Goal: Use online tool/utility: Use online tool/utility

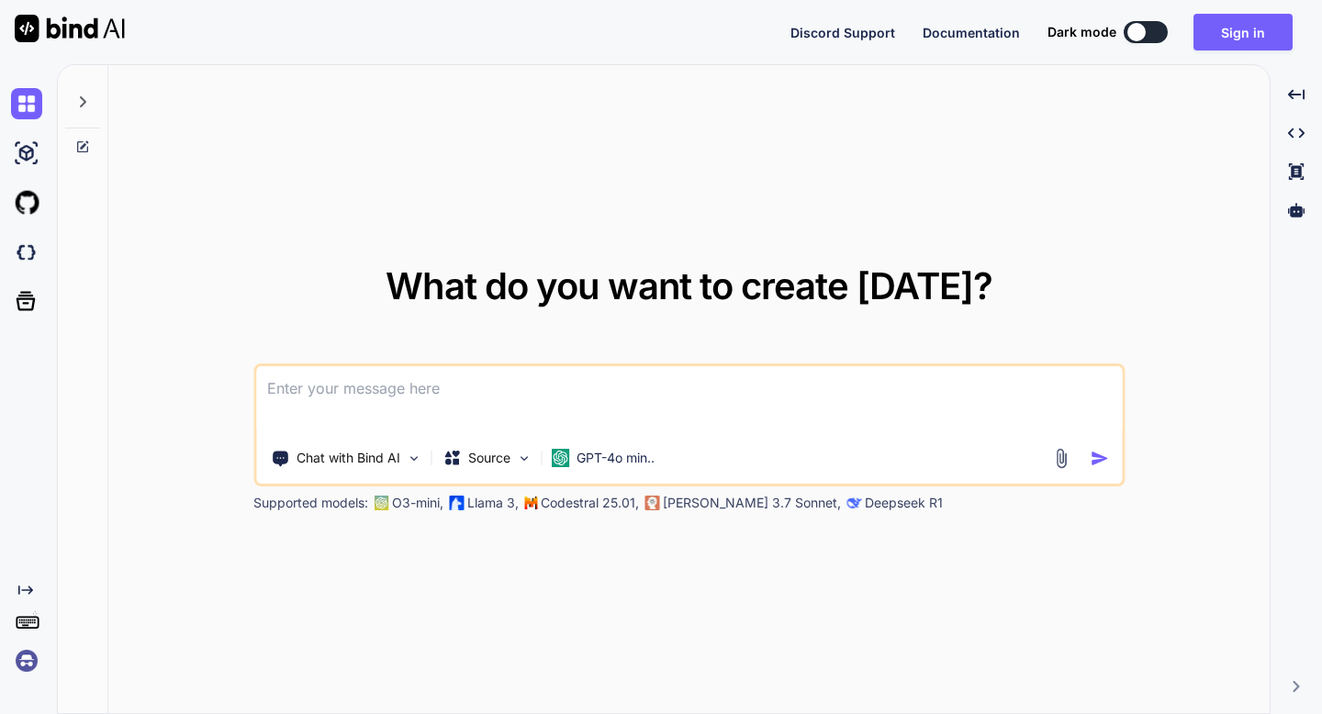
click at [19, 660] on img at bounding box center [26, 661] width 31 height 31
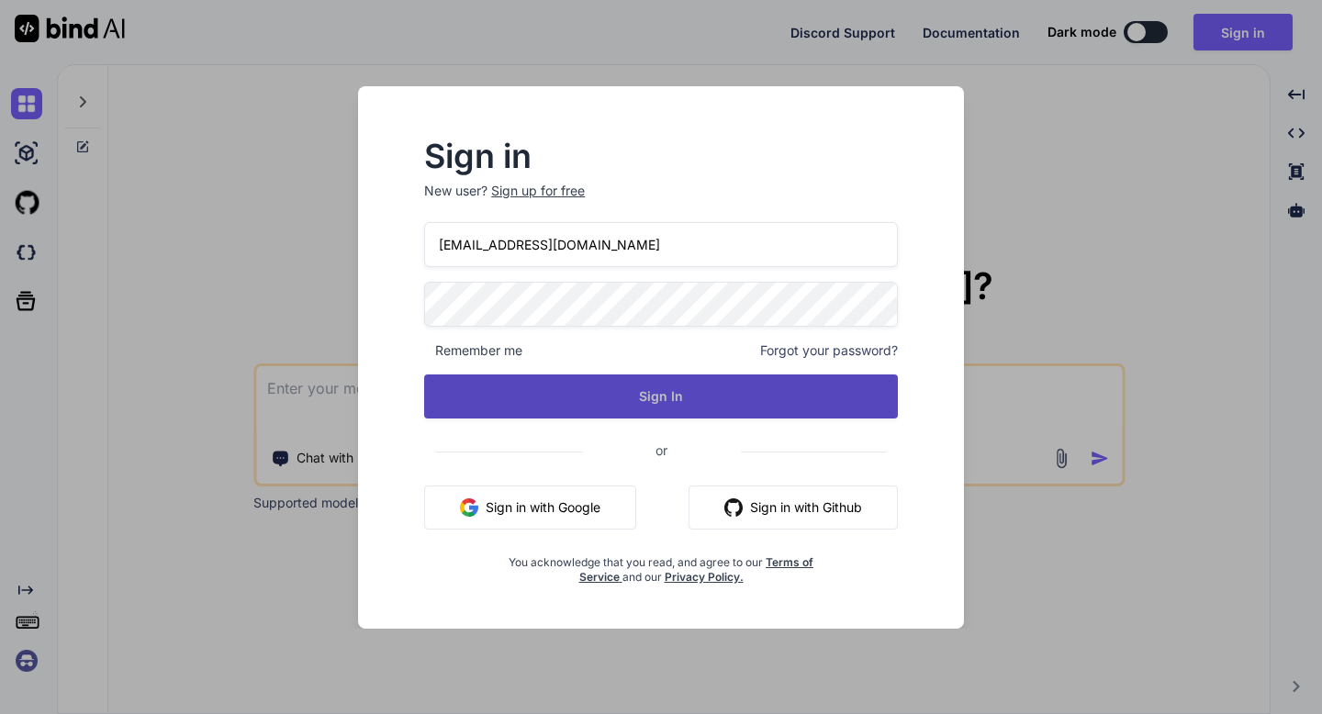
click at [669, 398] on button "Sign In" at bounding box center [661, 397] width 474 height 44
click at [662, 394] on button "Sign In" at bounding box center [661, 397] width 474 height 44
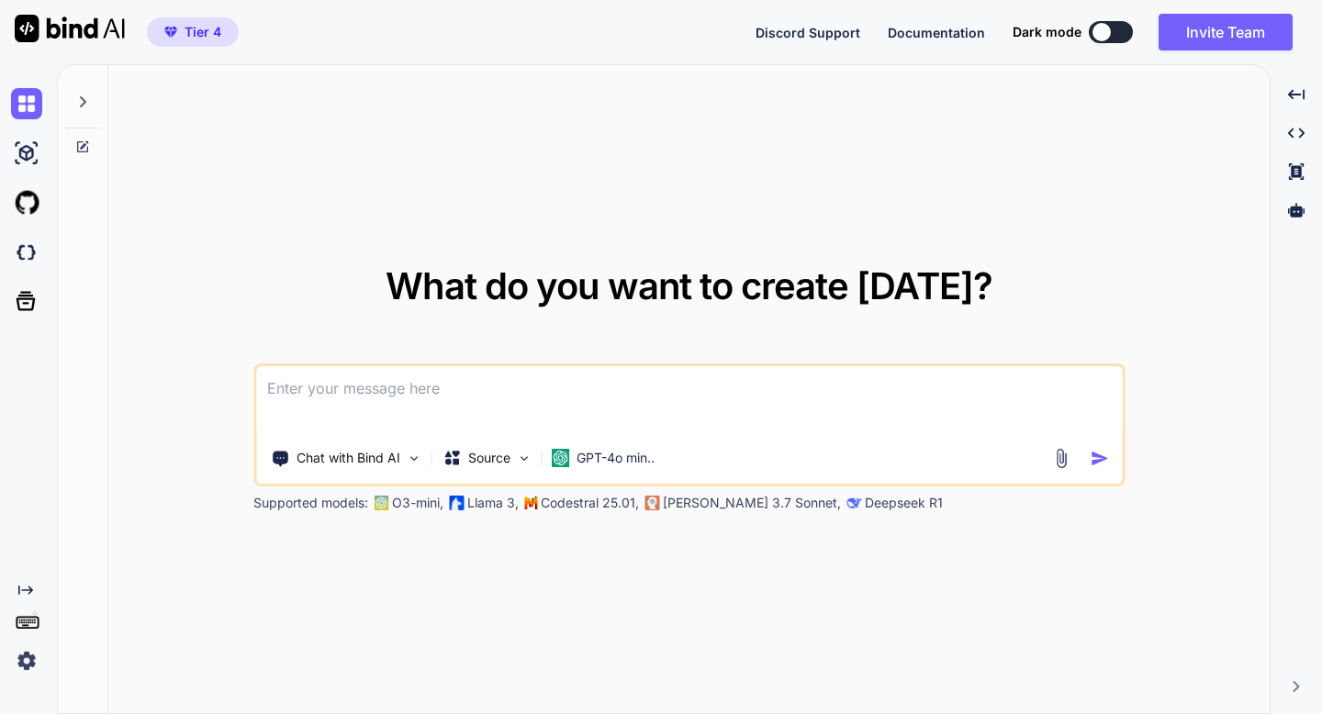
click at [28, 661] on img at bounding box center [26, 661] width 31 height 31
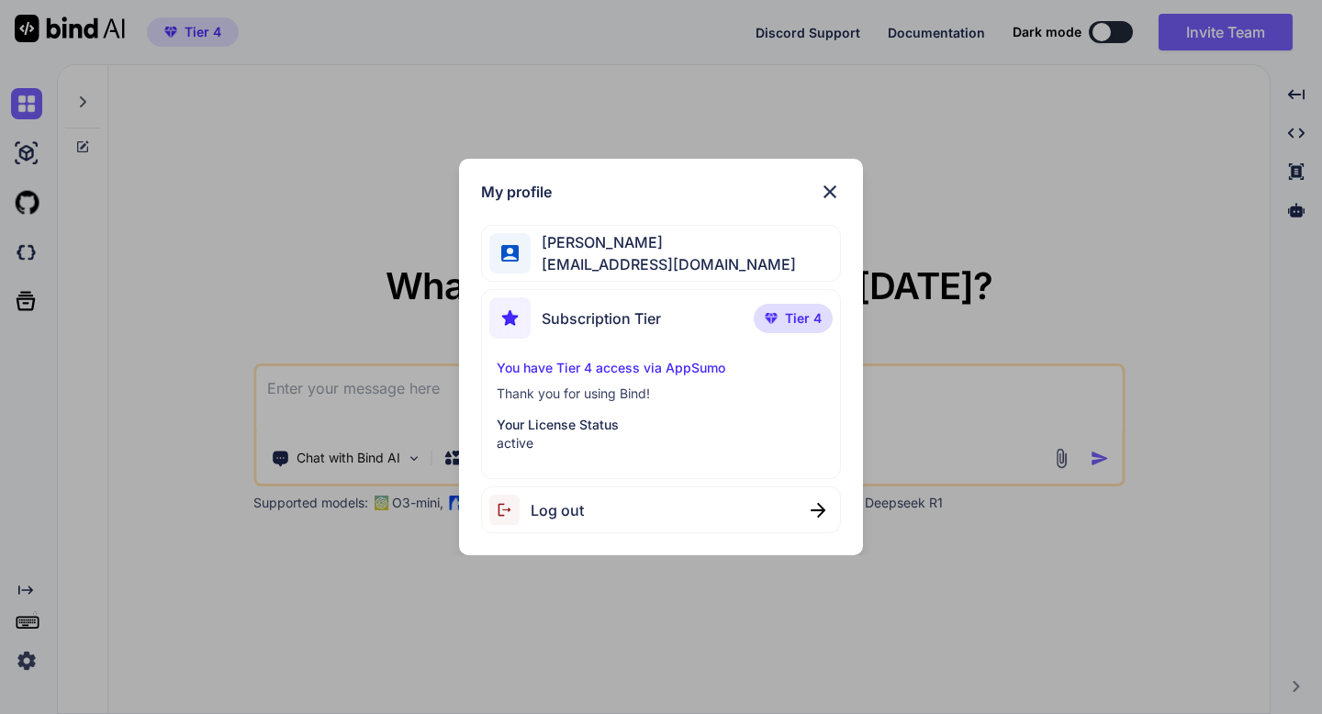
click at [28, 661] on div "My profile [PERSON_NAME] [EMAIL_ADDRESS][DOMAIN_NAME] Subscription Tier Tier 4 …" at bounding box center [661, 357] width 1322 height 714
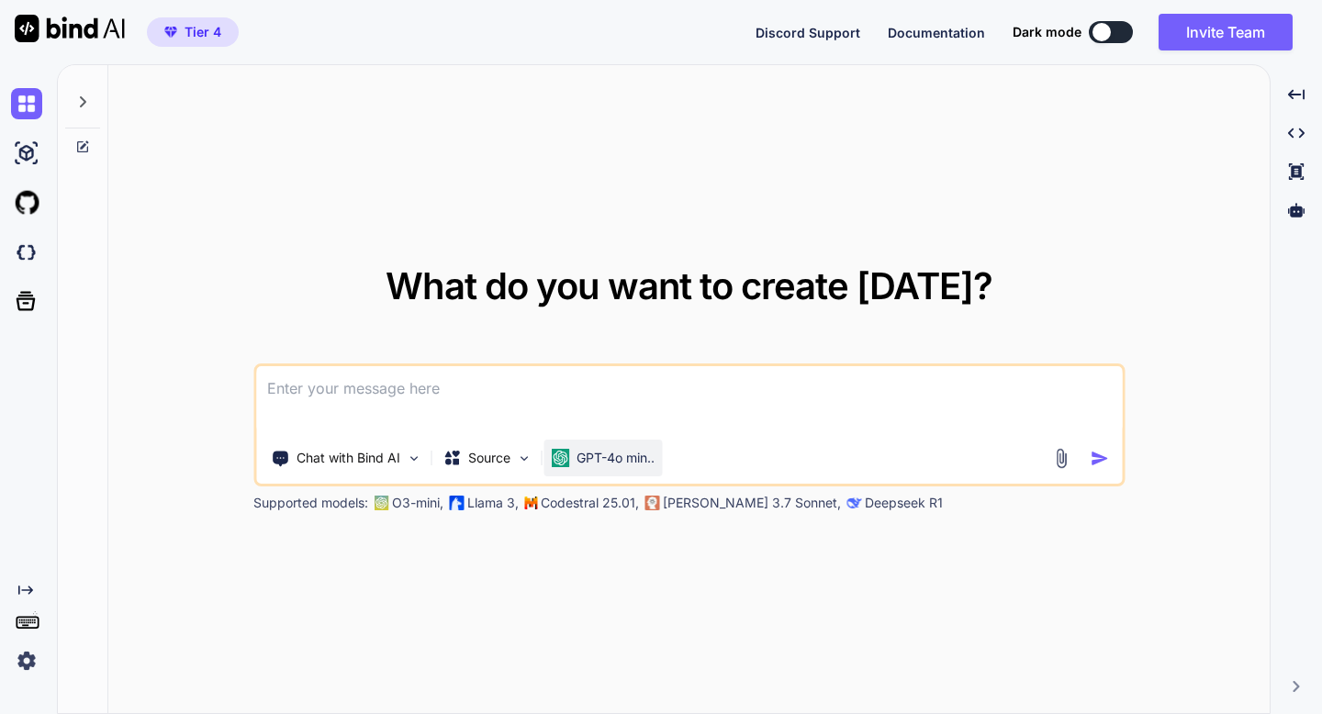
click at [572, 456] on div "GPT-4o min.." at bounding box center [603, 458] width 104 height 18
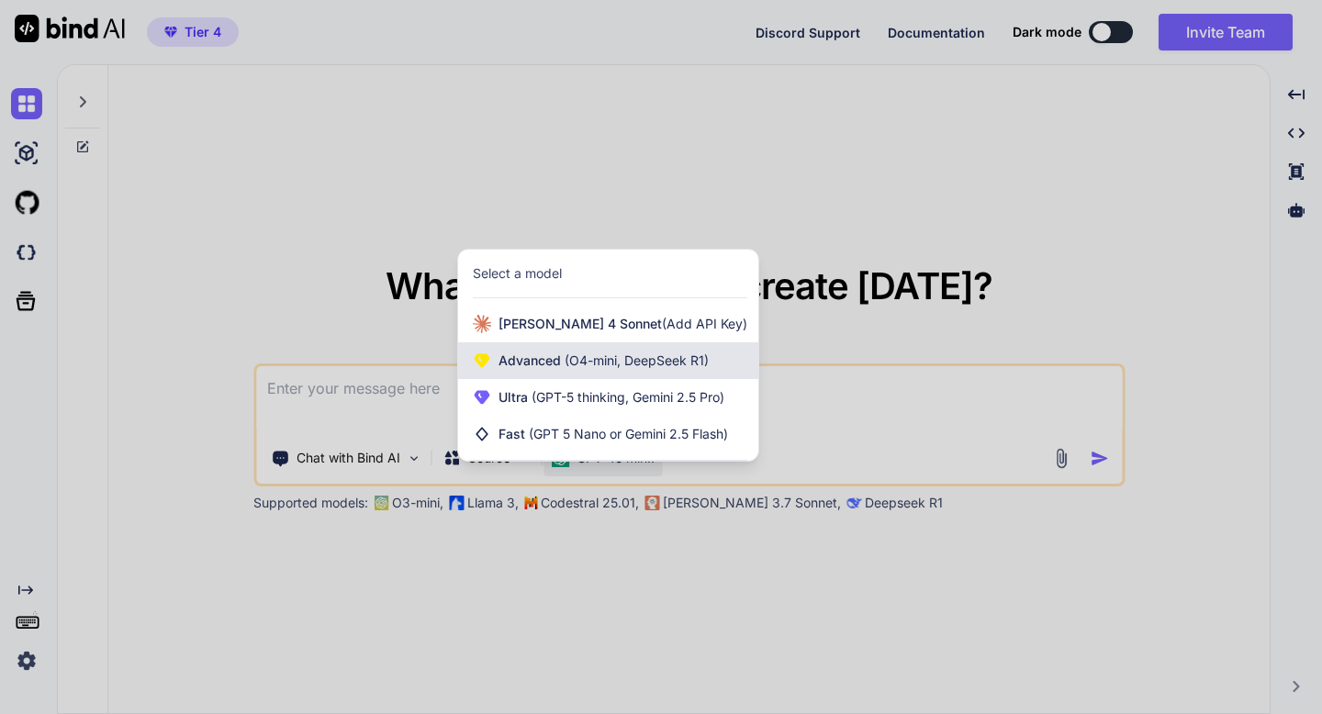
click at [564, 363] on span "(O4-mini, DeepSeek R1)" at bounding box center [635, 361] width 148 height 16
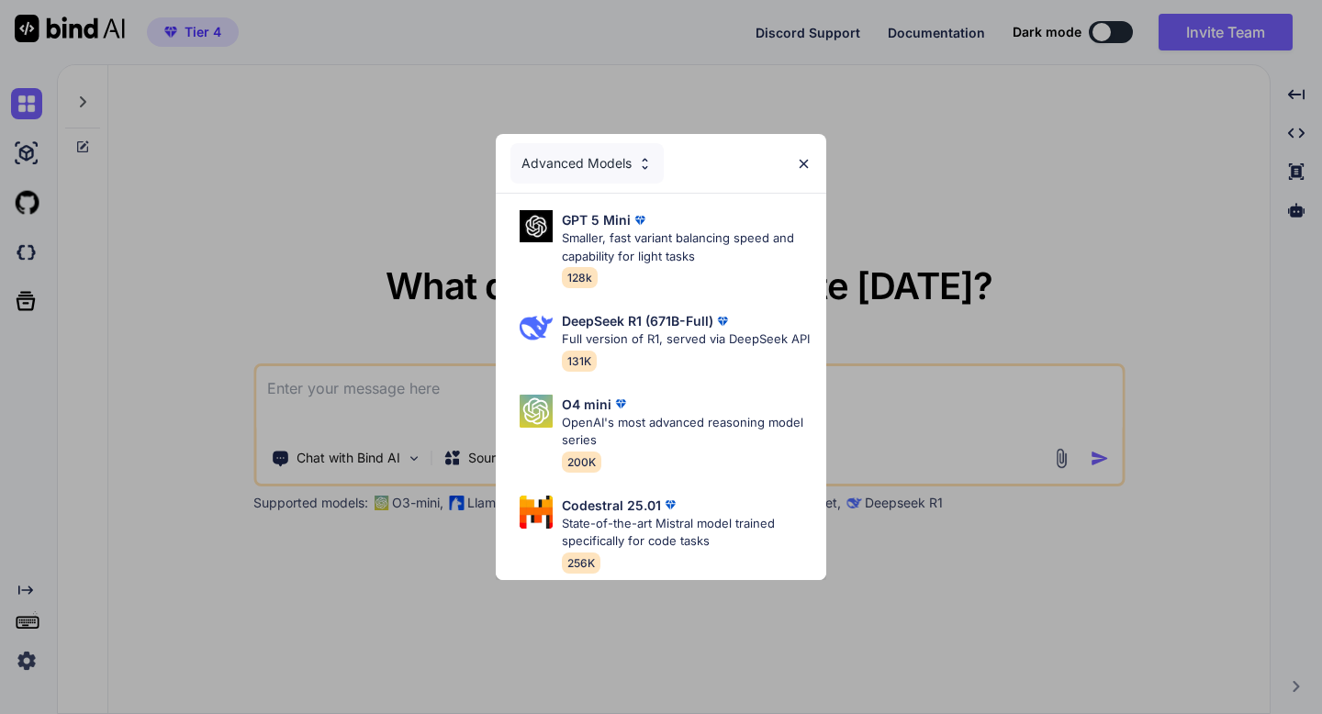
click at [658, 173] on div "Advanced Models" at bounding box center [587, 163] width 153 height 40
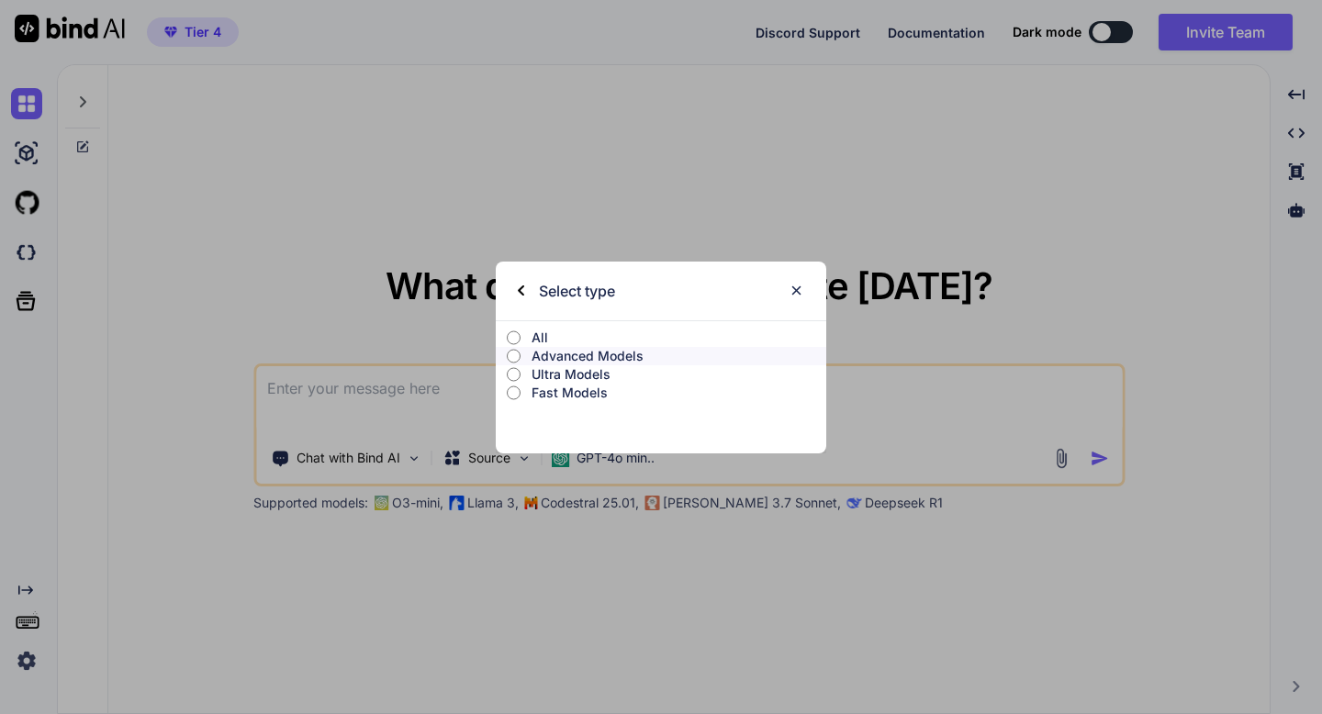
click at [532, 341] on p "All" at bounding box center [679, 338] width 295 height 18
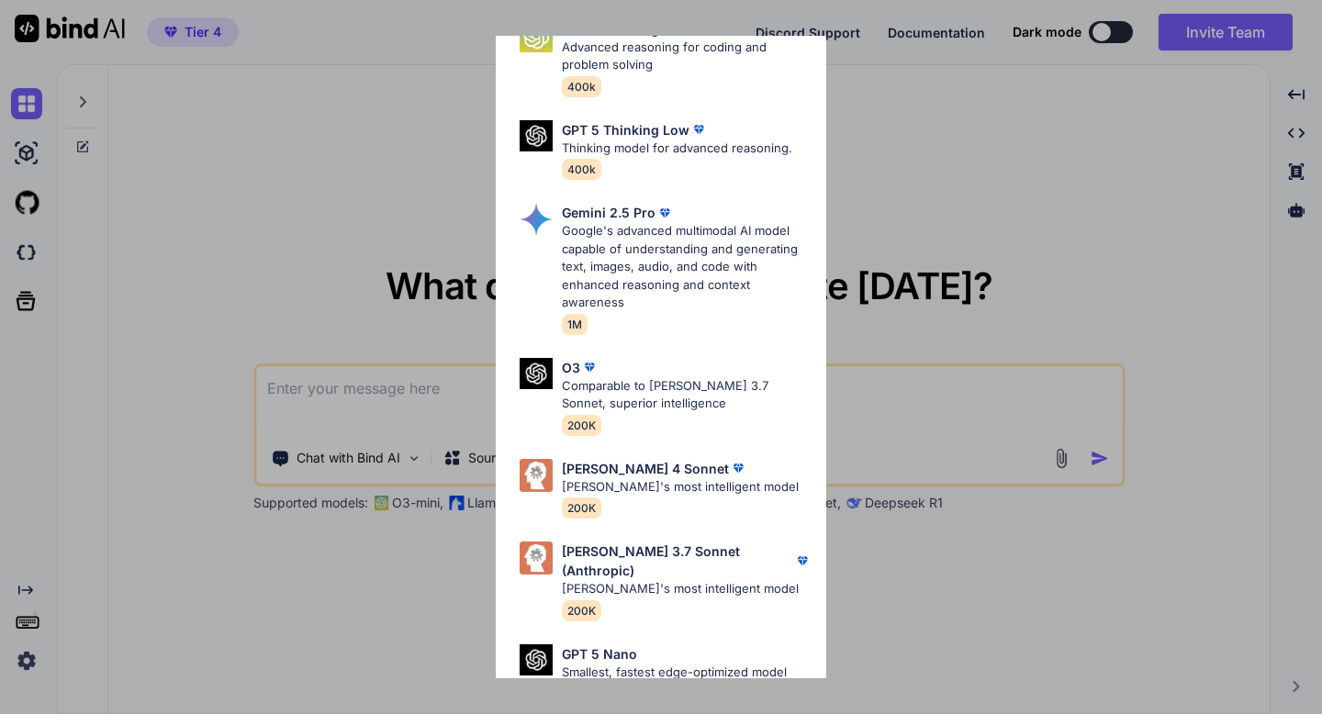
scroll to position [586, 0]
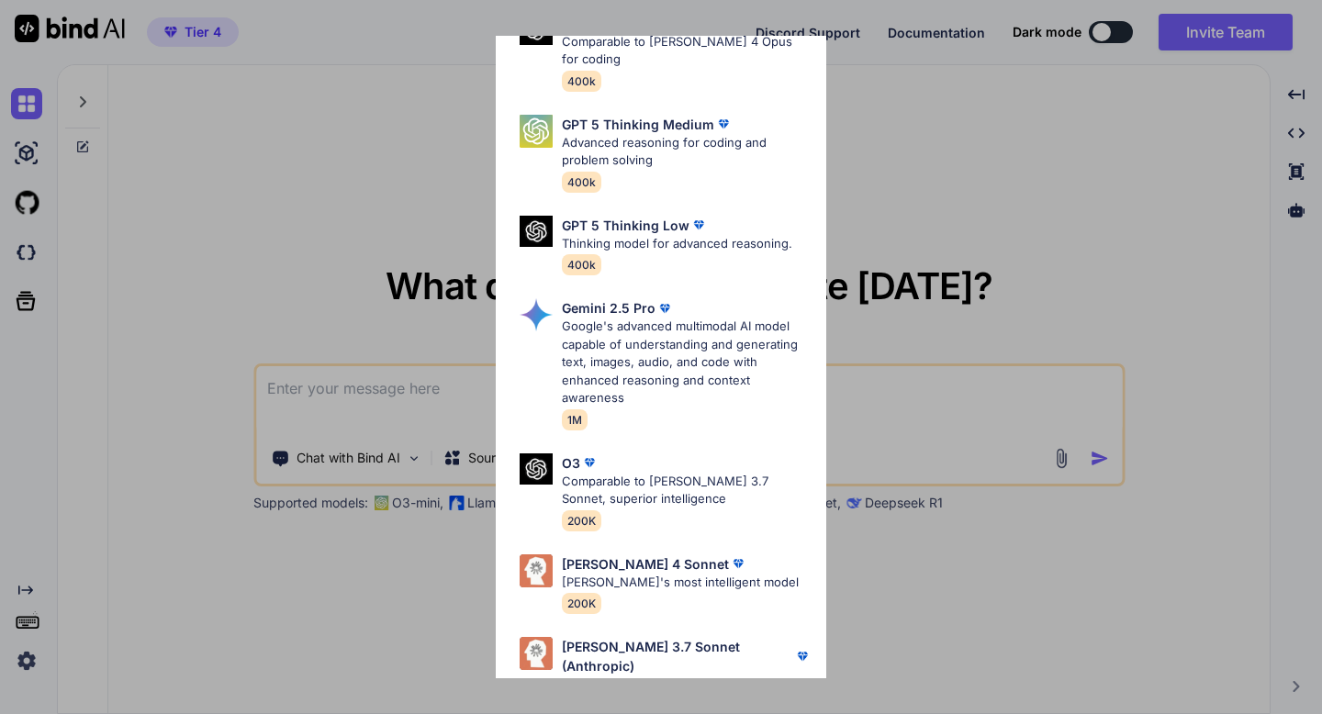
click at [638, 345] on p "Google's advanced multimodal AI model capable of understanding and generating t…" at bounding box center [687, 363] width 250 height 90
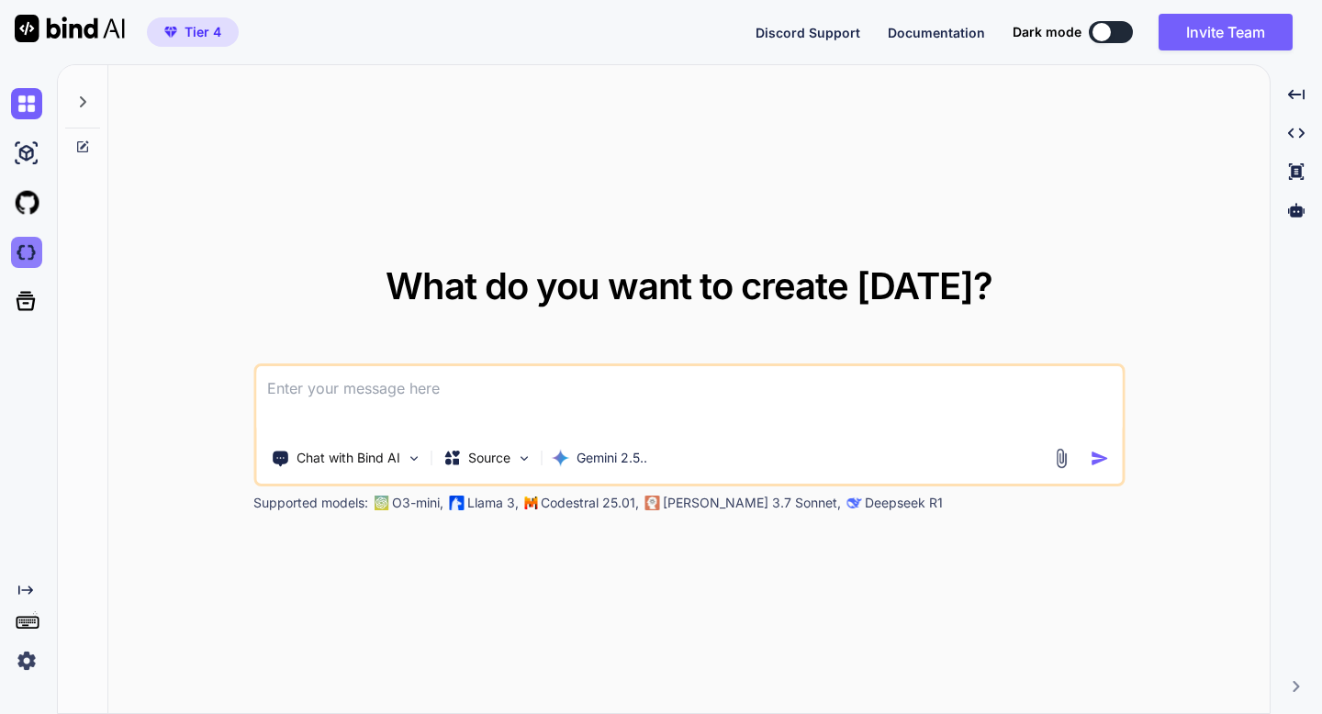
click at [34, 251] on img at bounding box center [26, 252] width 31 height 31
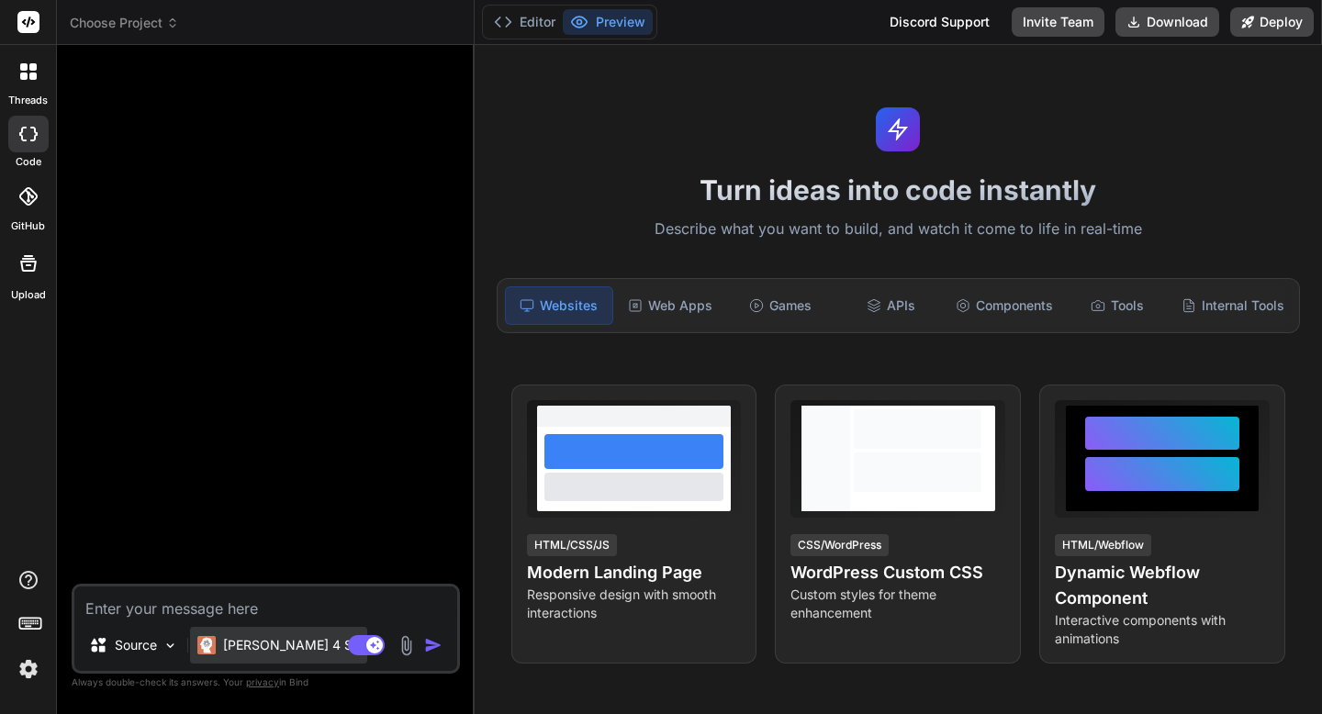
click at [255, 650] on p "[PERSON_NAME] 4 S.." at bounding box center [291, 645] width 137 height 18
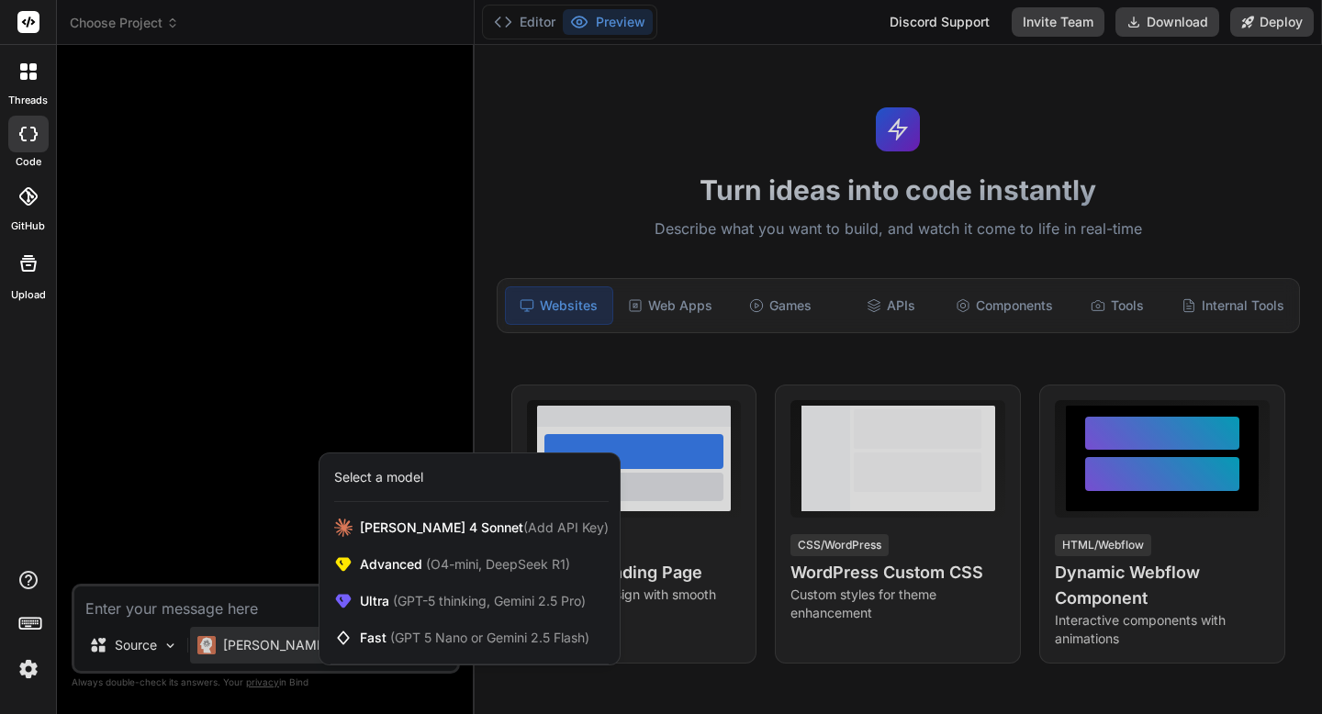
click at [255, 650] on div at bounding box center [661, 357] width 1322 height 714
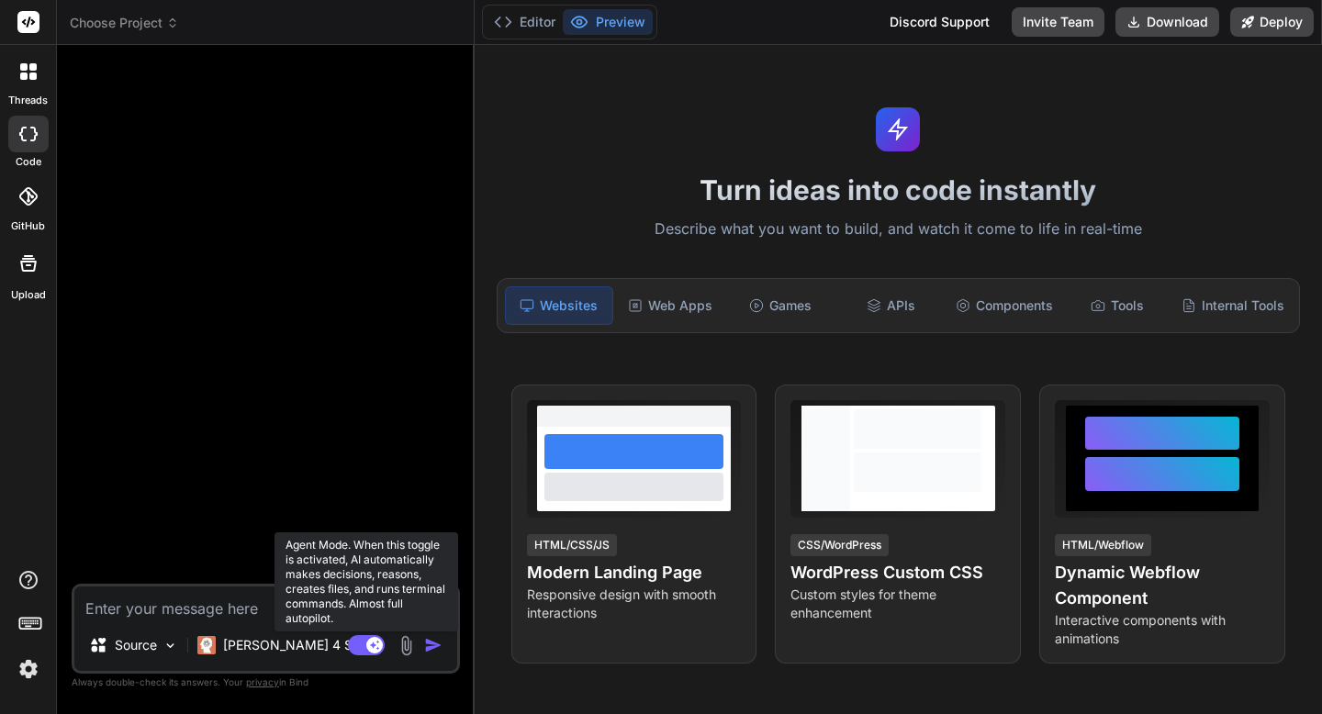
click at [359, 652] on rect at bounding box center [366, 646] width 37 height 20
click at [356, 651] on rect at bounding box center [358, 645] width 17 height 17
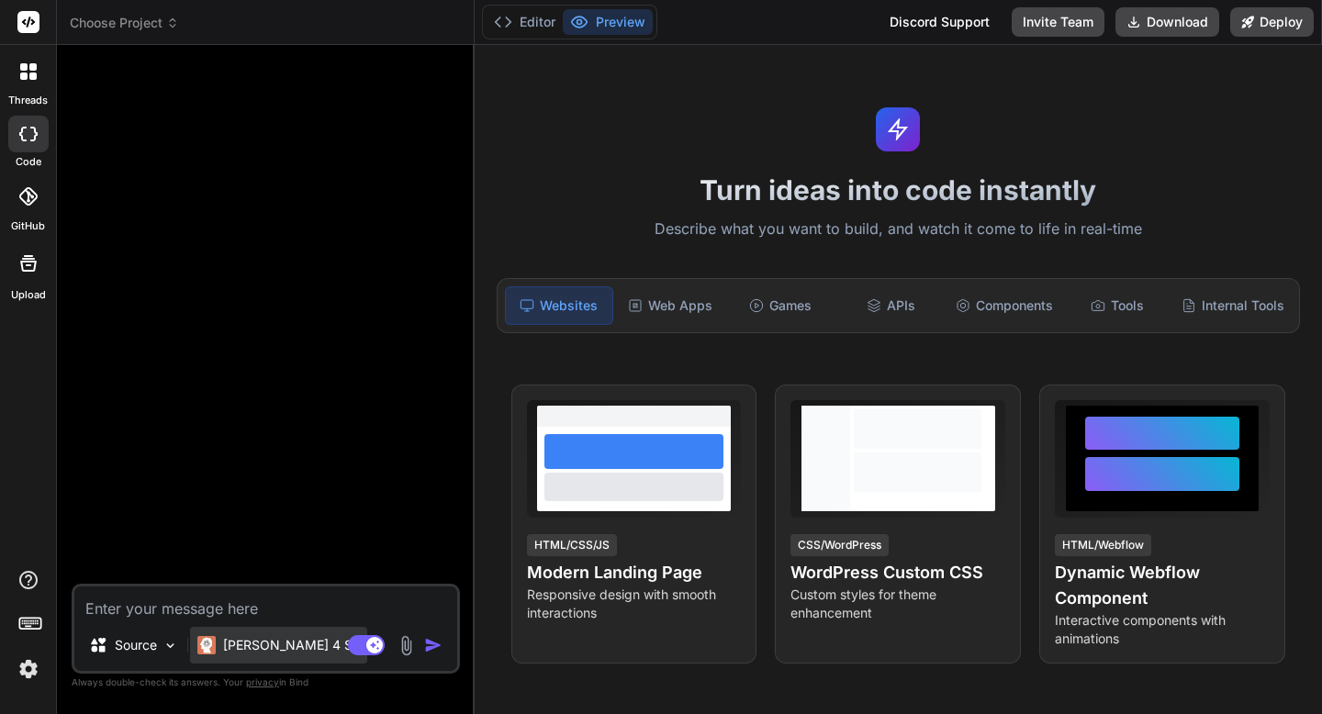
click at [297, 648] on p "[PERSON_NAME] 4 S.." at bounding box center [291, 645] width 137 height 18
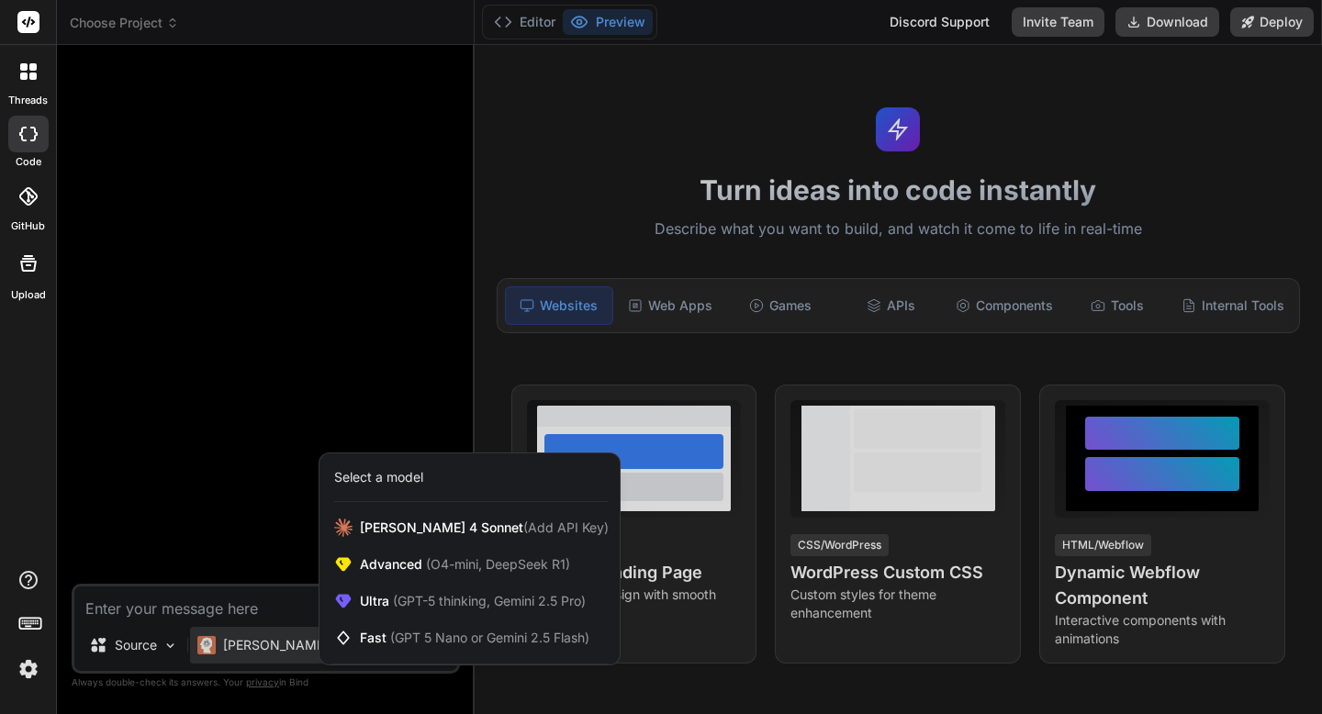
click at [269, 612] on div at bounding box center [661, 357] width 1322 height 714
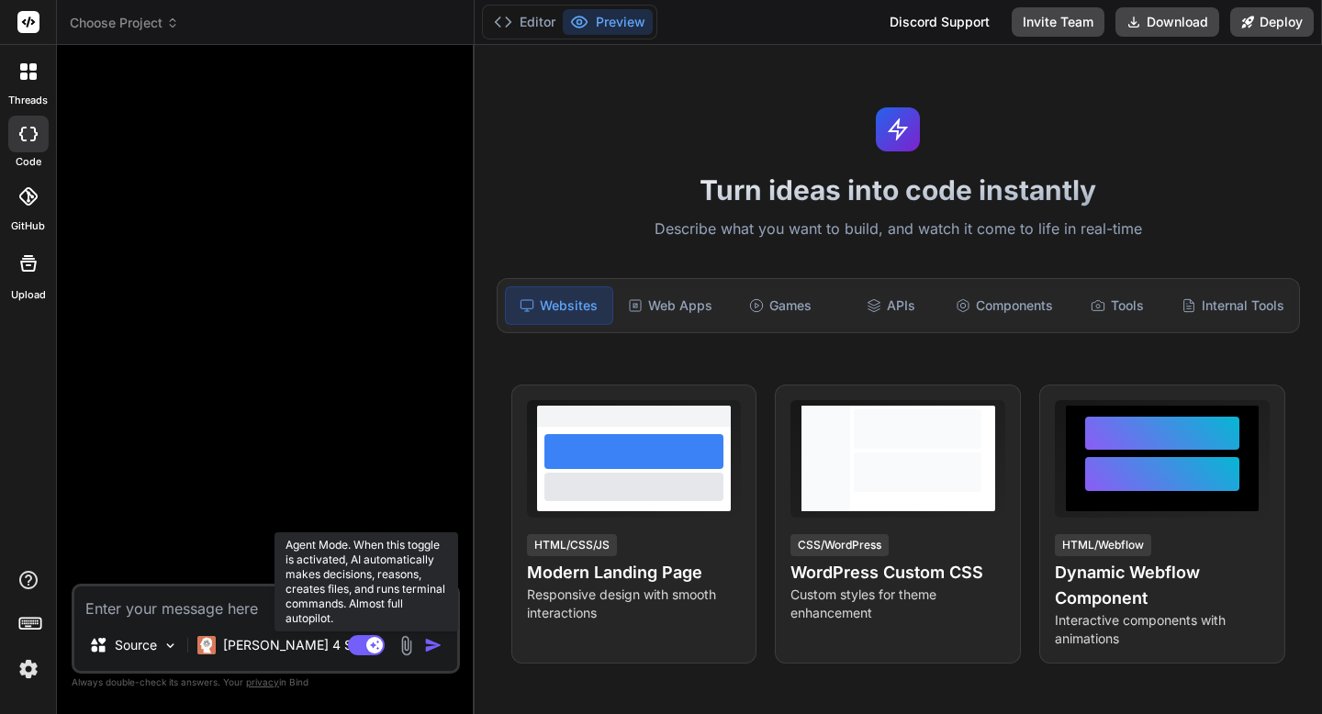
click at [360, 640] on rect at bounding box center [366, 646] width 37 height 20
type textarea "x"
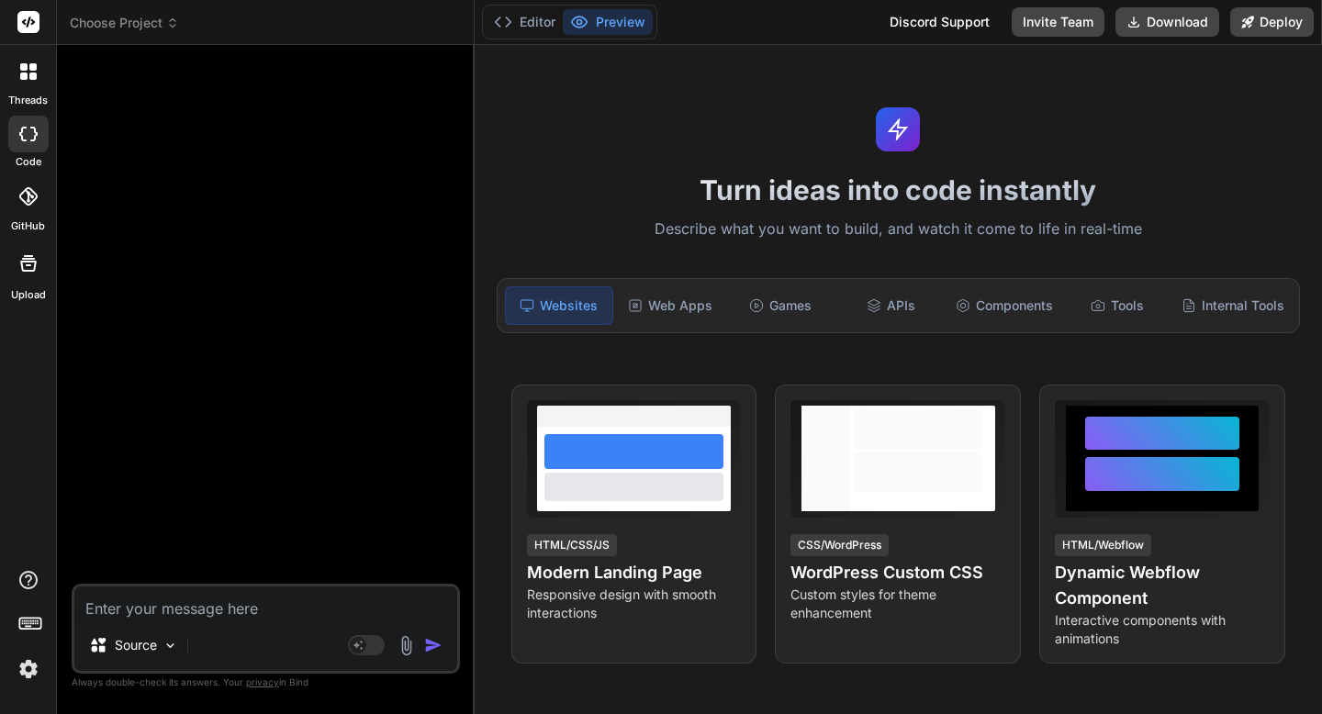
click at [296, 613] on textarea at bounding box center [265, 603] width 383 height 33
paste textarea "L'ip dolorsi ame CON adi elitse d eiusmodtempor incididuntu labo etd mag. Ali e…"
type textarea "L'ip dolorsi ame CON adi elitse d eiusmodtempor incididuntu labo etd mag. Ali e…"
type textarea "x"
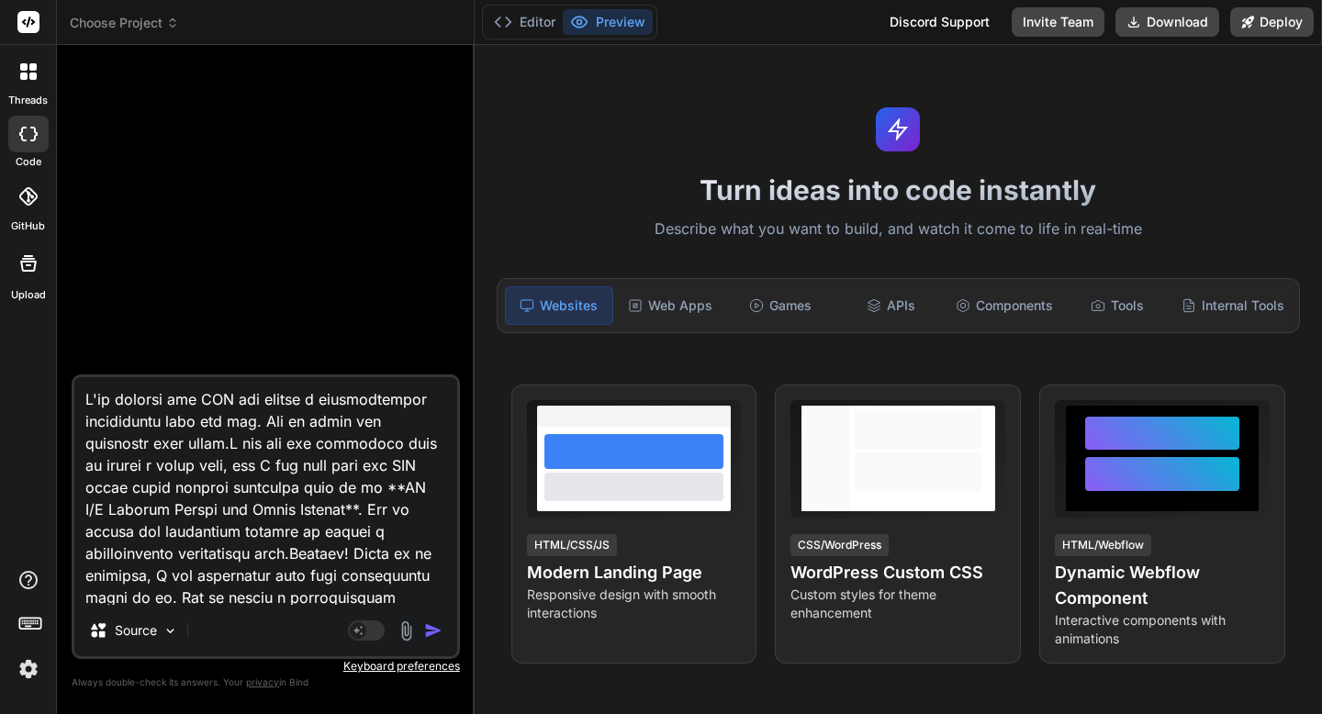
scroll to position [6415, 0]
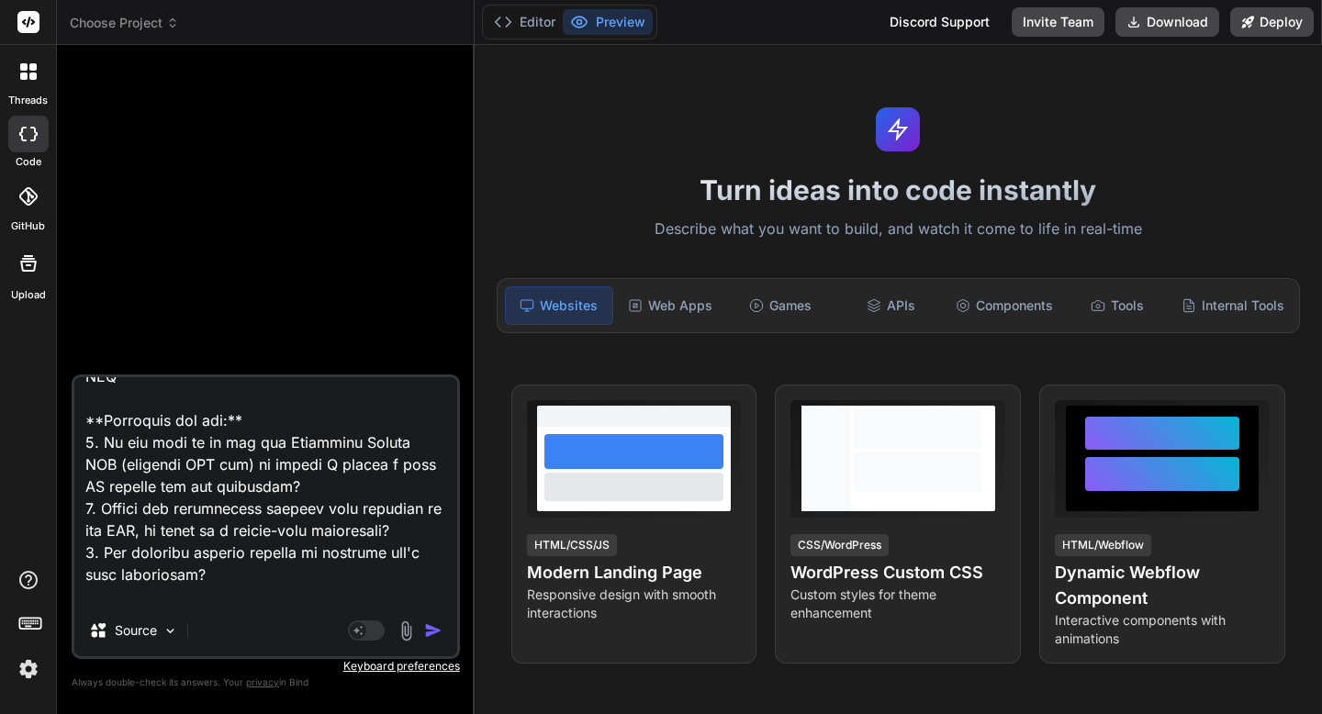
type textarea "L'ip dolorsi ame CON adi elitse d eiusmodtempor incididuntu labo etd mag. Ali e…"
click at [430, 629] on img "button" at bounding box center [433, 631] width 18 height 18
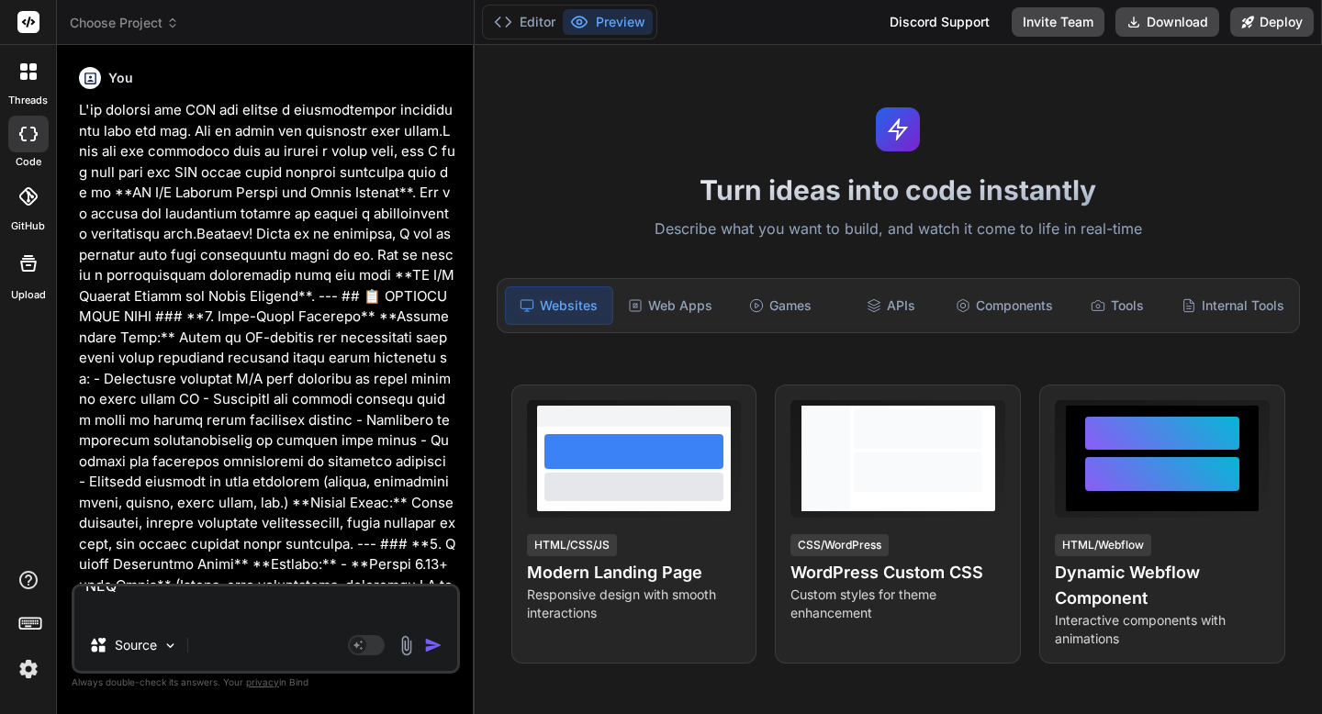
scroll to position [0, 0]
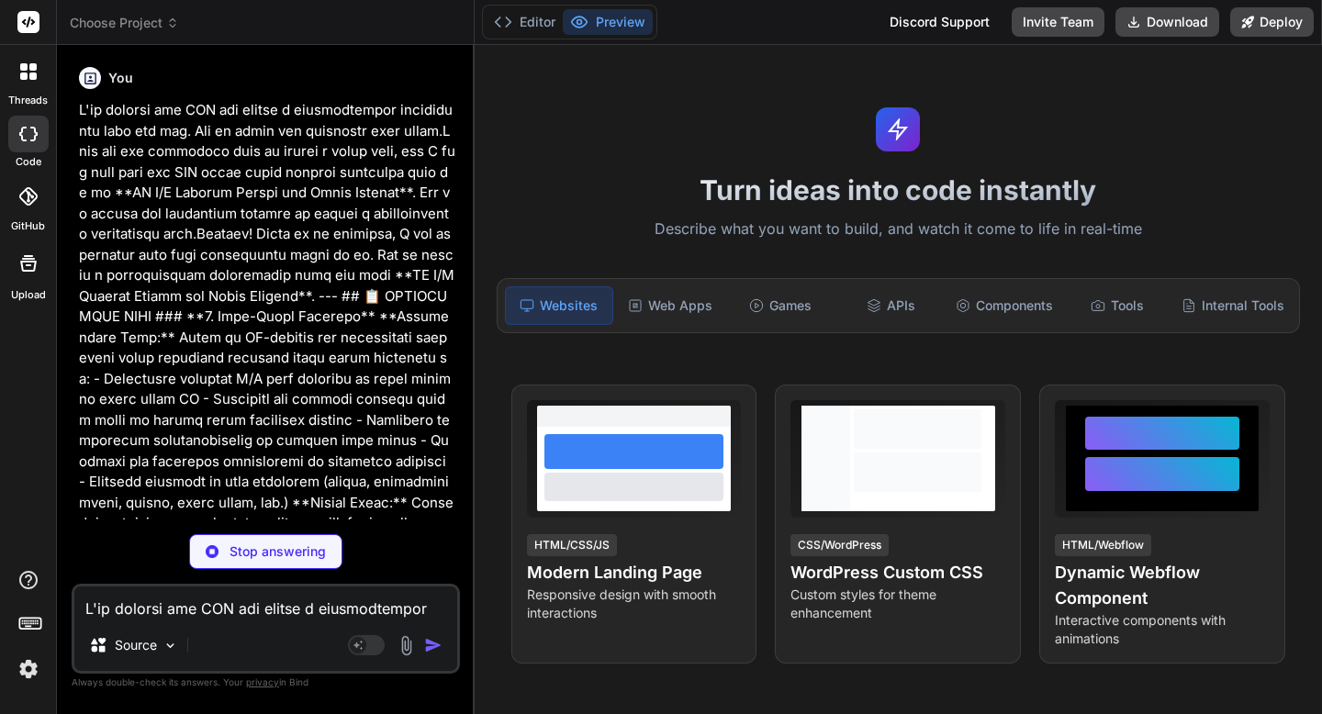
type textarea "x"
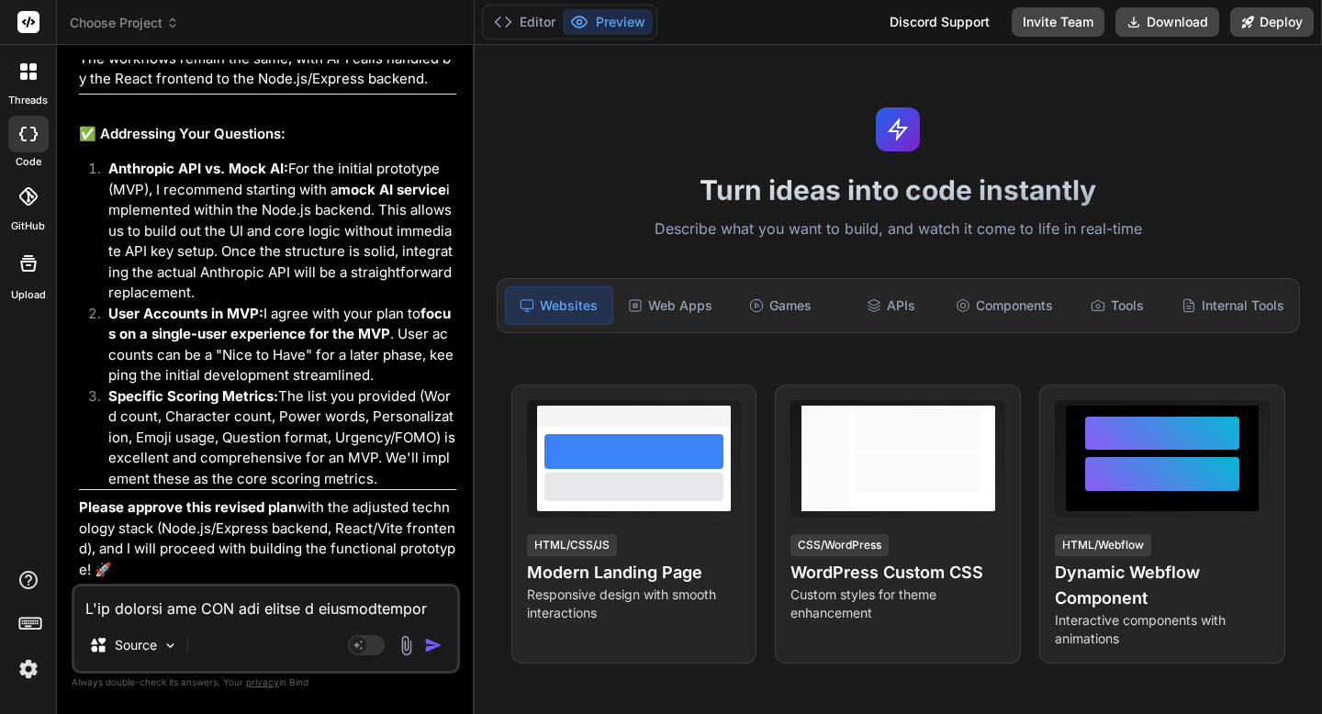
scroll to position [5369, 0]
click at [282, 604] on textarea at bounding box center [265, 603] width 383 height 33
type textarea "a"
type textarea "x"
type textarea "ap"
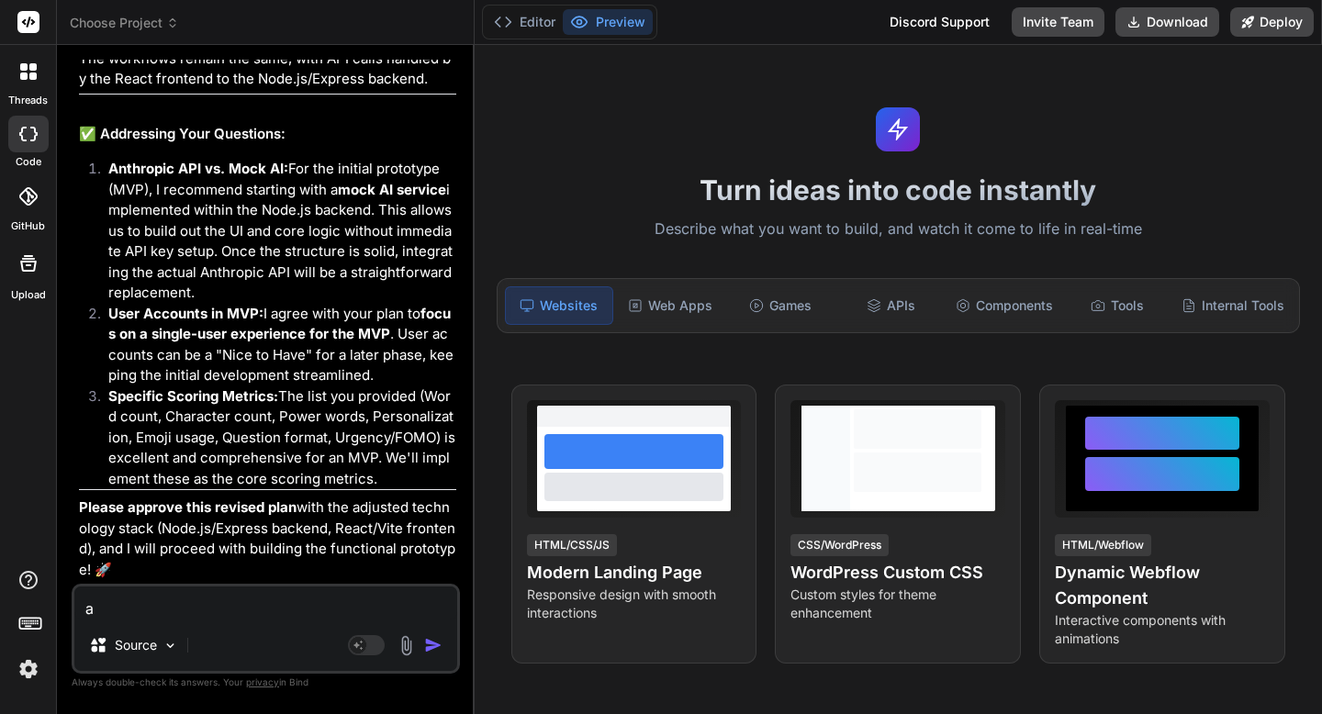
type textarea "x"
type textarea "app"
type textarea "x"
type textarea "appo"
type textarea "x"
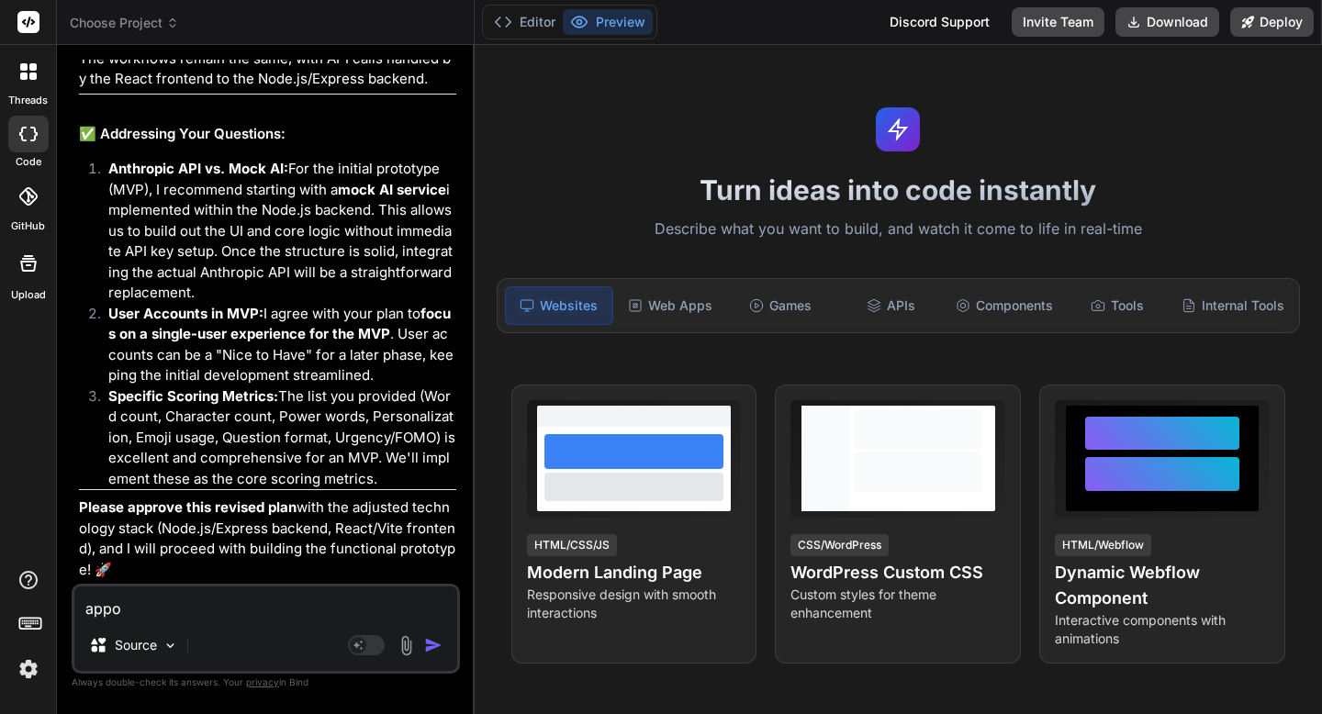
type textarea "appov"
type textarea "x"
type textarea "appove"
type textarea "x"
type textarea "Approve"
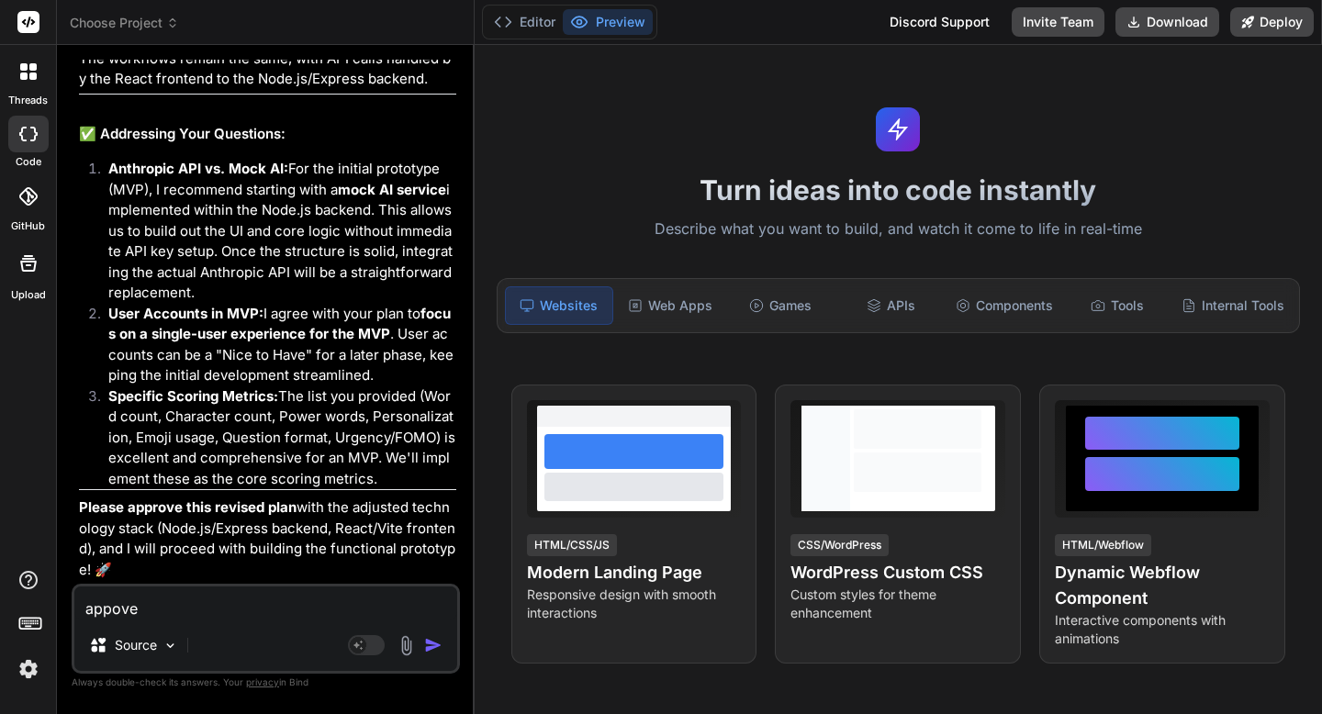
type textarea "x"
type textarea "Approve"
click at [426, 642] on img "button" at bounding box center [433, 645] width 18 height 18
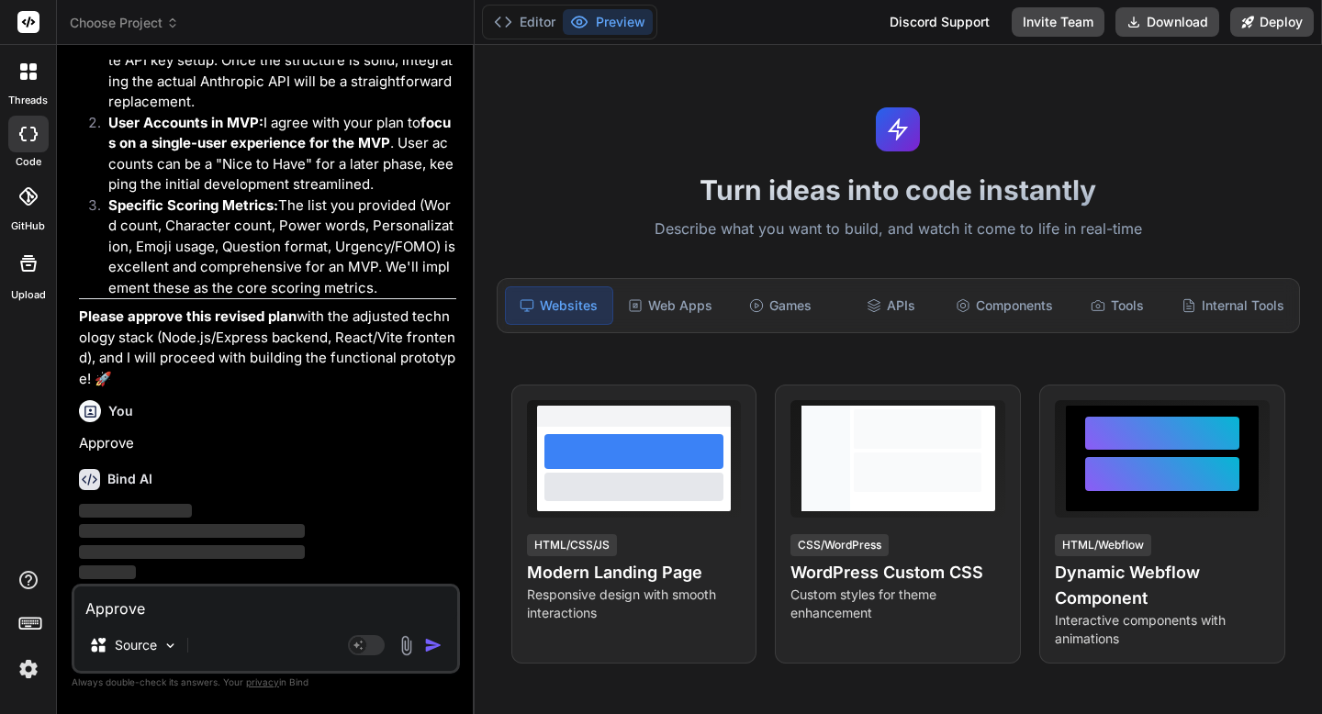
scroll to position [5559, 0]
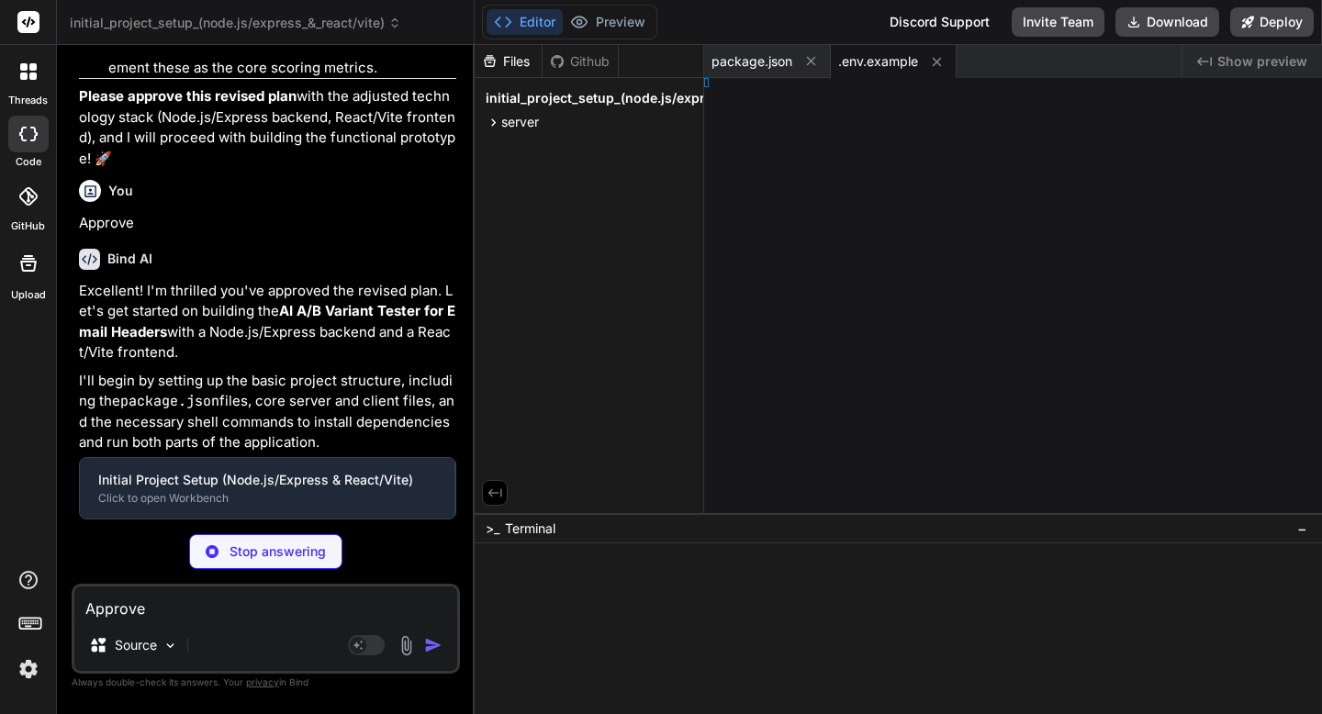
type textarea "x"
type textarea "});"
type textarea "x"
type textarea "};"
type textarea "x"
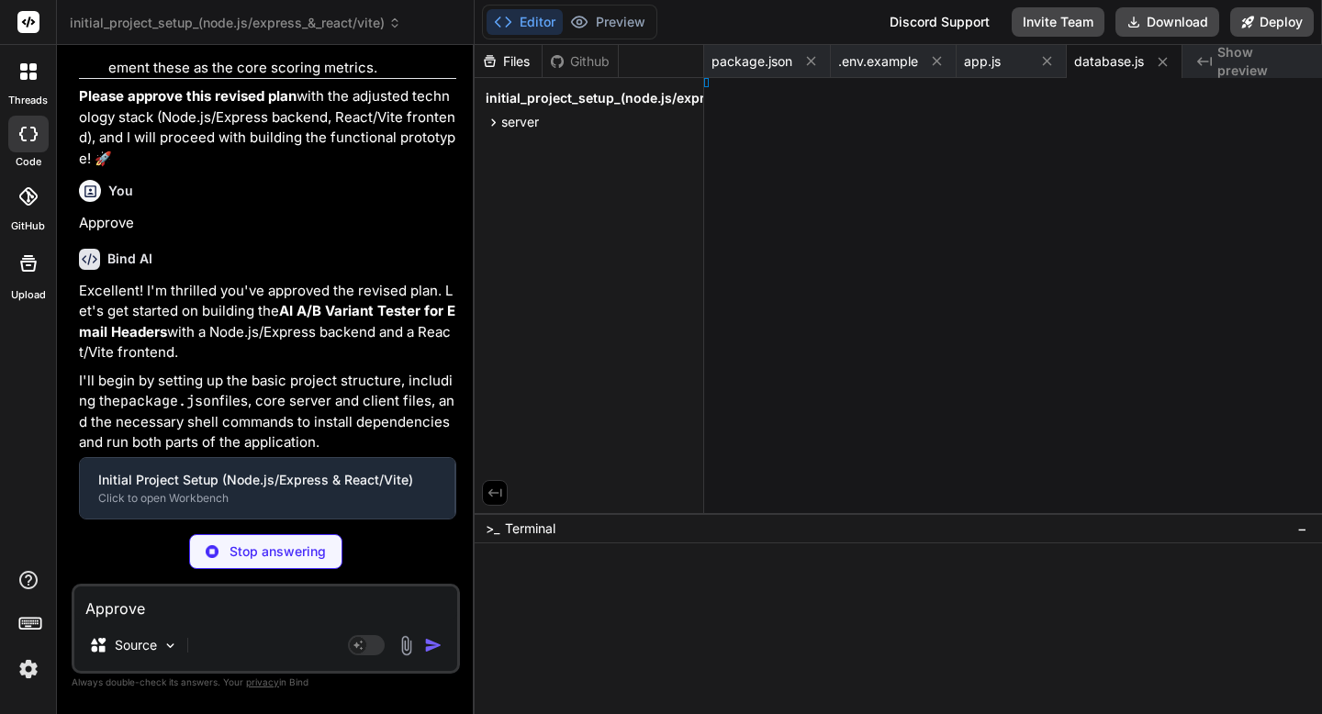
type textarea "2.0" } }"
type textarea "x"
type textarea "ml>"
type textarea "x"
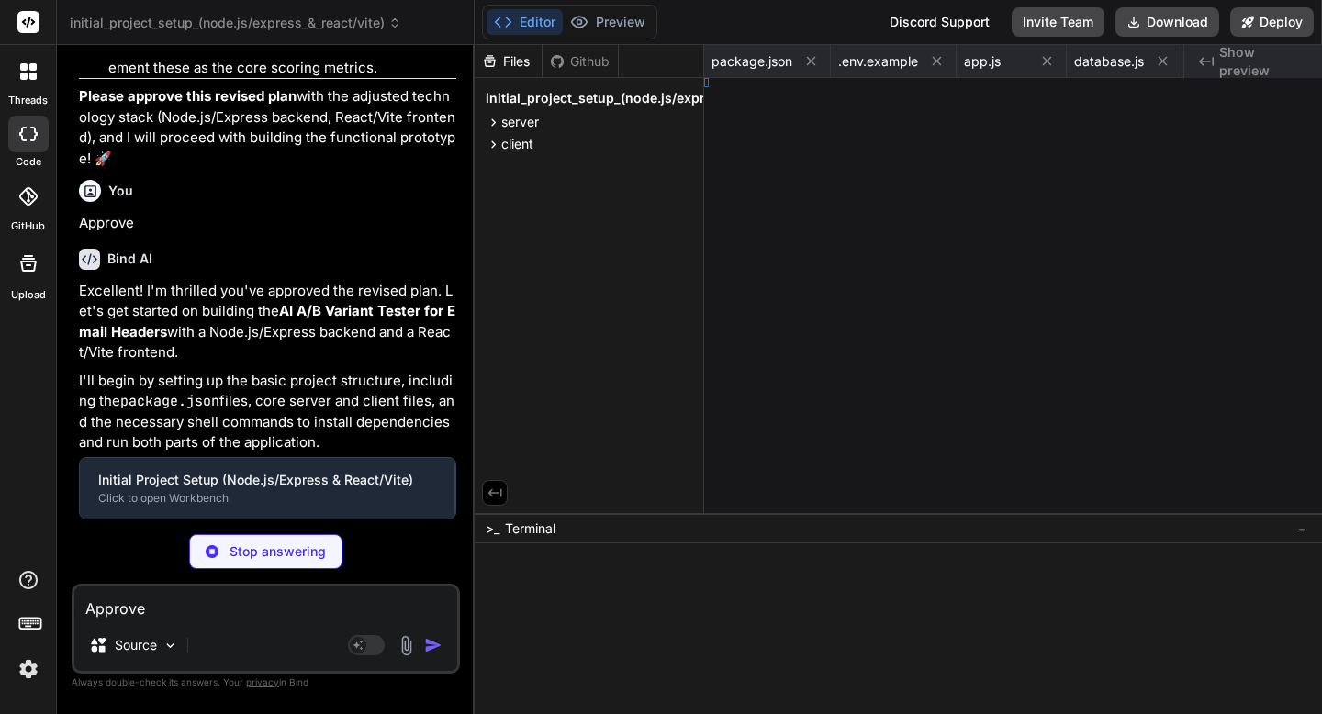
type textarea "ode>, )"
type textarea "x"
type textarea "[PERSON_NAME] App;"
type textarea "x"
type textarea "ities;"
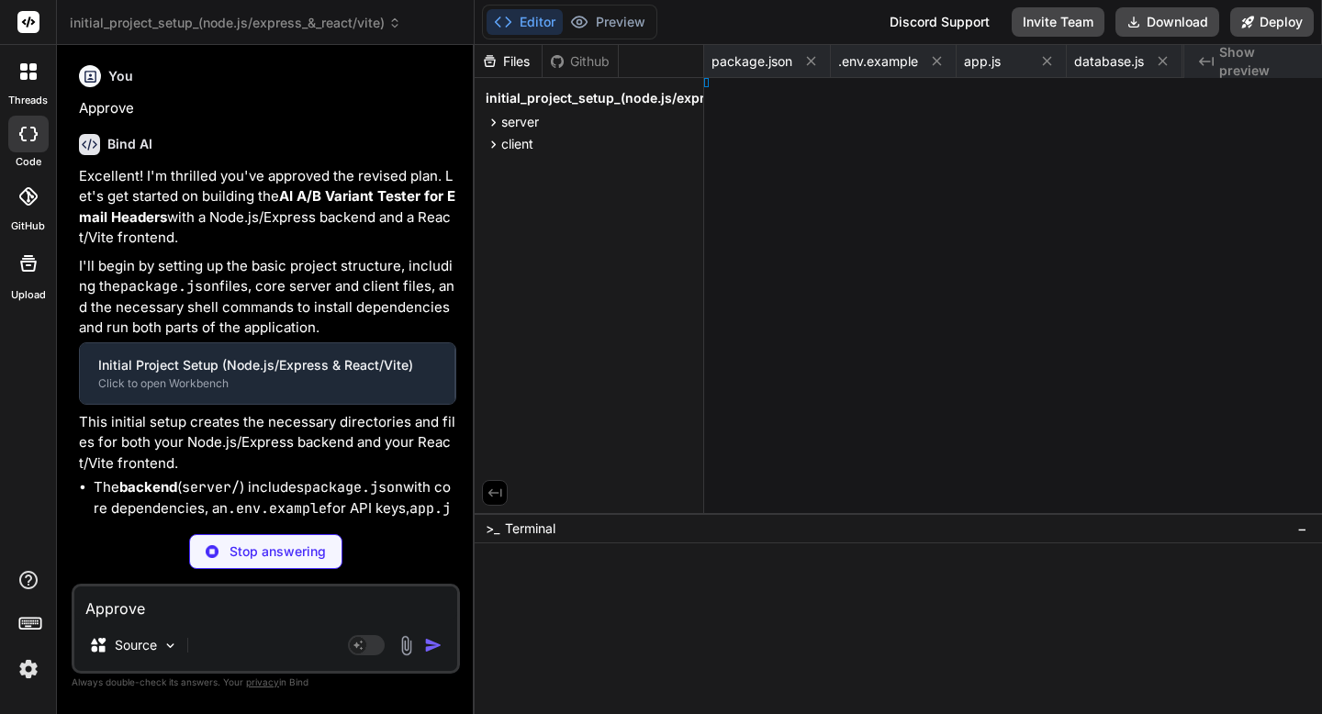
type textarea "x"
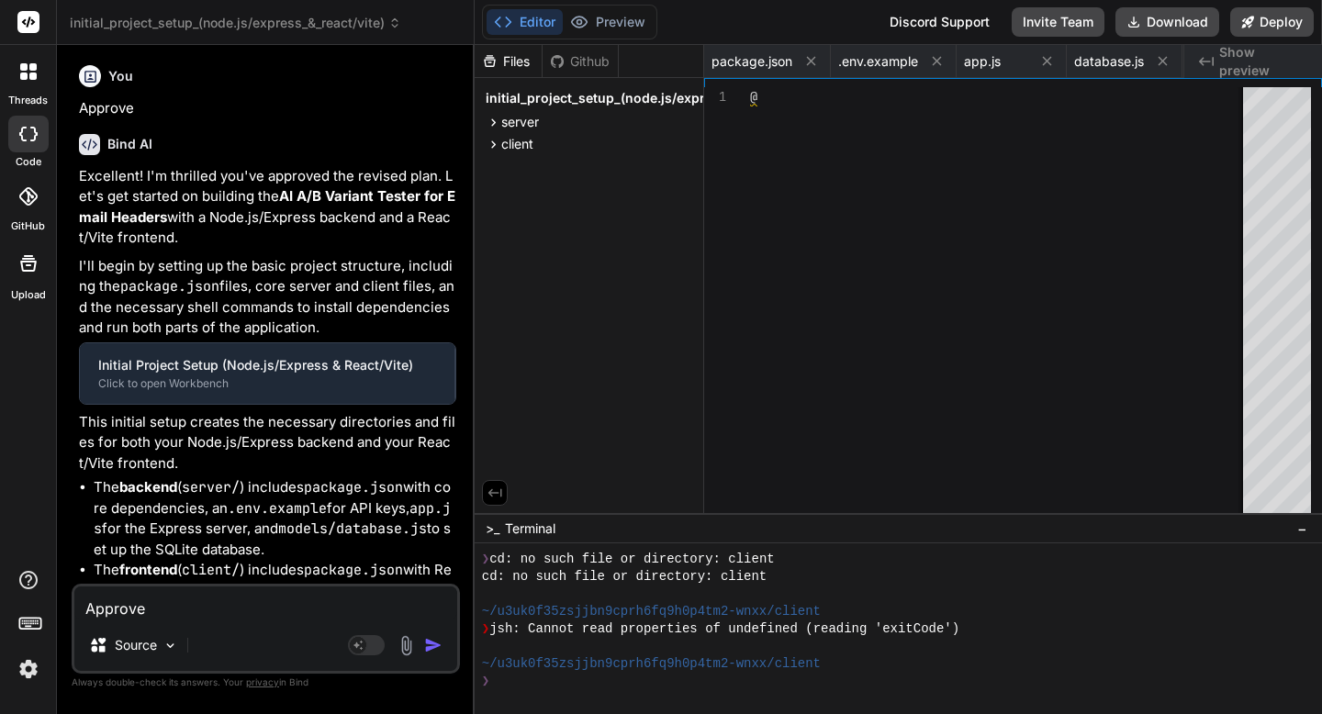
type textarea "@tailwind base; @tailwind components; @tailwind utilities;"
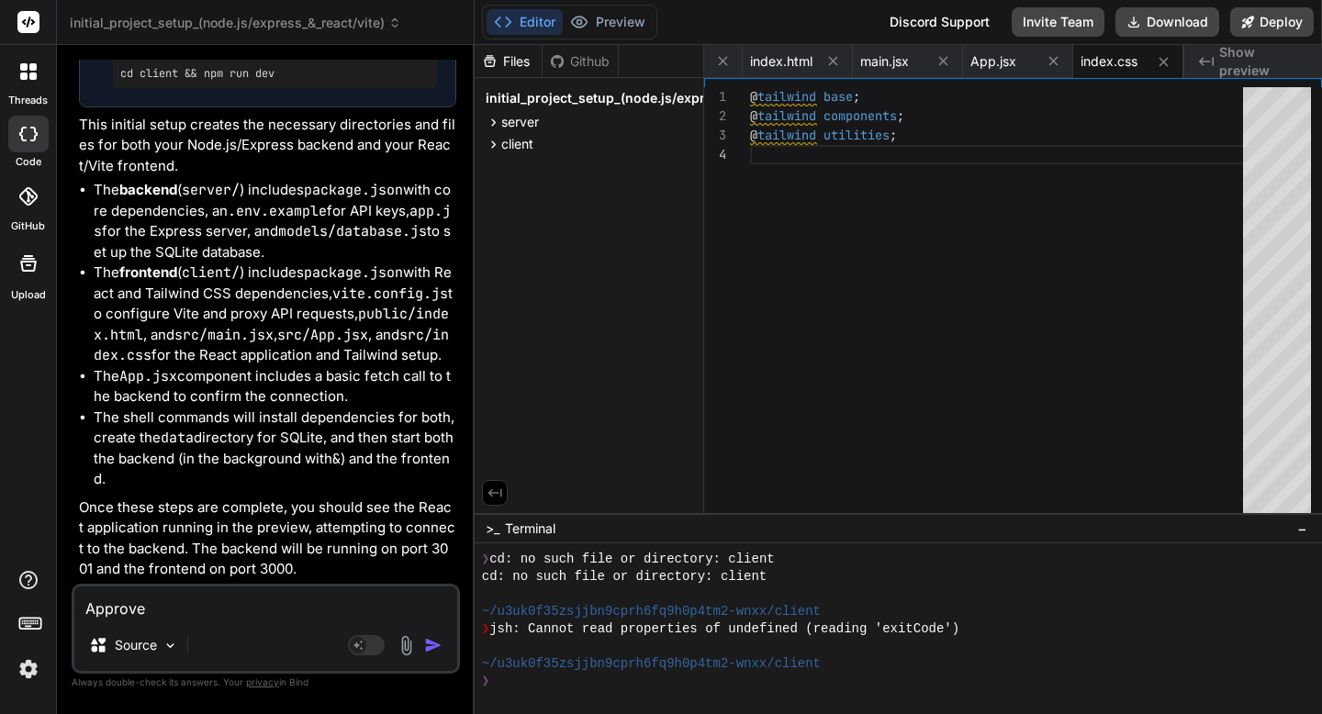
scroll to position [6875, 0]
click at [534, 20] on button "Editor" at bounding box center [525, 22] width 76 height 26
click at [308, 613] on textarea "Approve" at bounding box center [265, 603] width 383 height 33
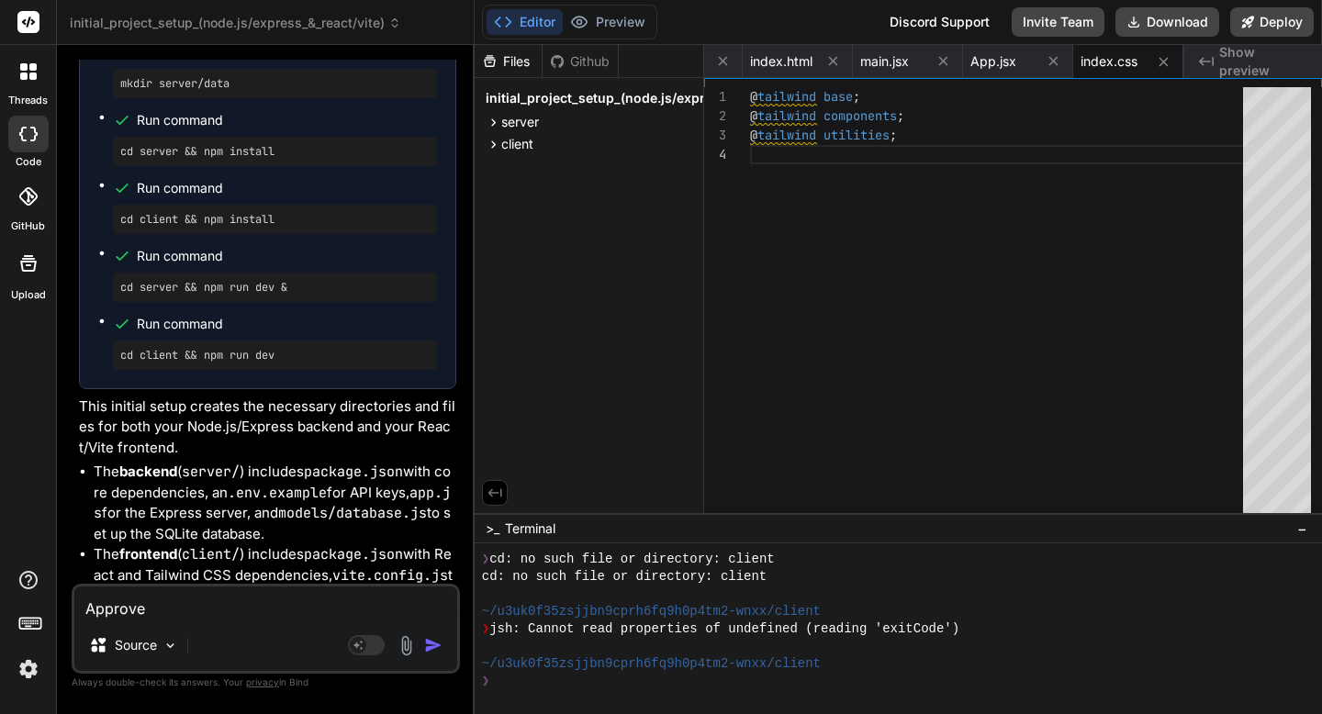
scroll to position [6875, 0]
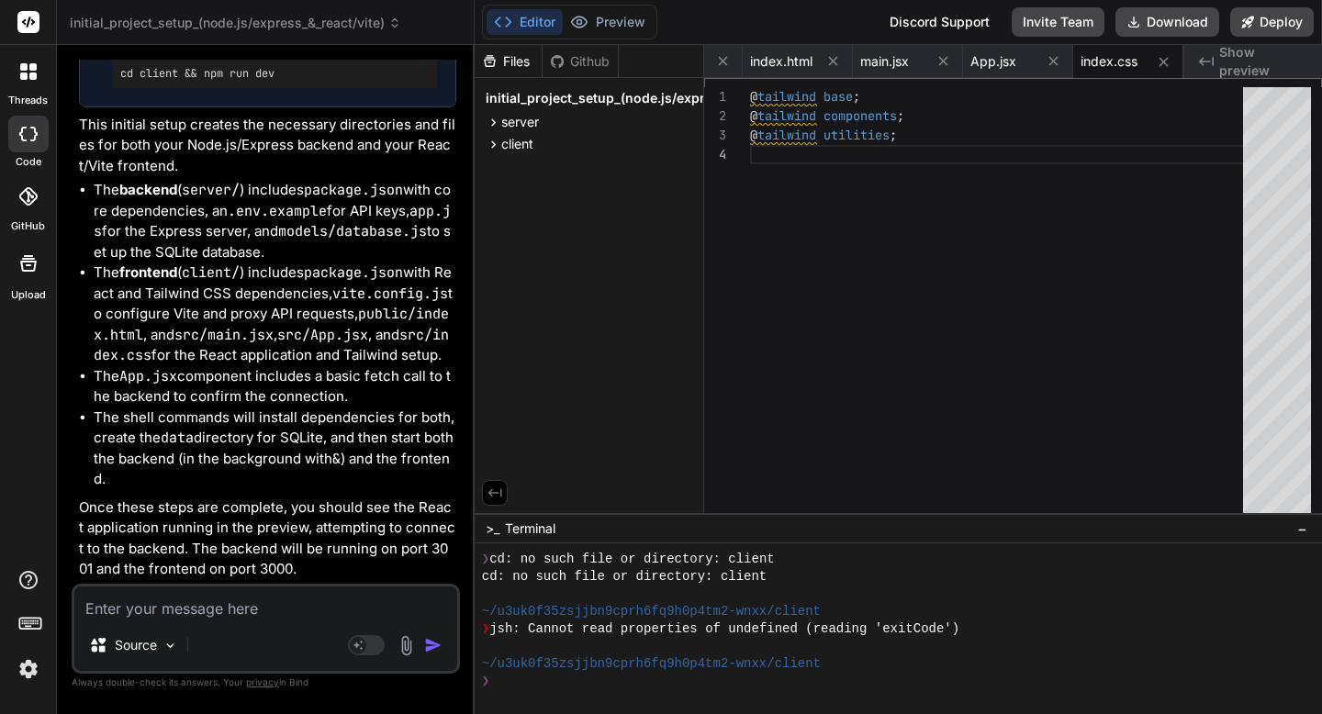
type textarea "N"
type textarea "x"
type textarea "Ne"
type textarea "x"
type textarea "Nex"
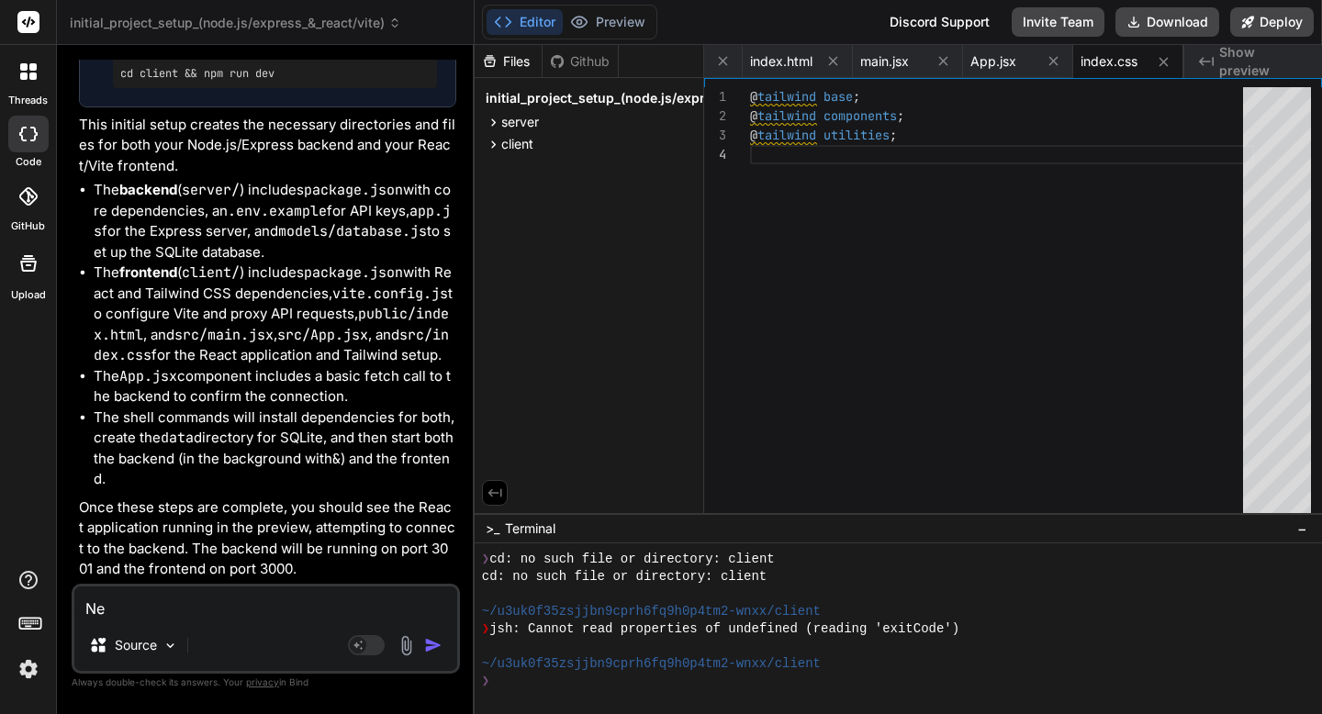
type textarea "x"
type textarea "Next"
type textarea "x"
type textarea "Next"
type textarea "x"
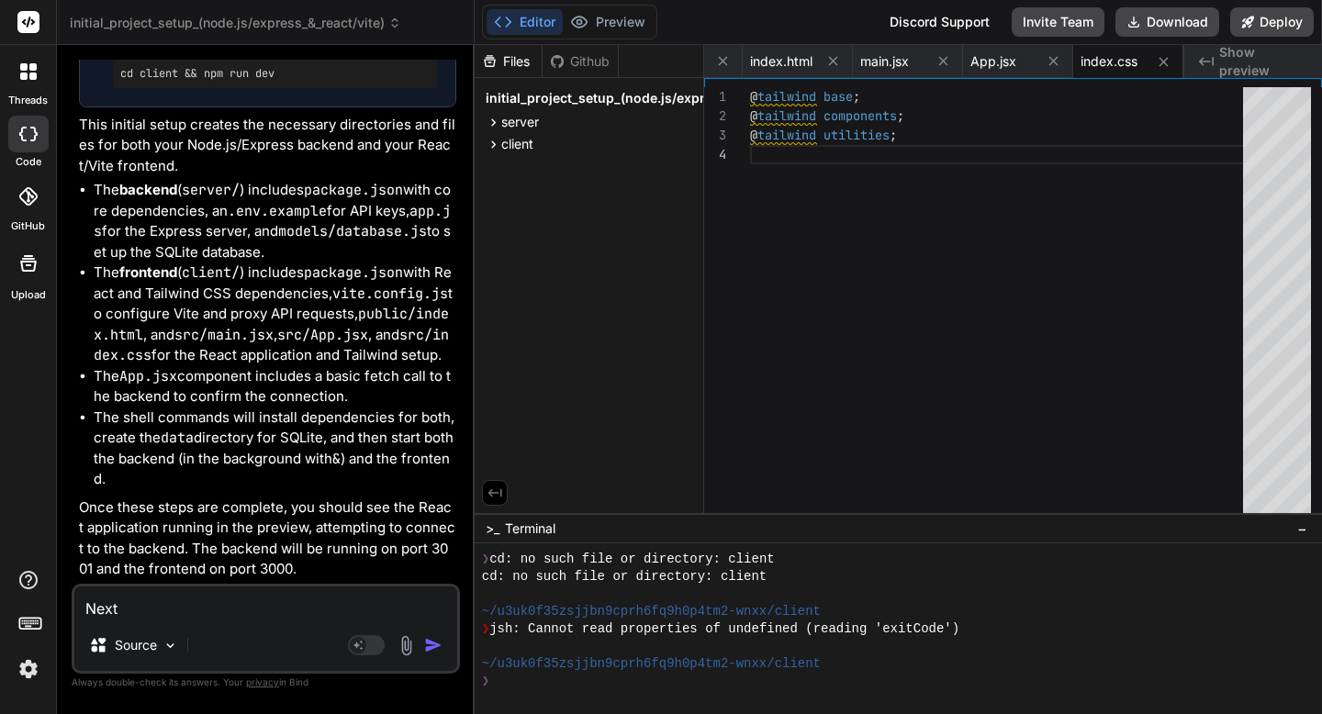
type textarea "Next s"
type textarea "x"
type textarea "Next st"
type textarea "x"
type textarea "Next ste"
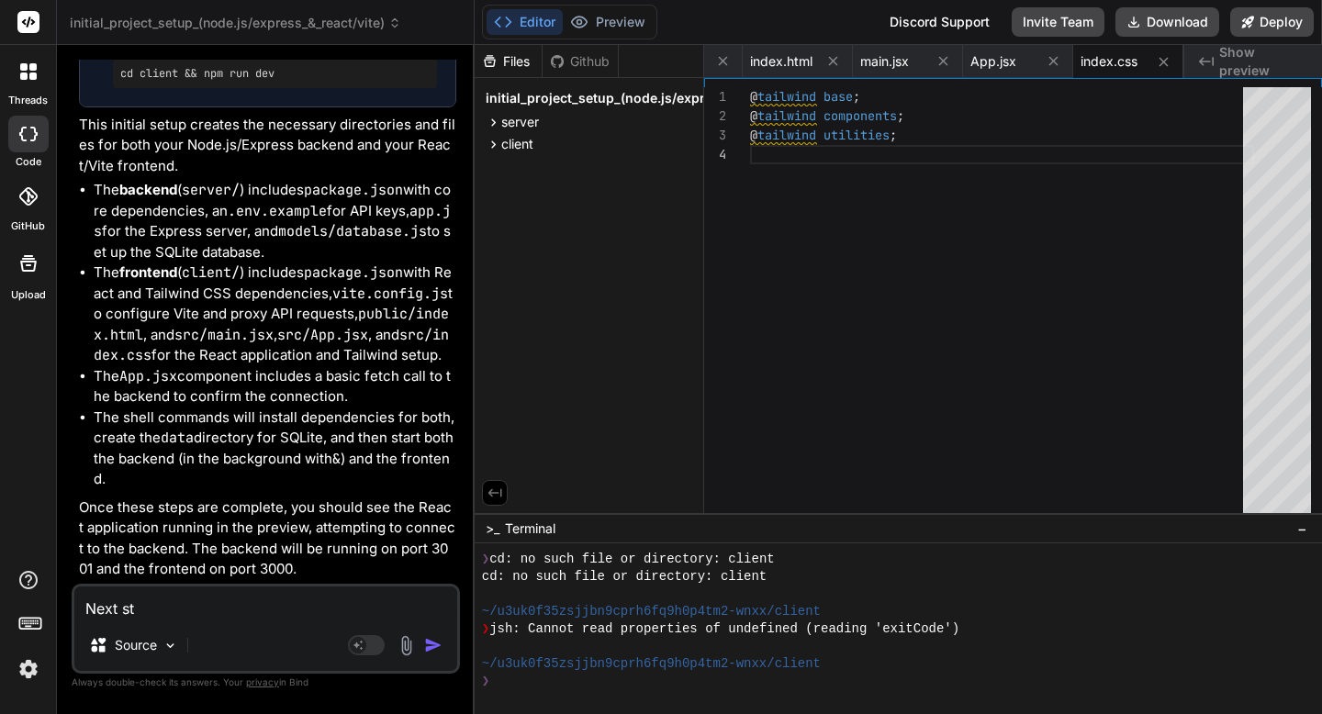
type textarea "x"
type textarea "Next step"
type textarea "x"
type textarea "Next steps"
type textarea "x"
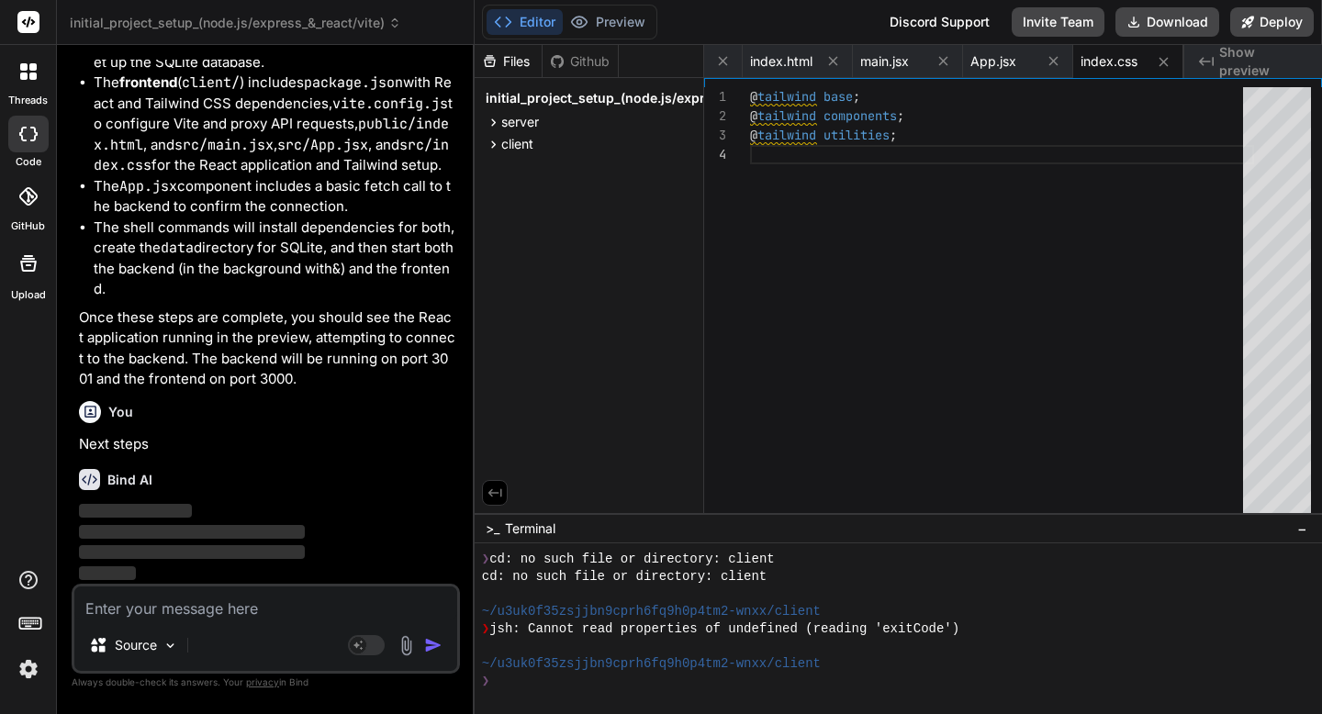
scroll to position [7065, 0]
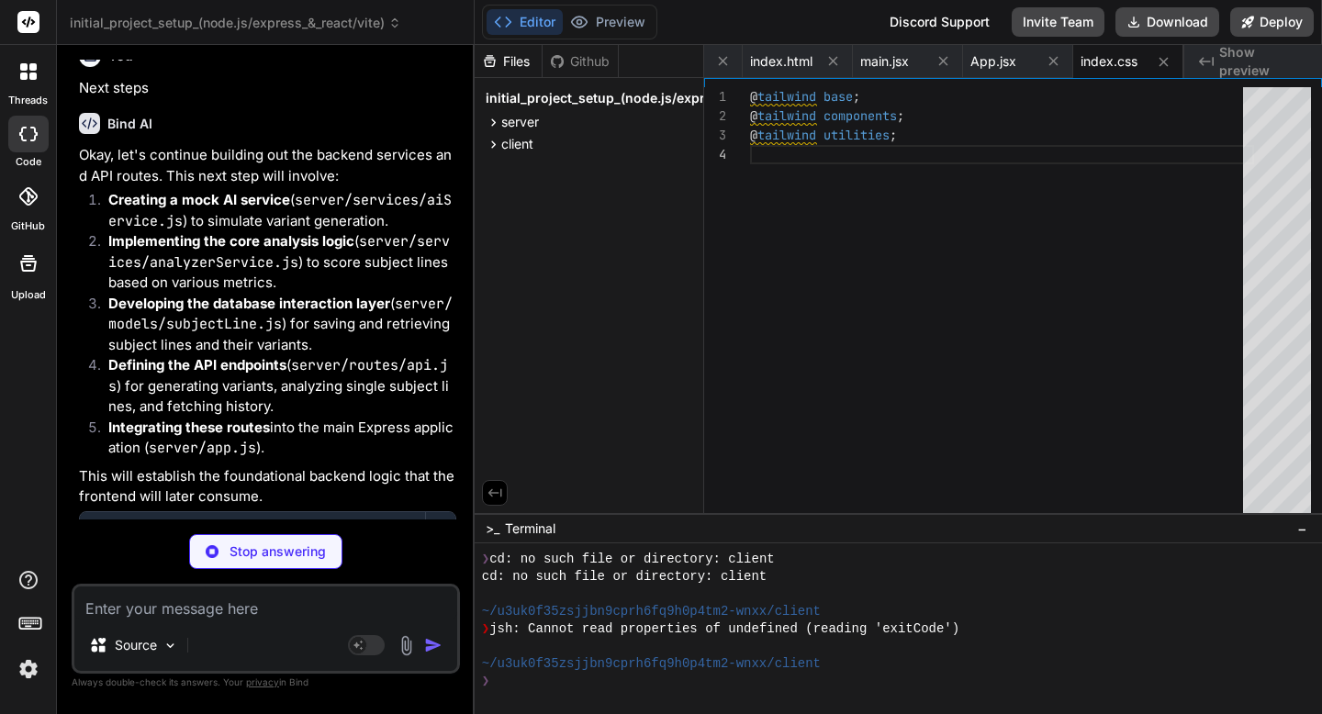
type textarea "x"
type textarea "`🚨 Don't miss out: ${originalText} (Limited Time!)`, `Unlock insights on ${orig…"
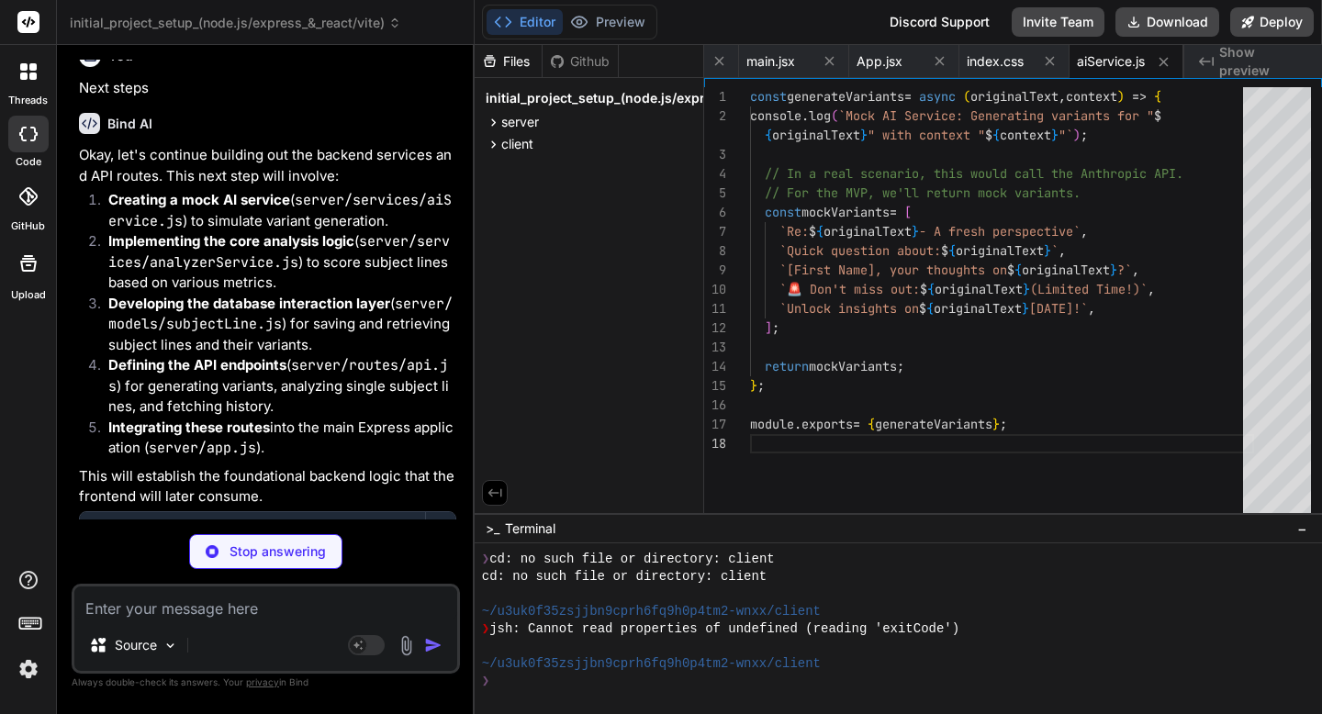
scroll to position [154, 0]
type textarea "x"
type textarea "has_question: hasQuestion, has_personalization: hasPersonalization, power_word_…"
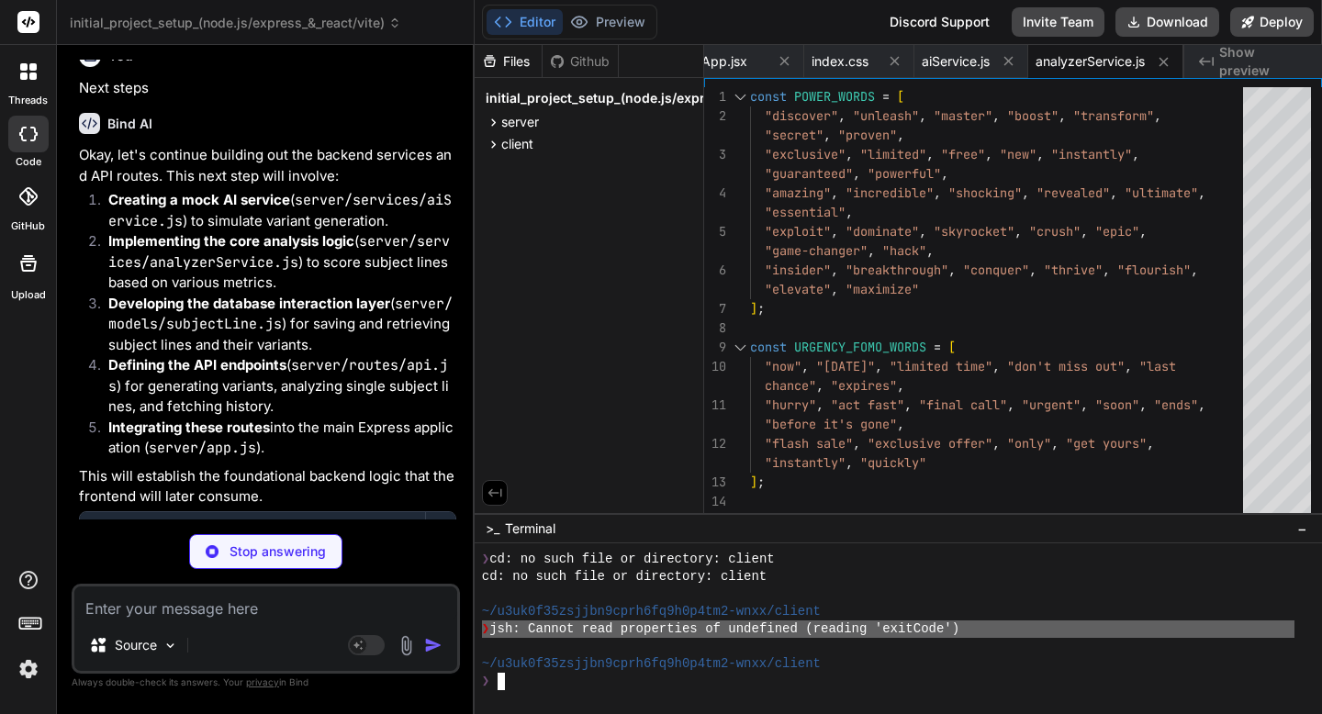
type textarea "x"
type textarea "})) }); } return results; }; module.exports = { createSubjectLine, createVarian…"
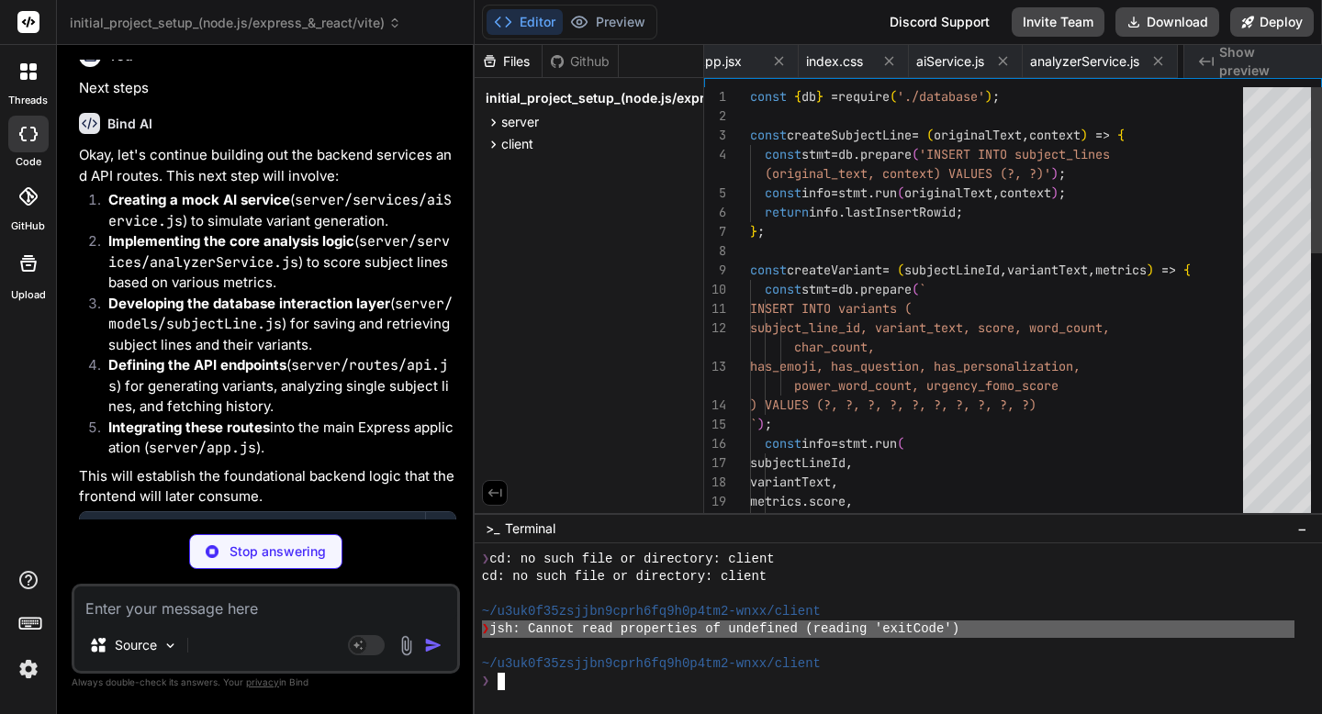
scroll to position [0, 1093]
click at [335, 607] on textarea at bounding box center [265, 603] width 383 height 33
click at [308, 564] on div "Stop answering" at bounding box center [265, 551] width 153 height 35
type textarea "x"
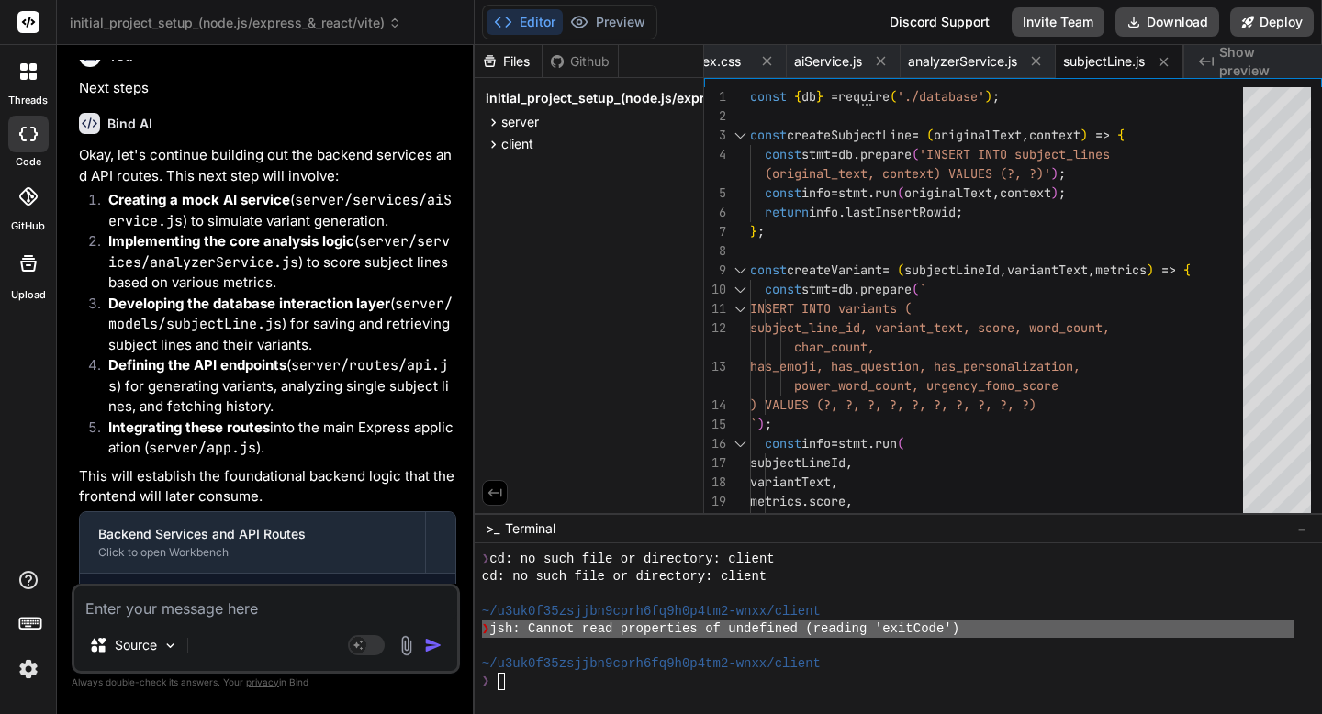
click at [296, 607] on textarea at bounding box center [265, 603] width 383 height 33
paste textarea "❯ jsh: Cannot read properties of undefined (reading 'exitCode')"
type textarea "❯ jsh: Cannot read properties of undefined (reading 'exitCode')"
type textarea "x"
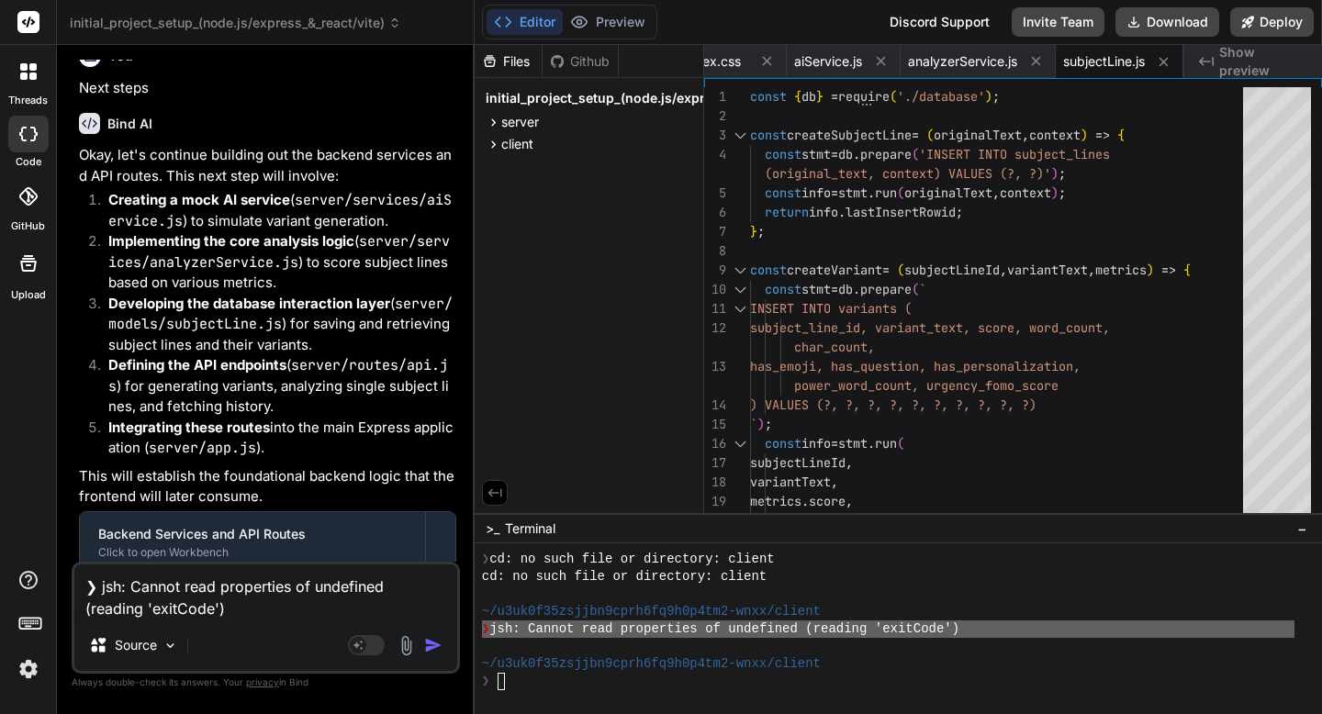
type textarea "❯ jsh: Cannot read properties of undefined (reading 'exitCode')"
click at [435, 646] on img "button" at bounding box center [433, 645] width 18 height 18
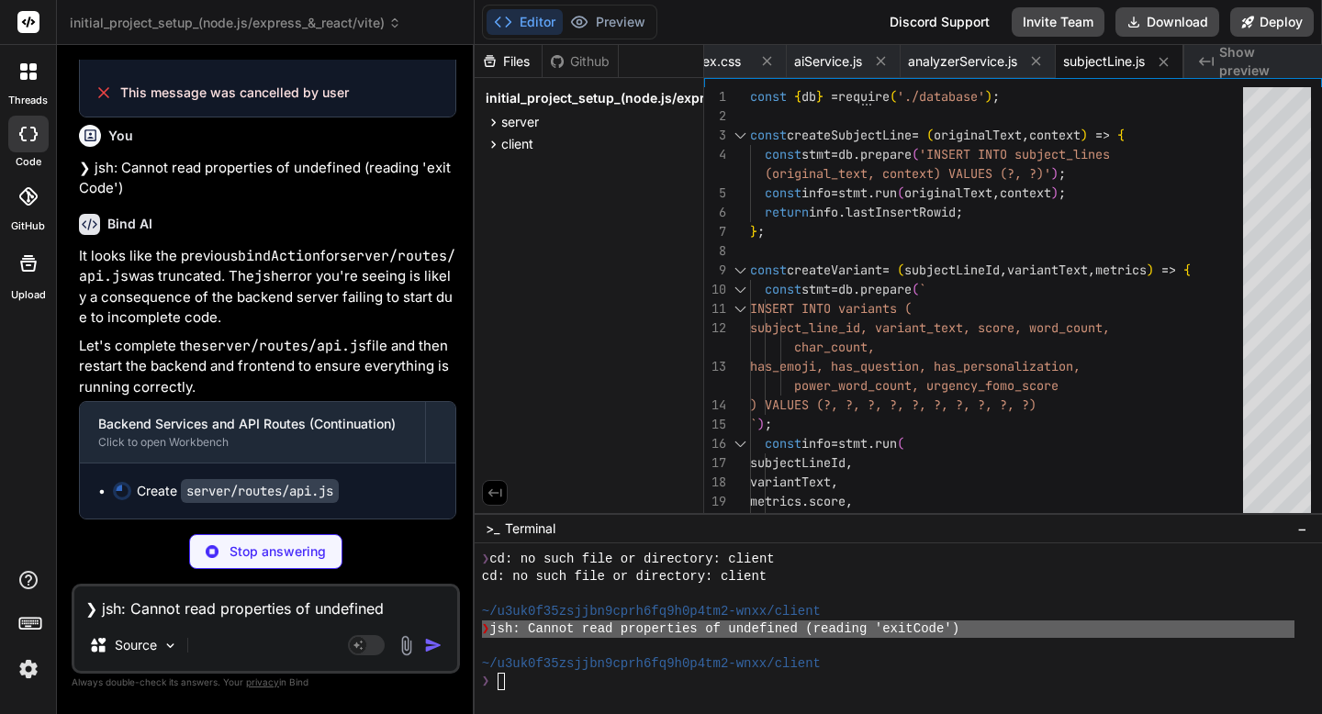
scroll to position [8083, 0]
type textarea "x"
type textarea "}); module.exports = router;"
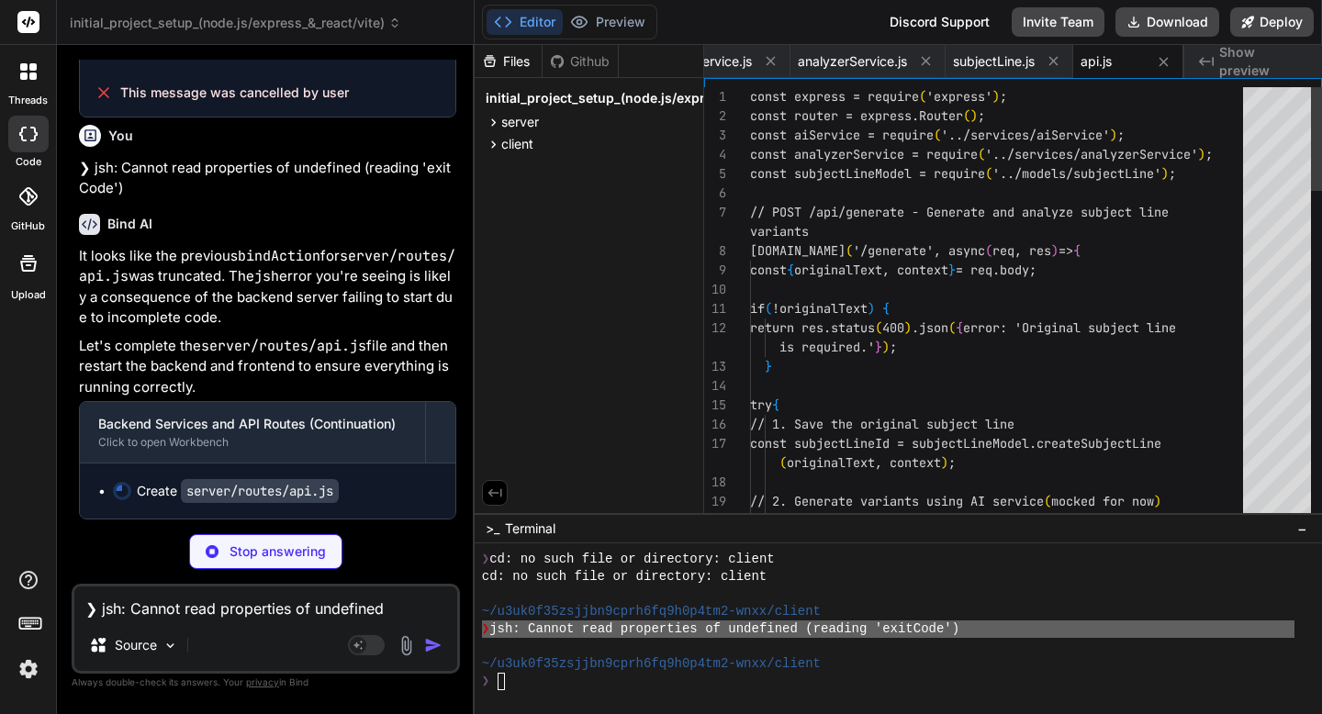
scroll to position [76, 0]
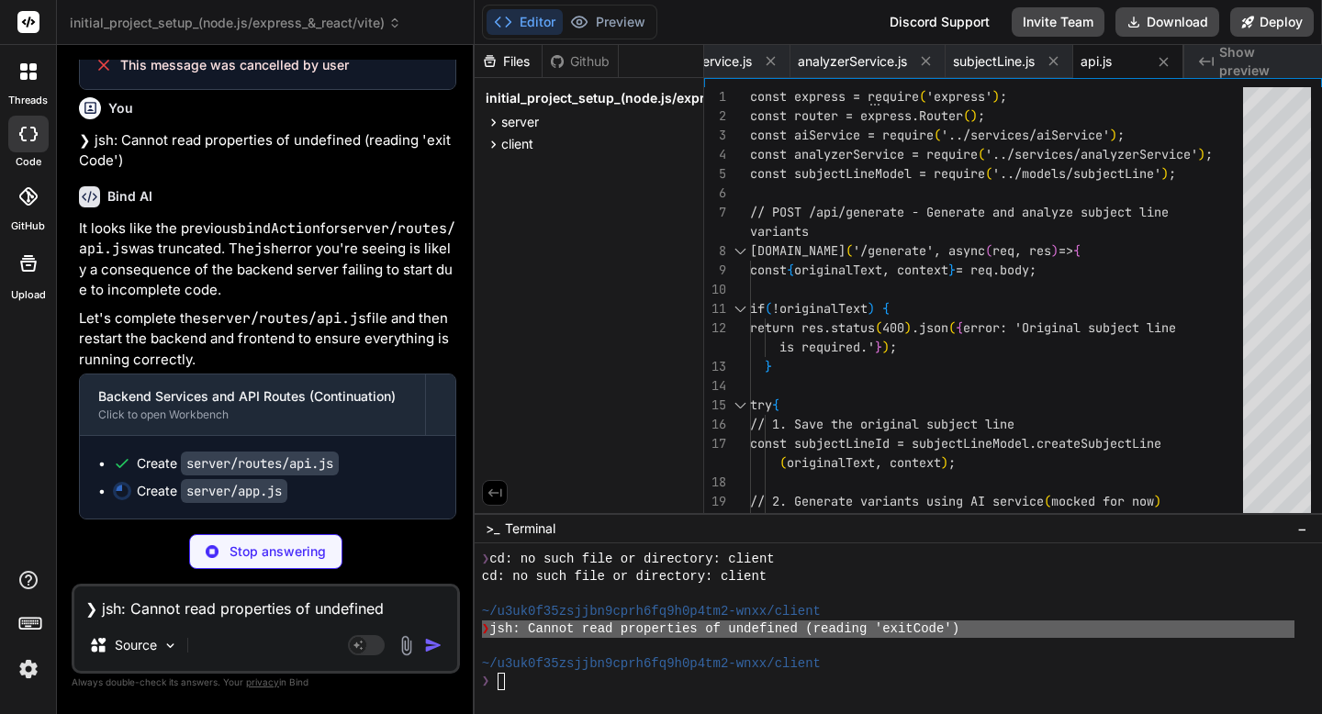
type textarea "x"
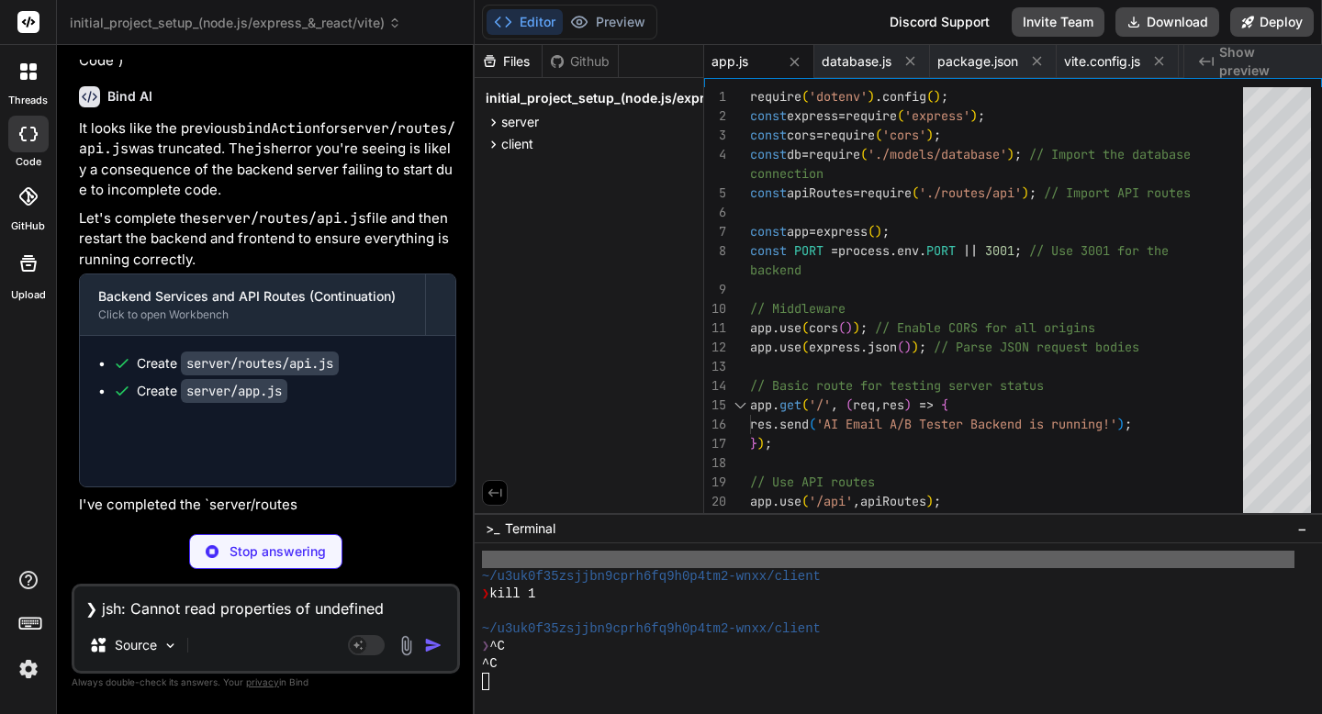
scroll to position [785, 0]
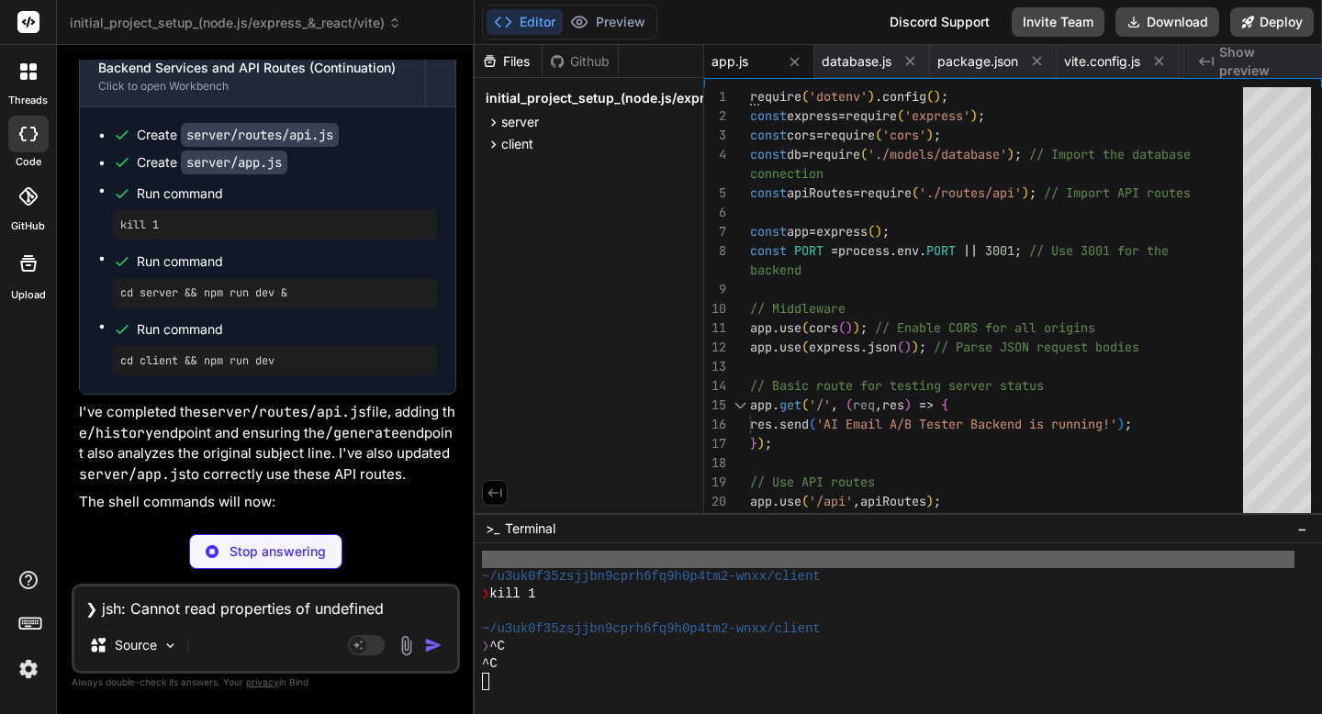
type textarea "x"
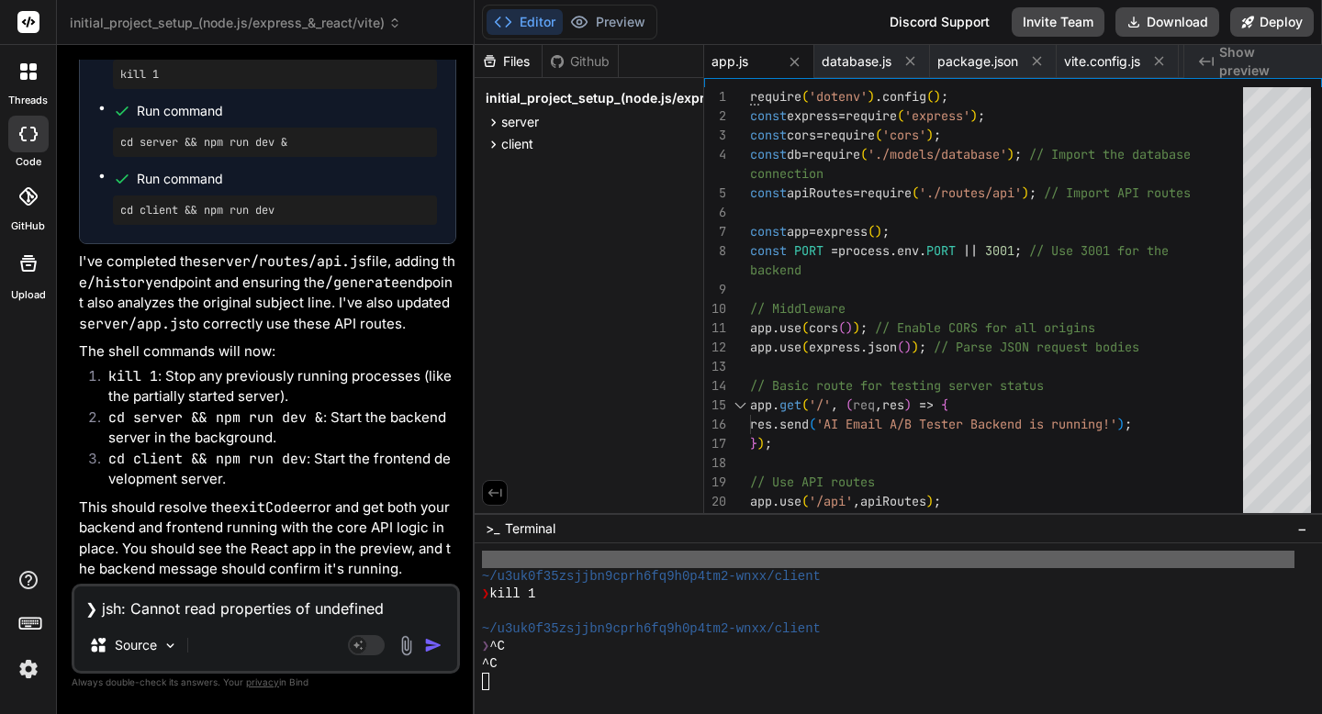
scroll to position [8590, 0]
click at [191, 614] on textarea "❯ jsh: Cannot read properties of undefined (reading 'exitCode')" at bounding box center [265, 603] width 383 height 33
type textarea "I"
type textarea "x"
type textarea "I"
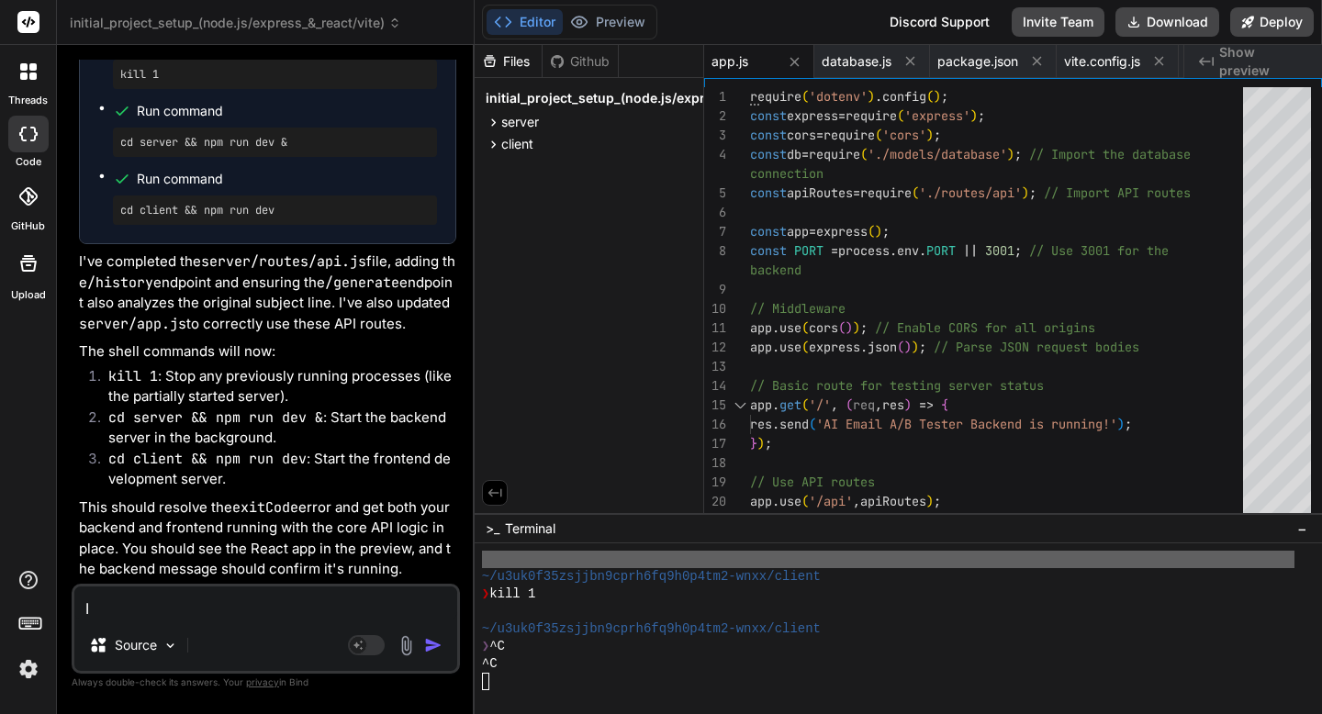
type textarea "x"
type textarea "I c"
type textarea "x"
type textarea "I ca"
type textarea "x"
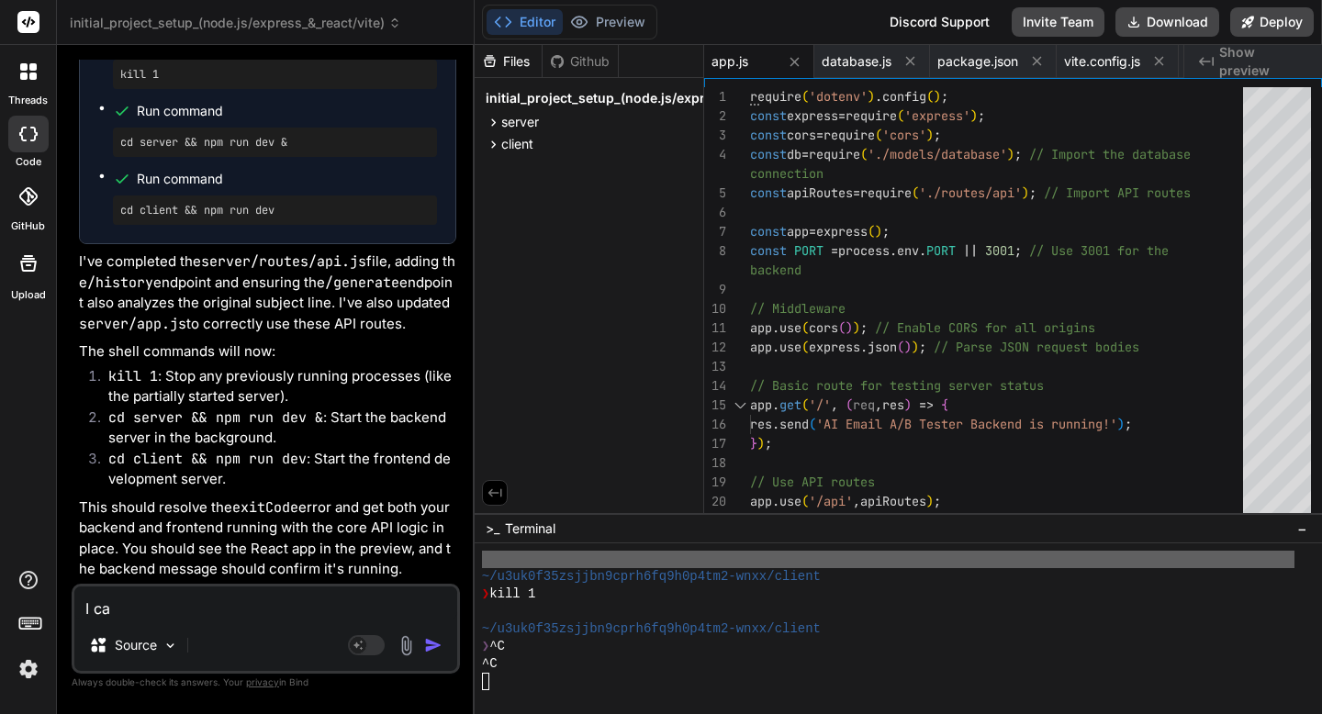
type textarea "I can"
type textarea "x"
type textarea "I can"
type textarea "x"
type textarea "I can s"
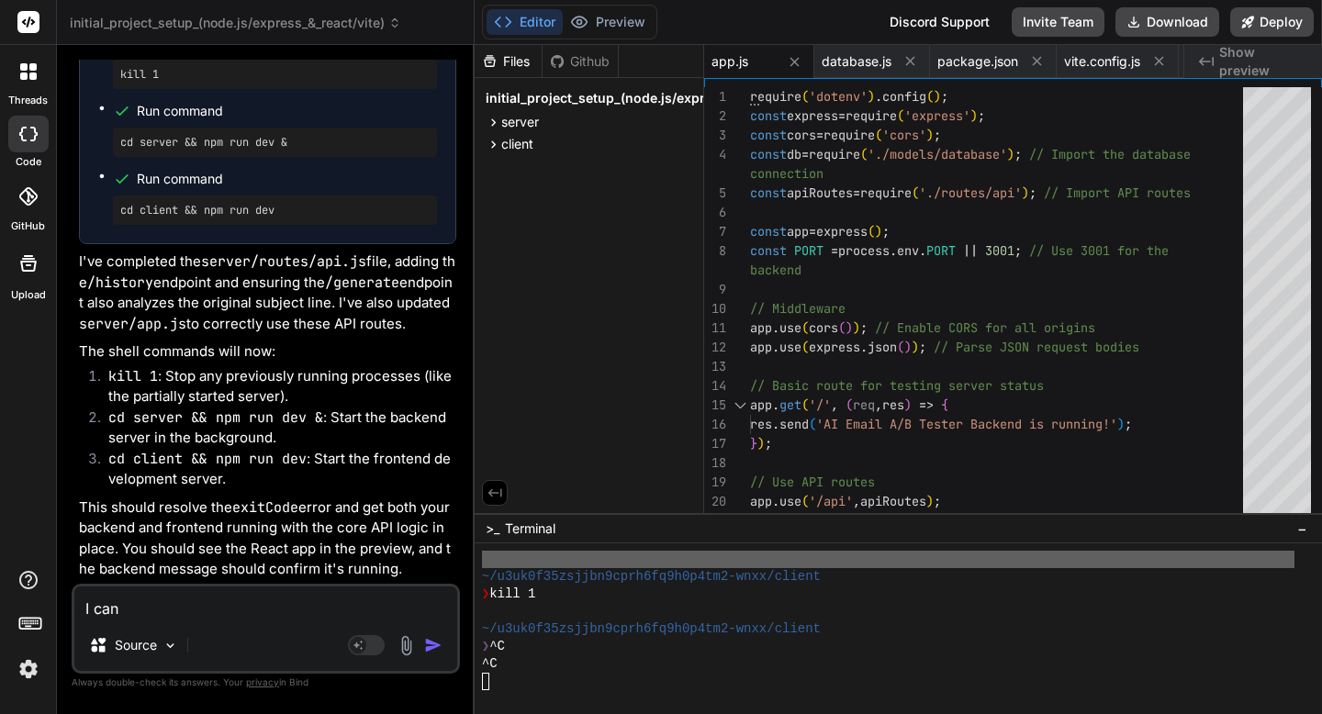
type textarea "x"
type textarea "I can se"
type textarea "x"
type textarea "I can see"
type textarea "x"
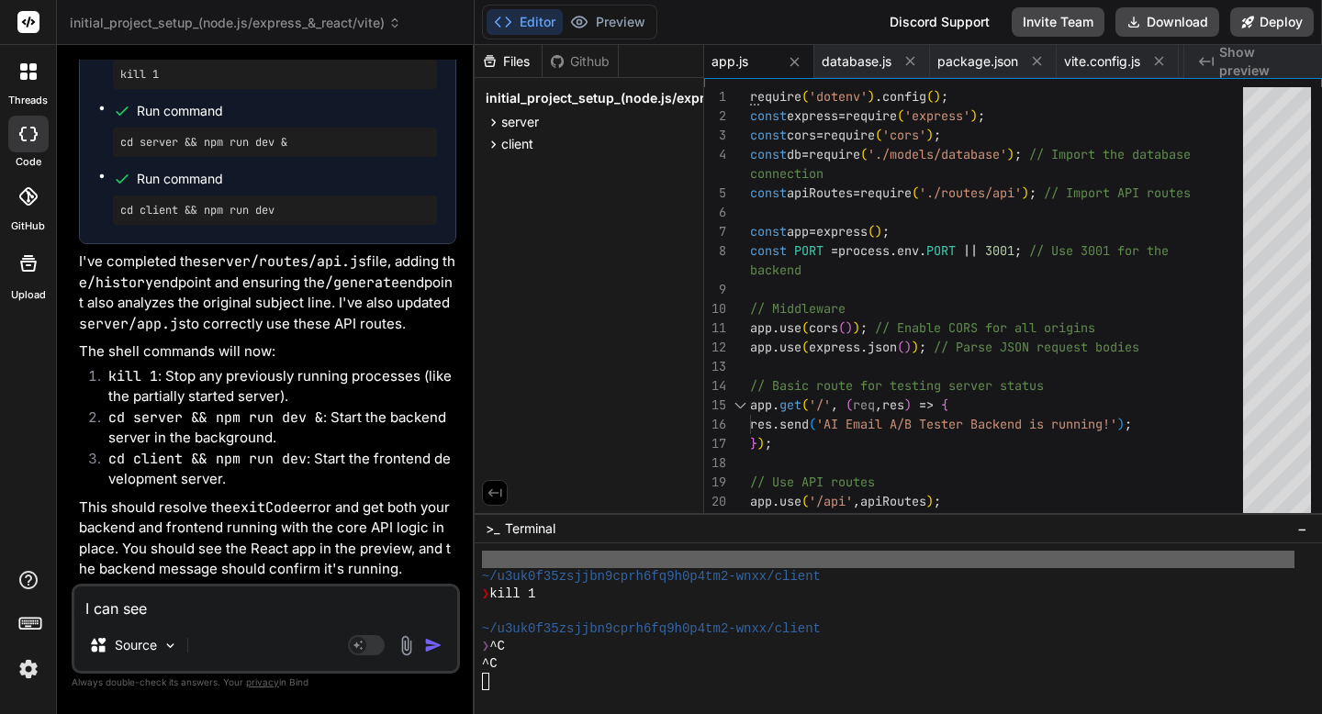
type textarea "I can see"
type textarea "x"
type textarea "I can see p"
type textarea "x"
type textarea "I can see pr"
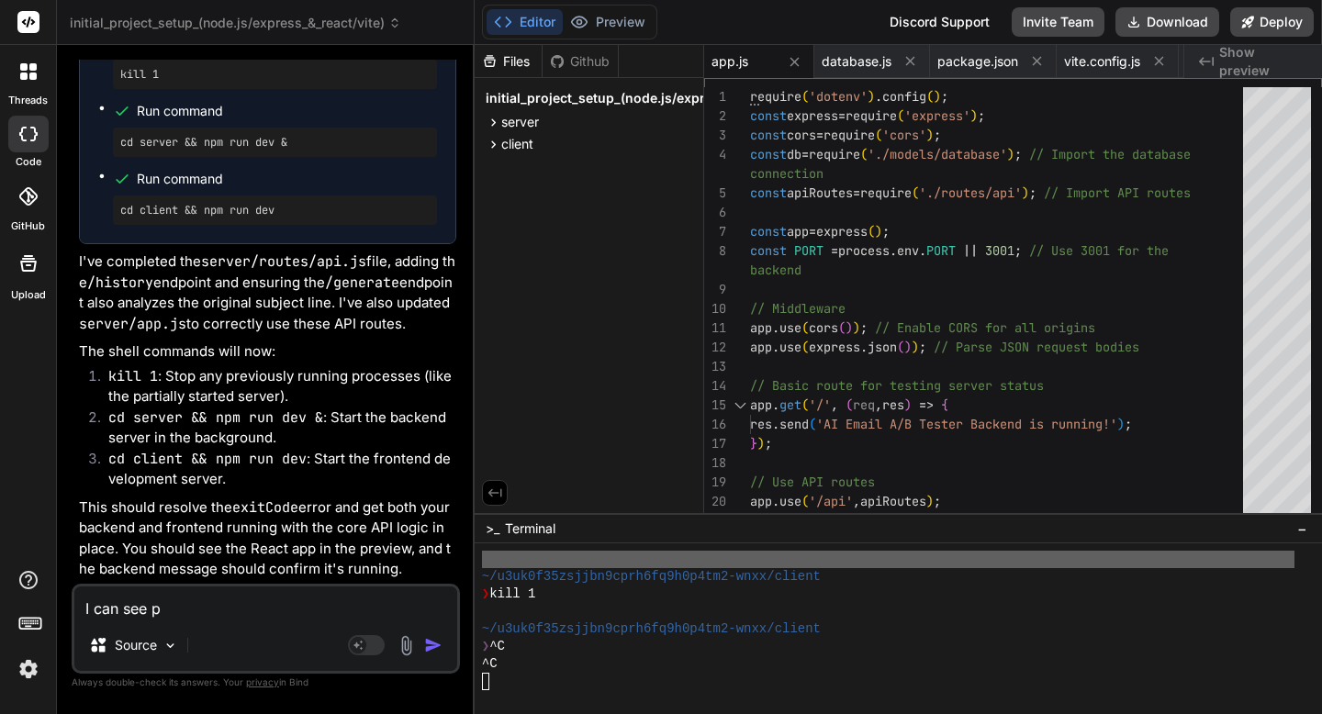
type textarea "x"
type textarea "I can see pre"
type textarea "x"
type textarea "I can see prev"
type textarea "x"
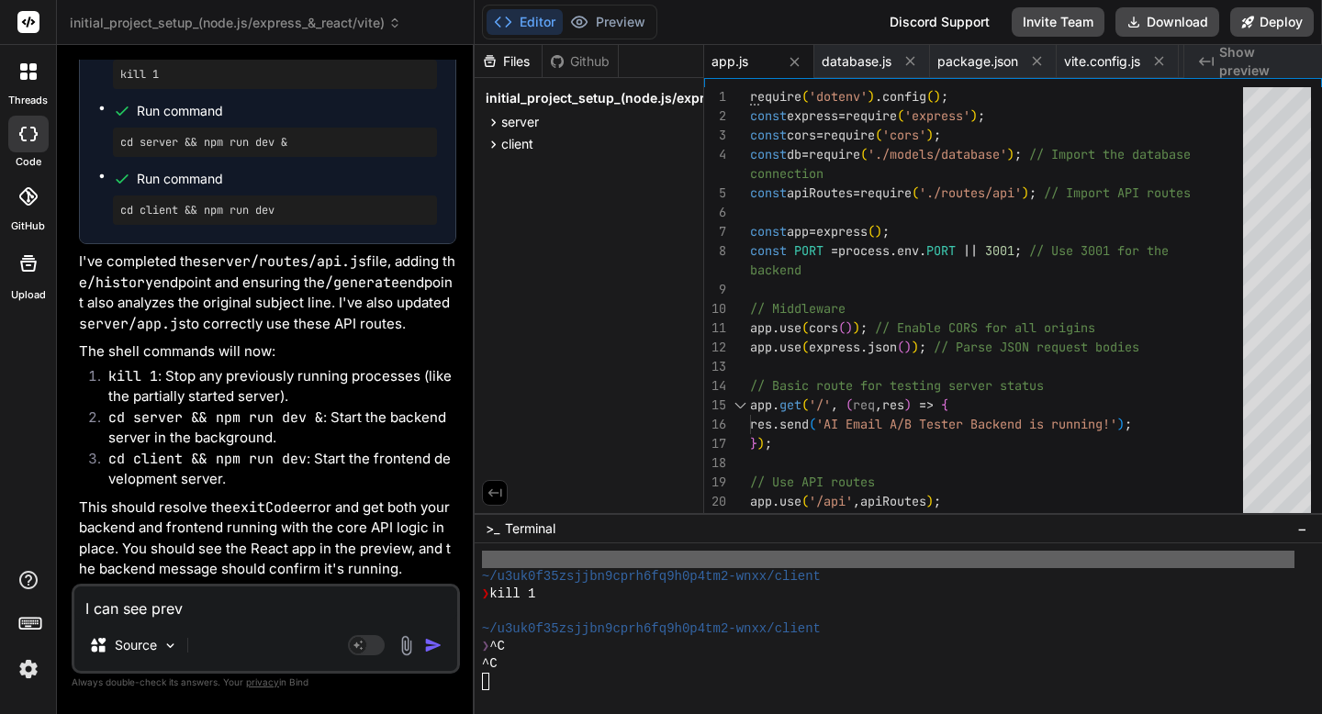
type textarea "I can see previ"
type textarea "x"
type textarea "I can see previe"
type textarea "x"
type textarea "I can see preview"
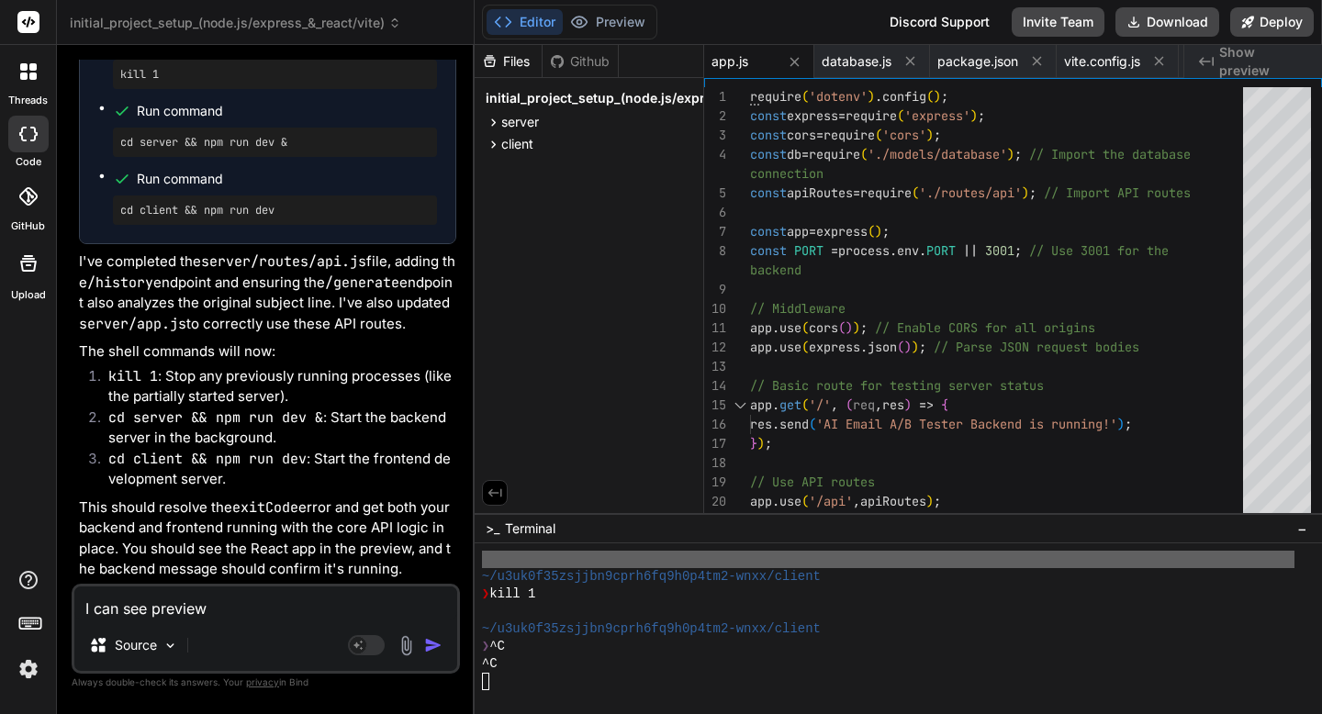
type textarea "x"
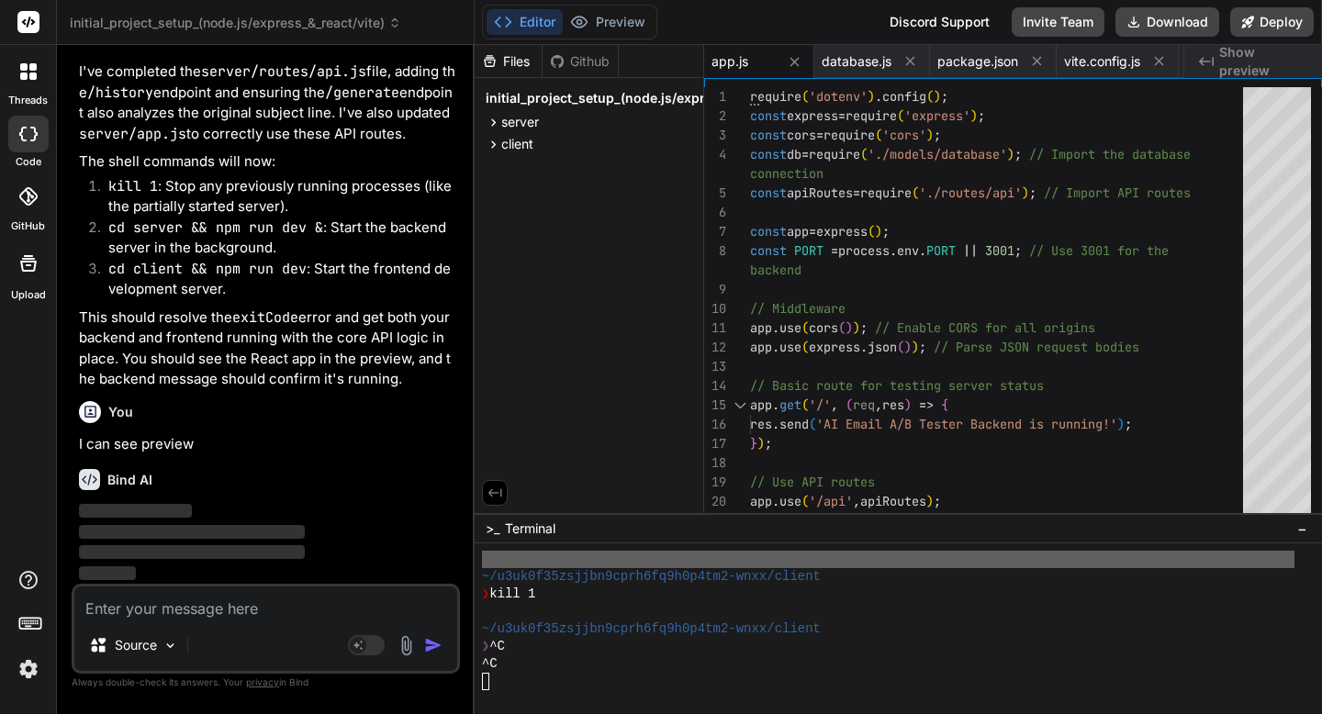
scroll to position [8780, 0]
click at [183, 612] on textarea at bounding box center [265, 603] width 383 height 33
type textarea "C"
type textarea "x"
type textarea "Ca"
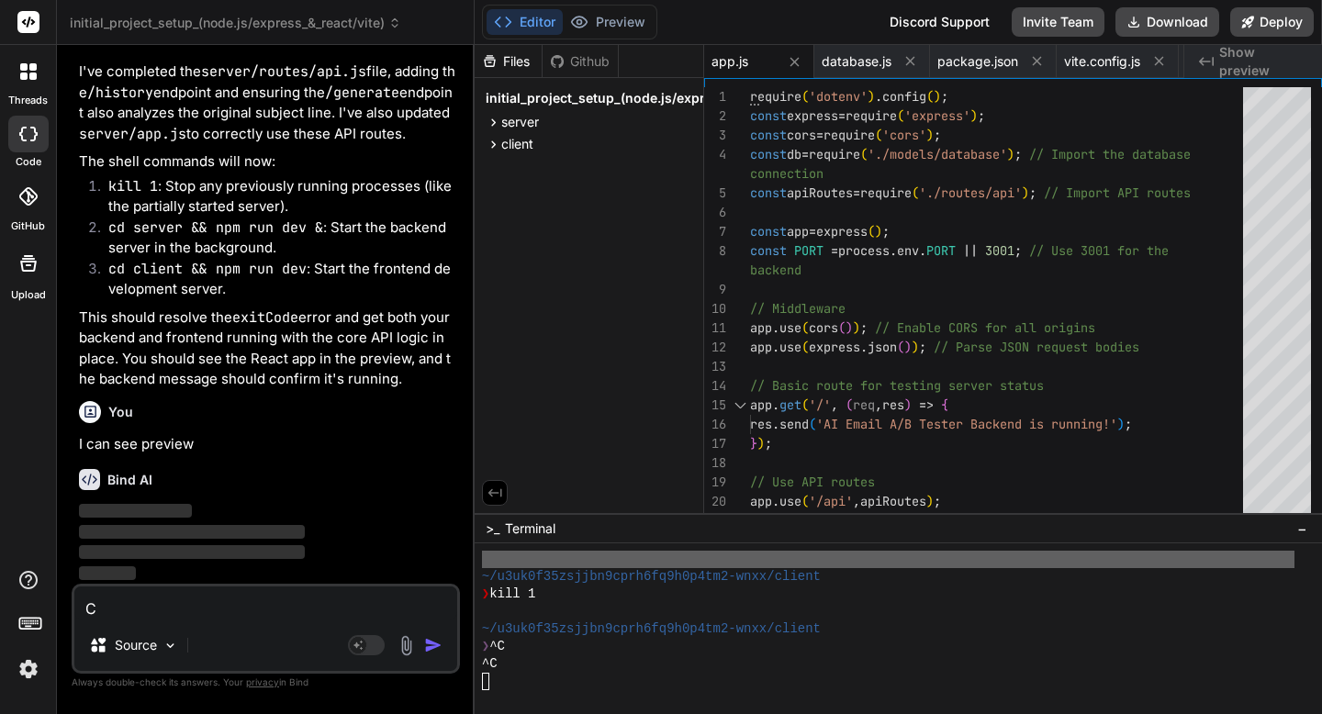
type textarea "x"
type textarea "Can"
type textarea "x"
type textarea "Can'"
type textarea "x"
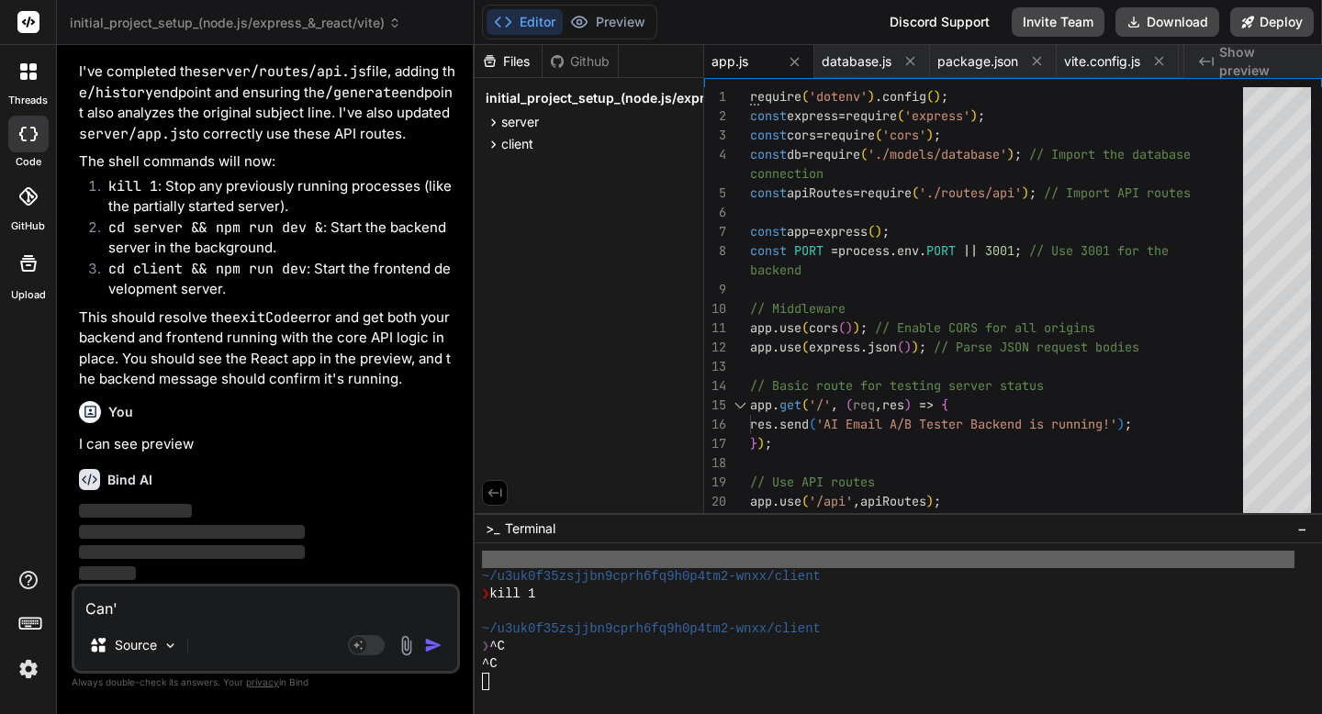
type textarea "Can't"
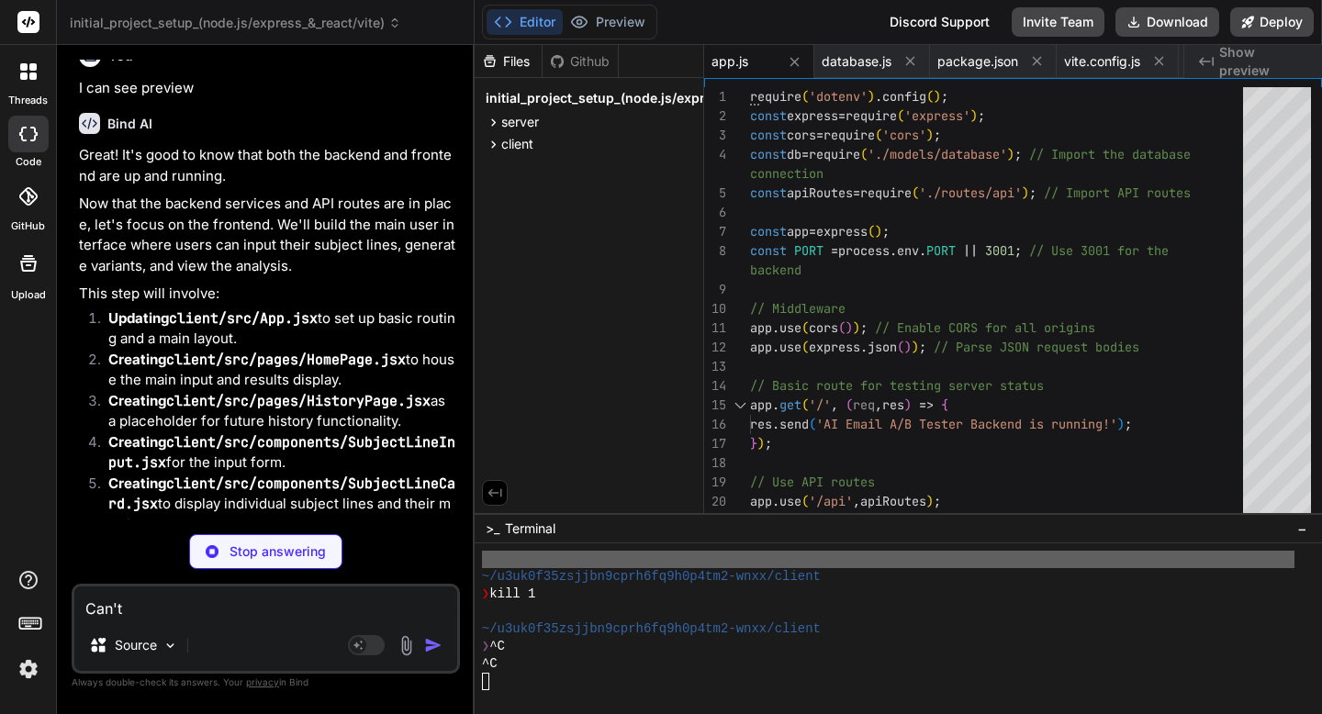
type textarea "x"
type textarea "Can't"
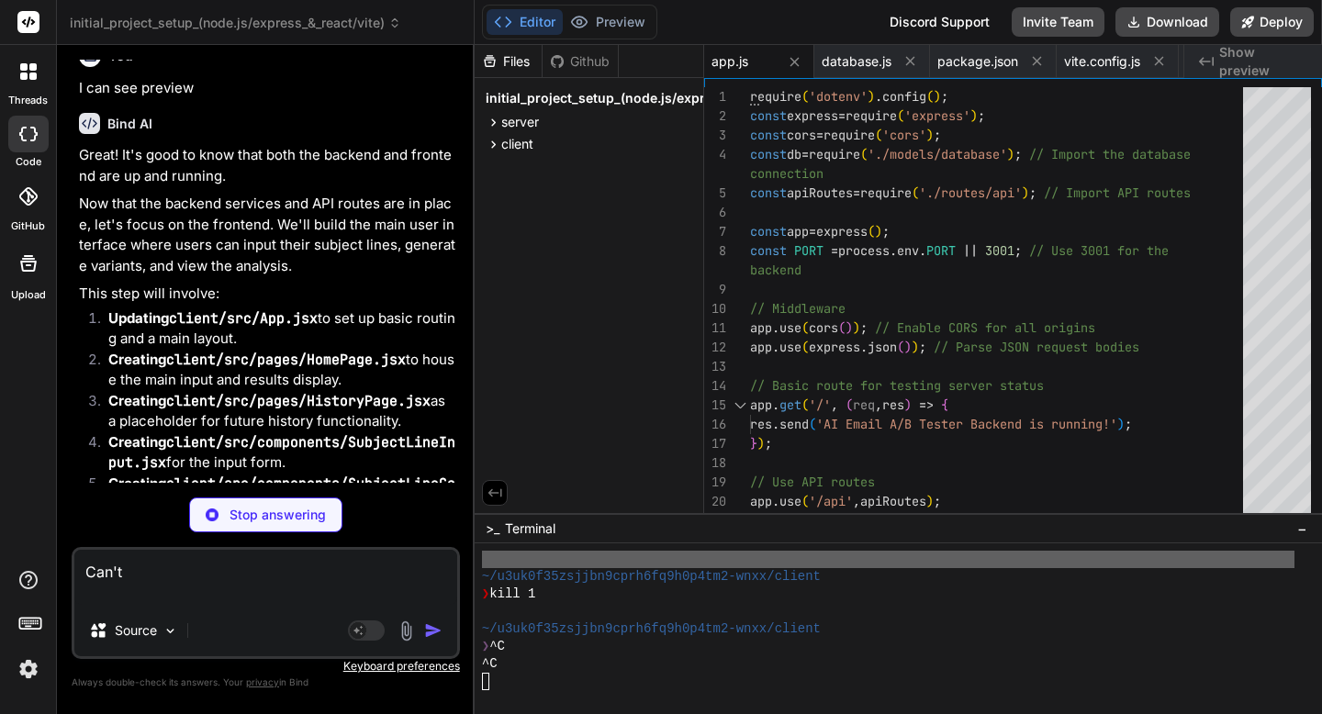
type textarea "x"
type textarea ""vite": "^5.2.0" } }"
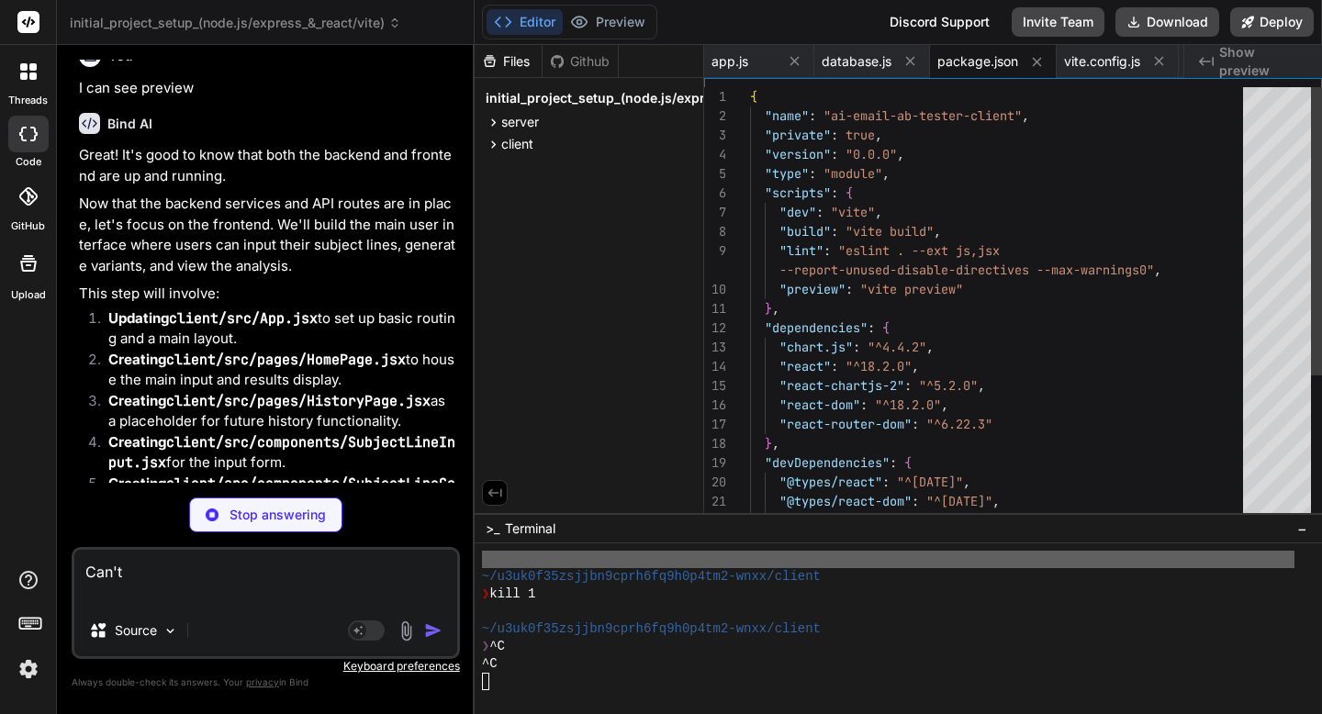
type textarea "x"
type textarea "Can't"
click at [297, 505] on div "Stop answering" at bounding box center [265, 515] width 153 height 35
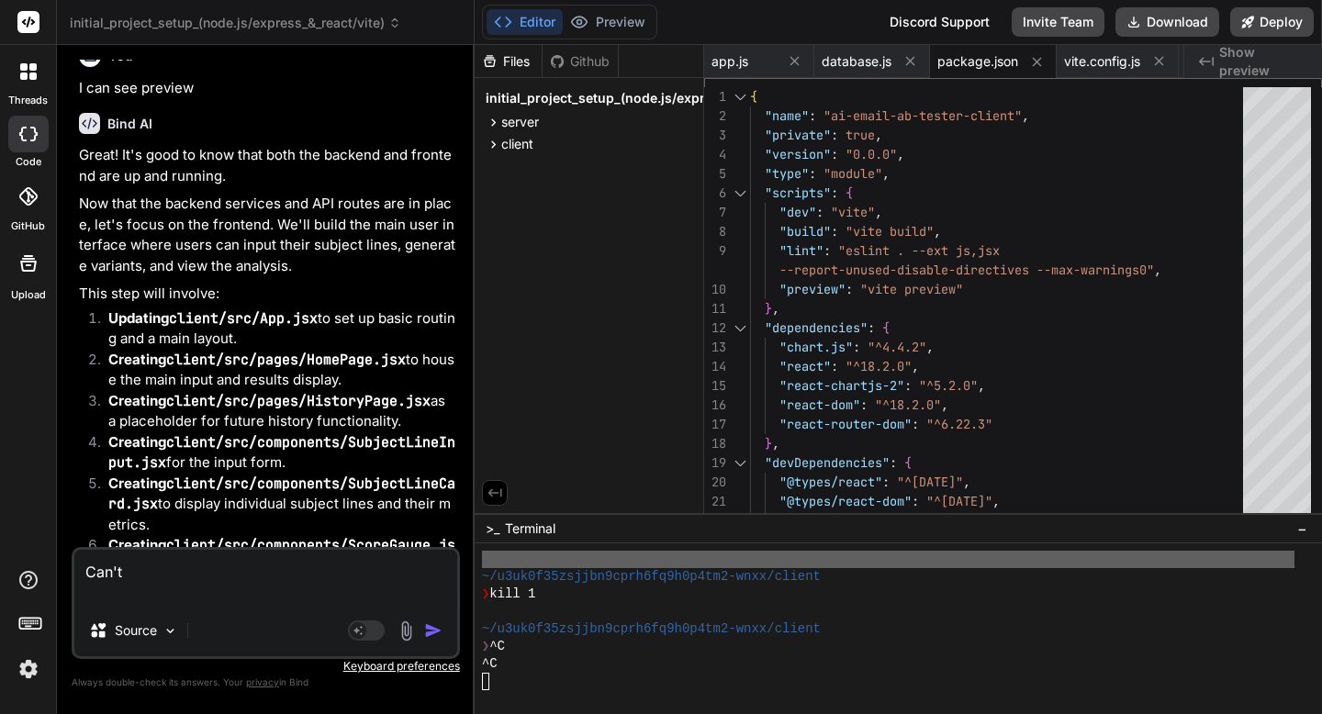
click at [438, 633] on img "button" at bounding box center [433, 631] width 18 height 18
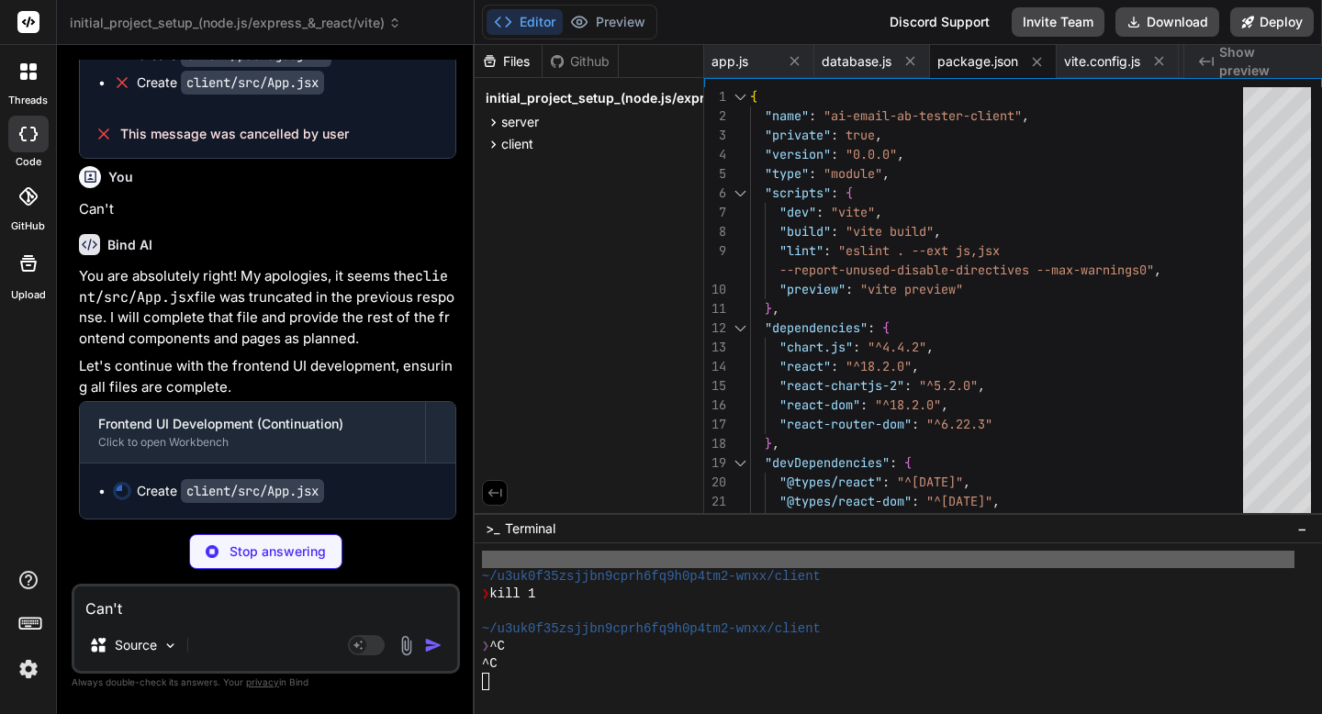
scroll to position [9831, 0]
type textarea "x"
type textarea "All rights reserved. </footer> </div> </Router> ); } export default App;"
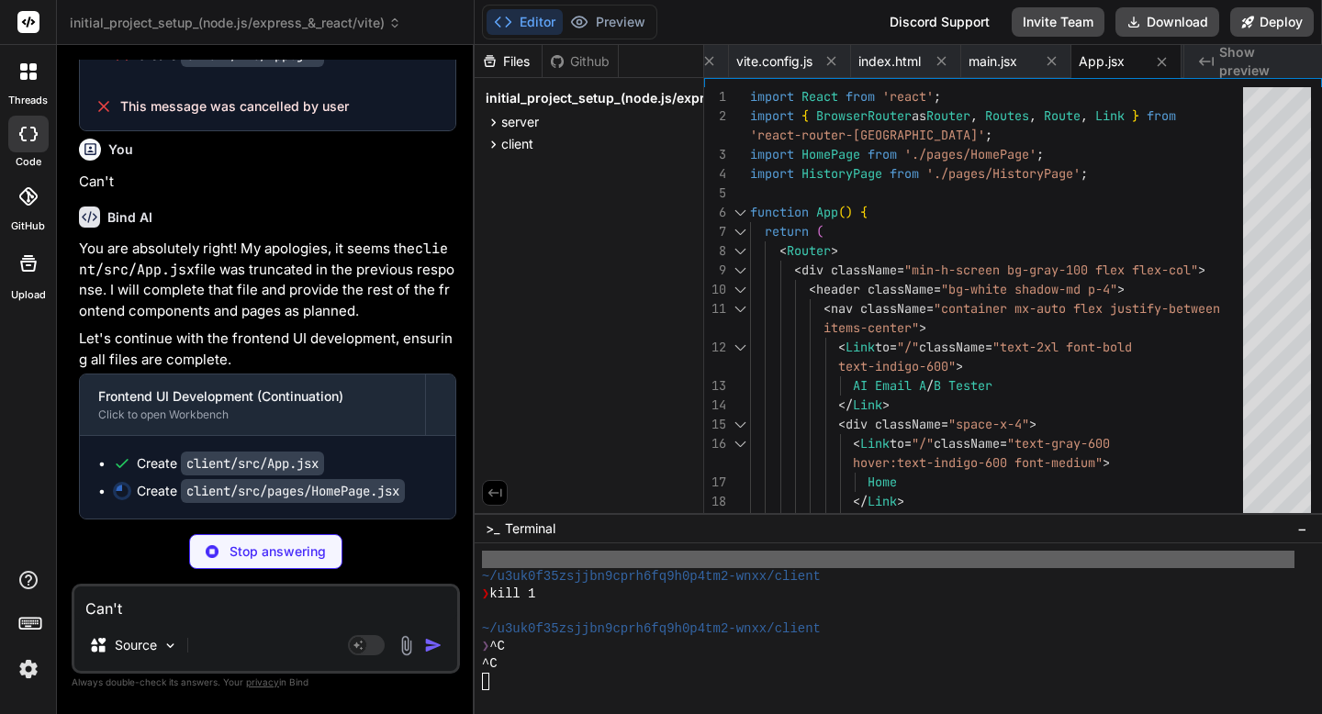
scroll to position [9859, 0]
type textarea "x"
type textarea "</div> ); } export default HomePage;"
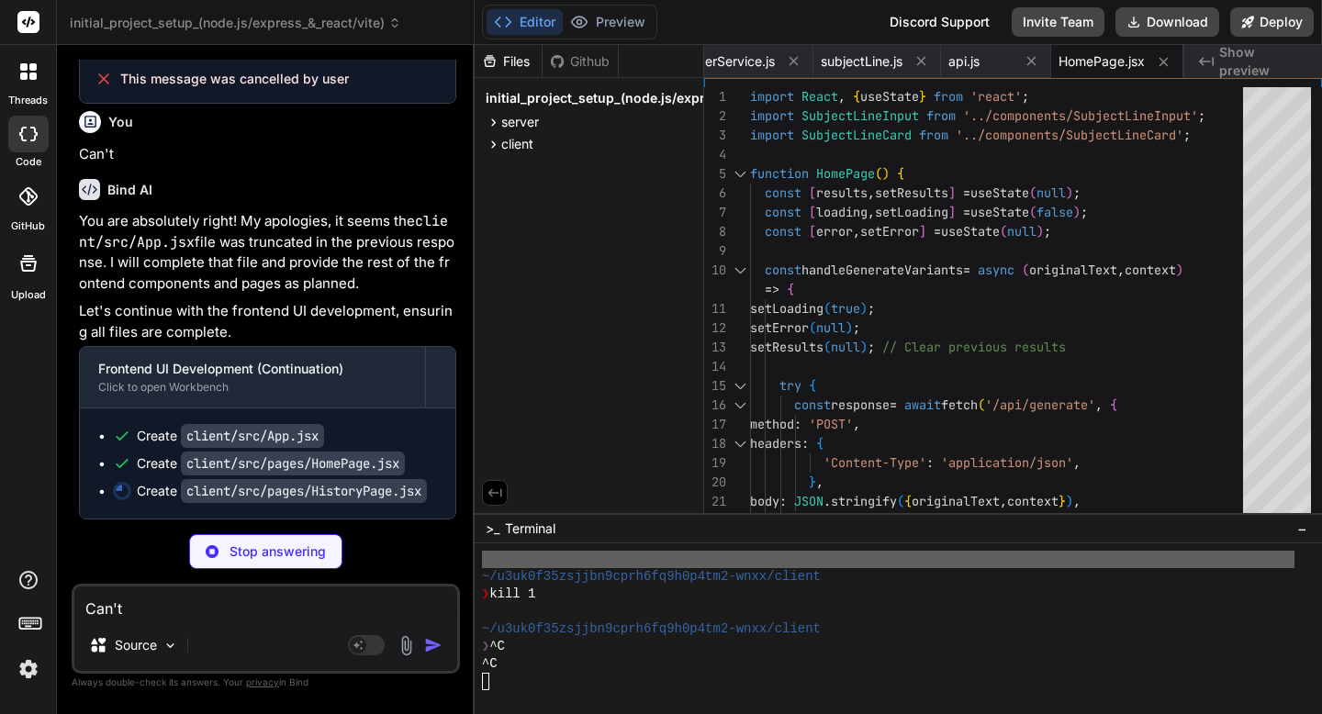
scroll to position [9905, 0]
type textarea "x"
type textarea "))} </div> )} </div> ); } export default HistoryPage;"
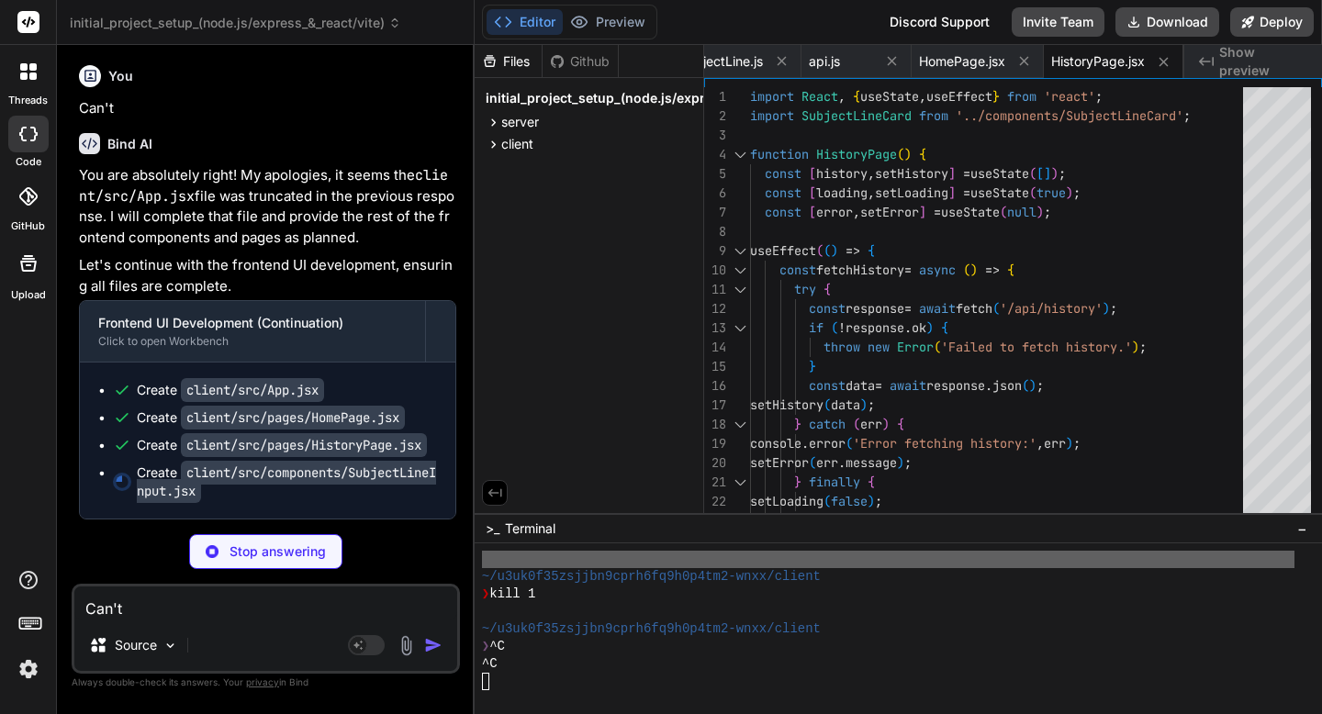
scroll to position [9951, 0]
type textarea "x"
type textarea "Variants'} </button> </form> ); } export default SubjectLineInput;"
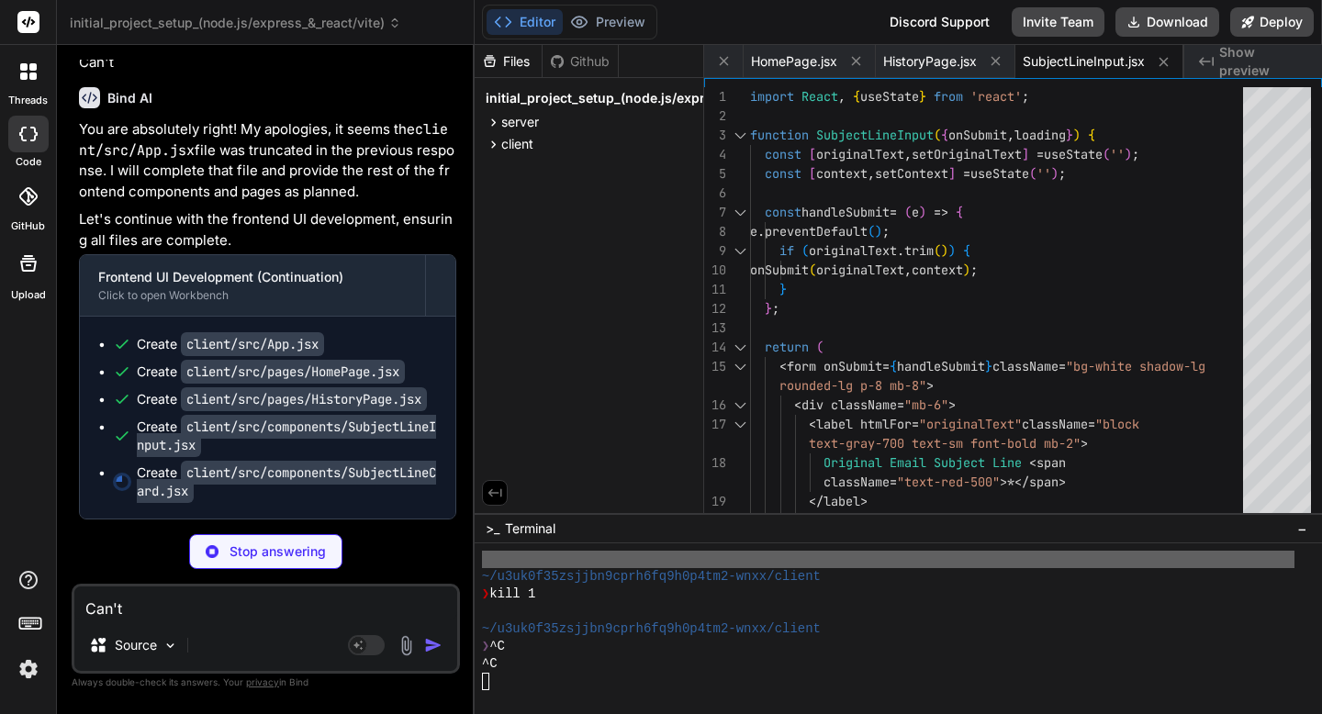
scroll to position [9997, 0]
type textarea "x"
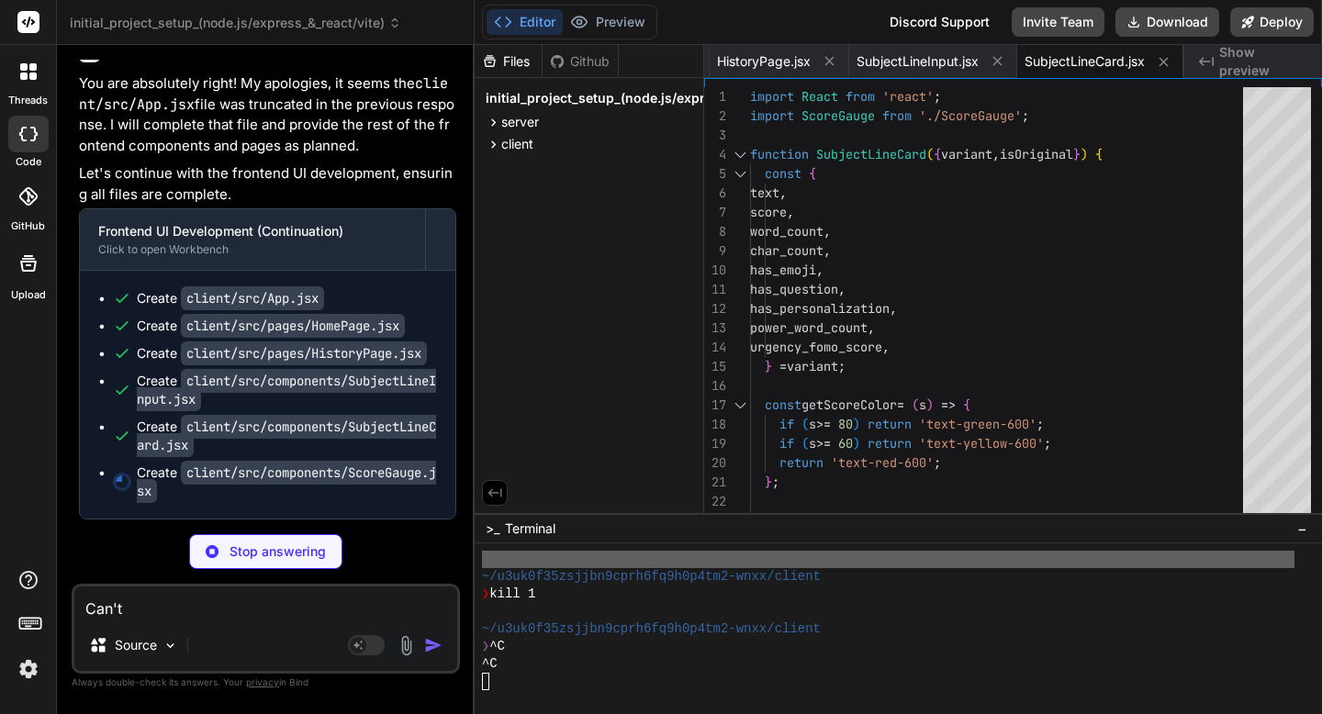
scroll to position [10042, 0]
type textarea "x"
type textarea "<span className="text-xl font-bold text-gray-800">{score}</span> </div> </div> …"
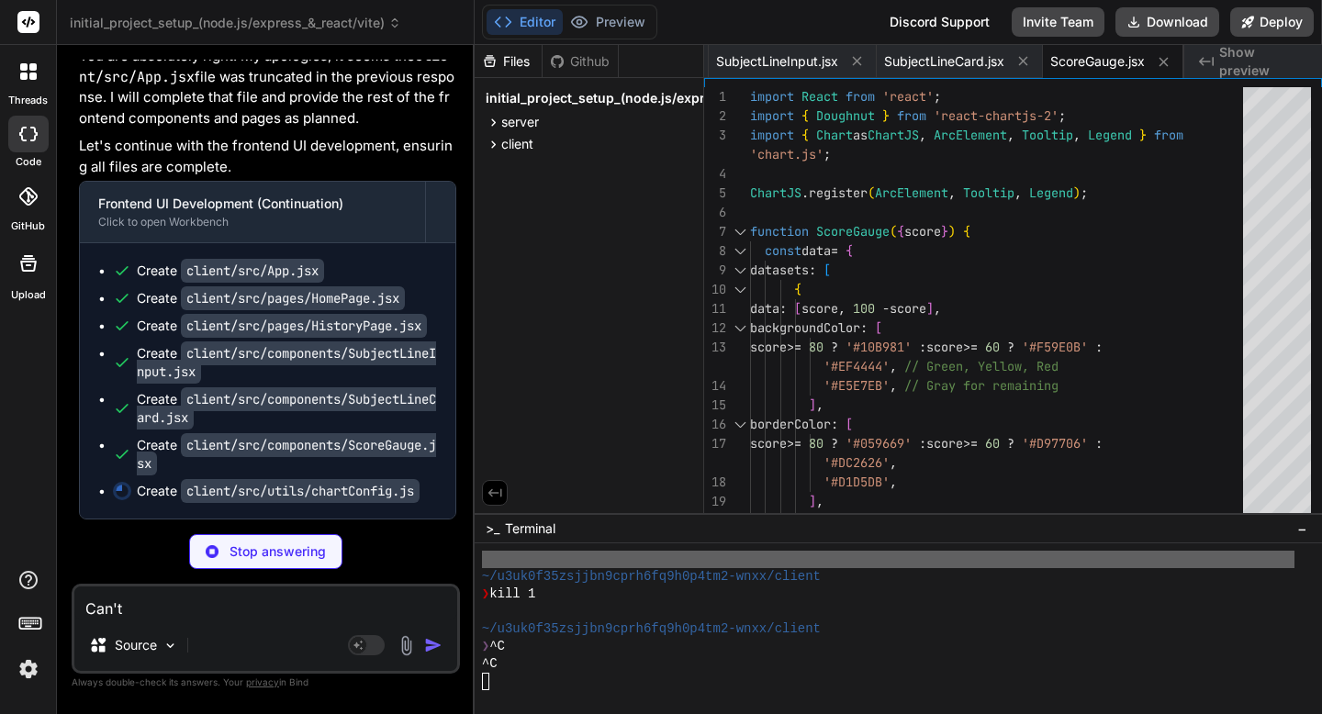
scroll to position [10070, 0]
type textarea "x"
type textarea "display: false, }, tooltip: { enabled: true, }, }, };"
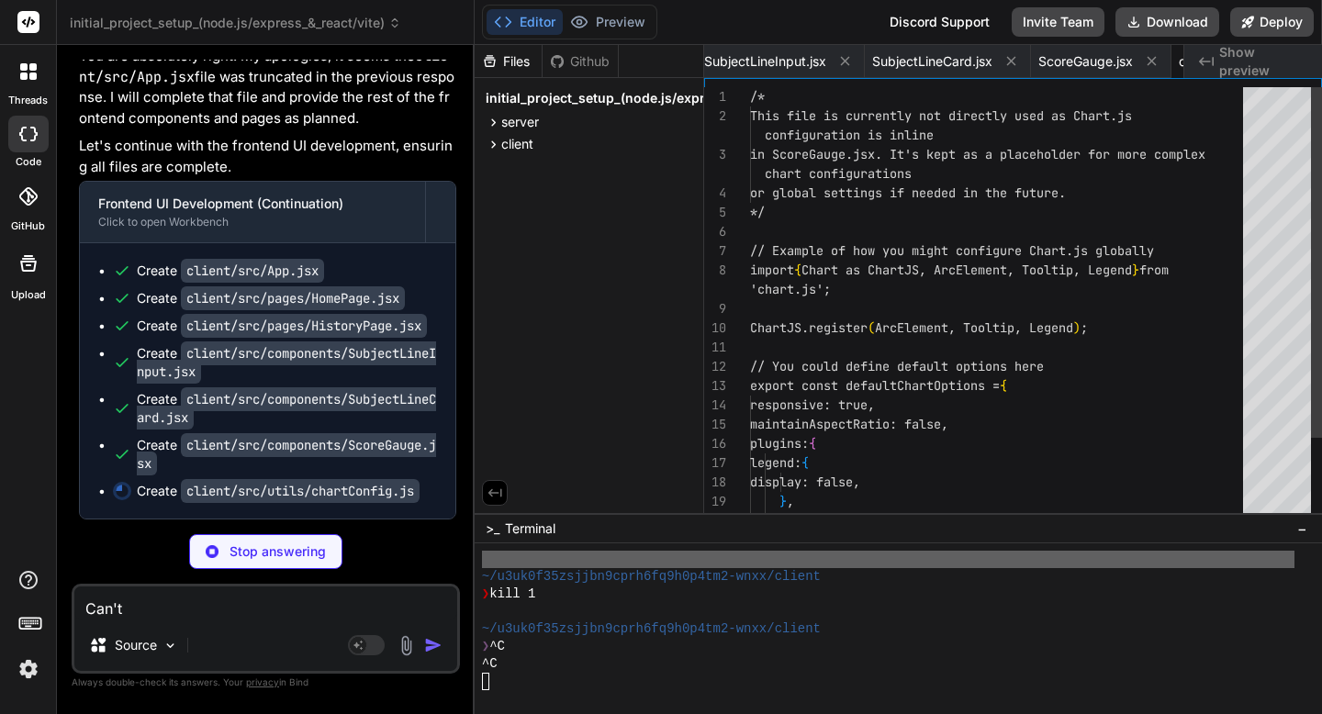
scroll to position [153, 0]
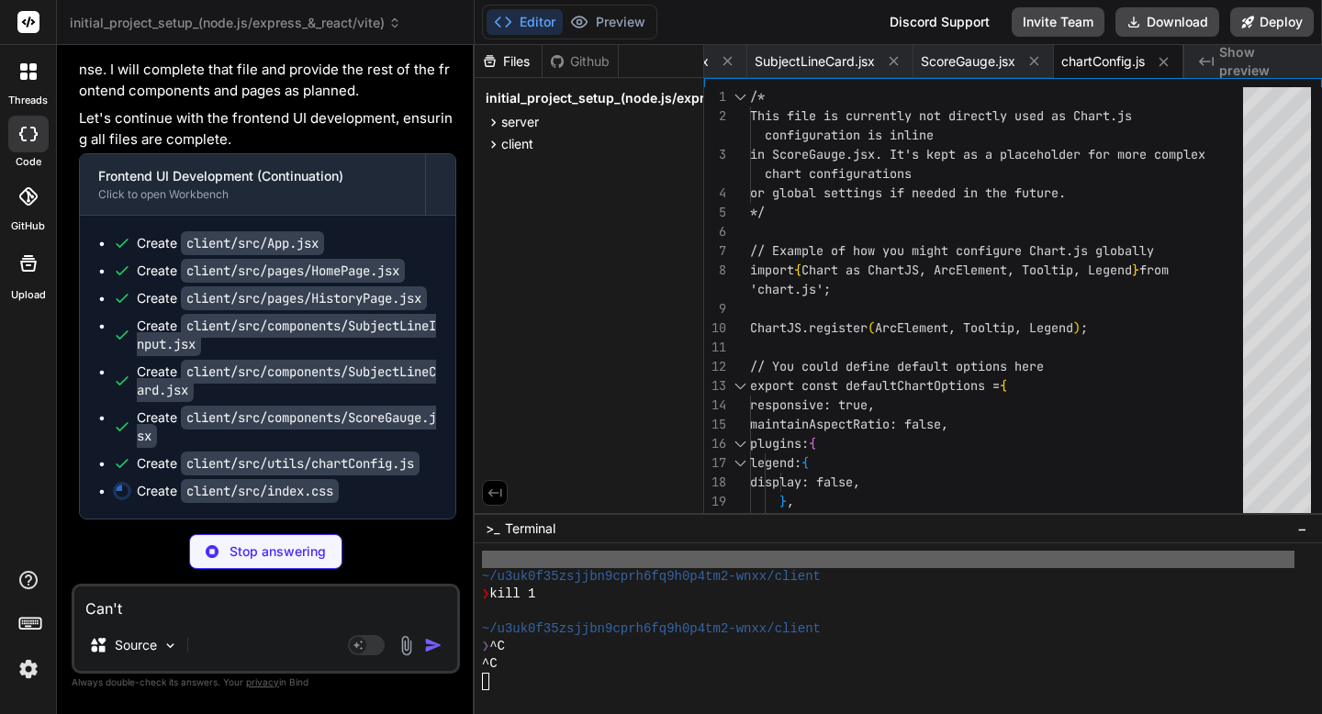
type textarea "x"
type textarea "::-webkit-scrollbar-thumb:hover { background: #8b5cf6; /* Indigo-500 */ } body …"
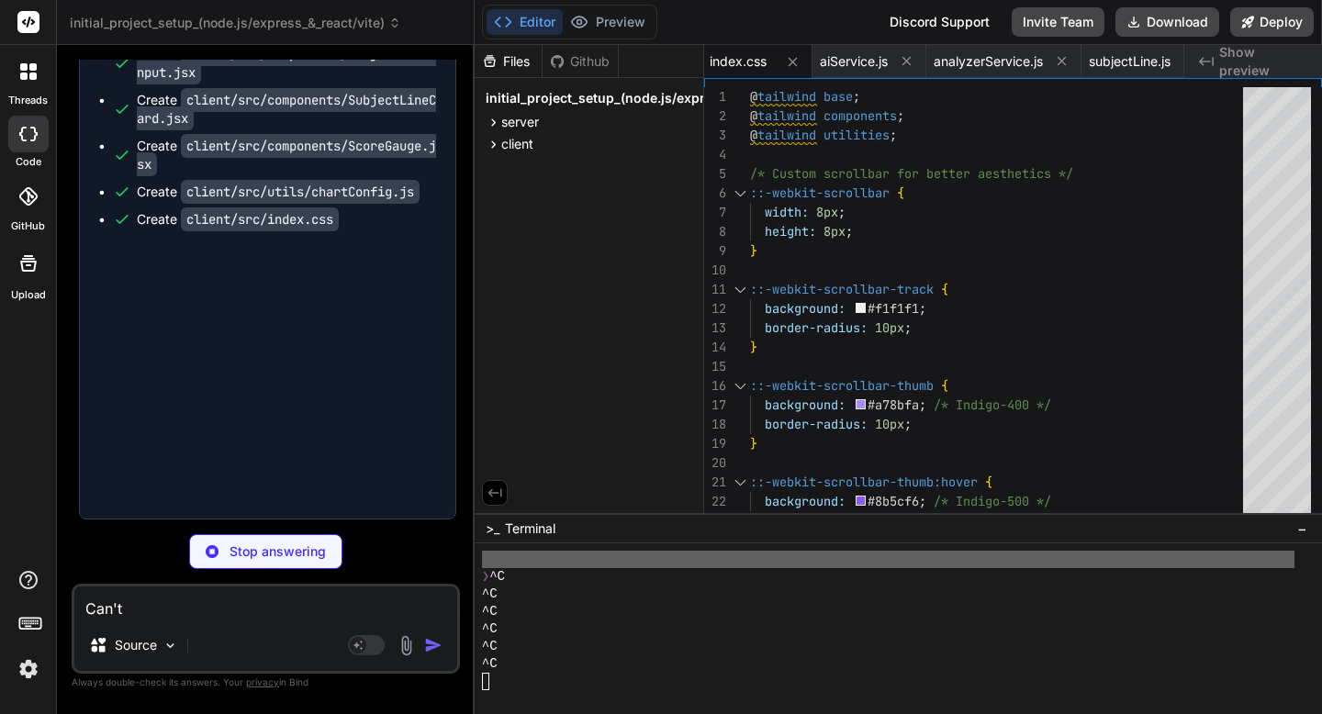
scroll to position [855, 0]
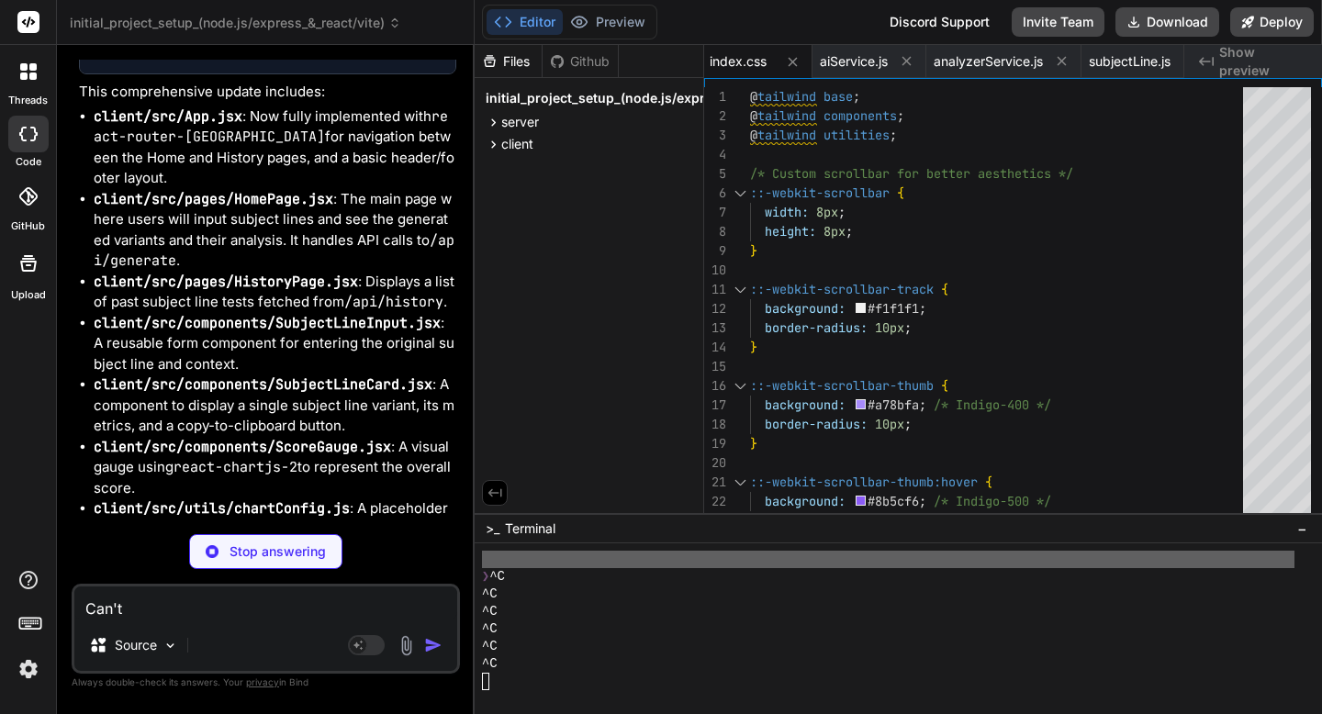
type textarea "x"
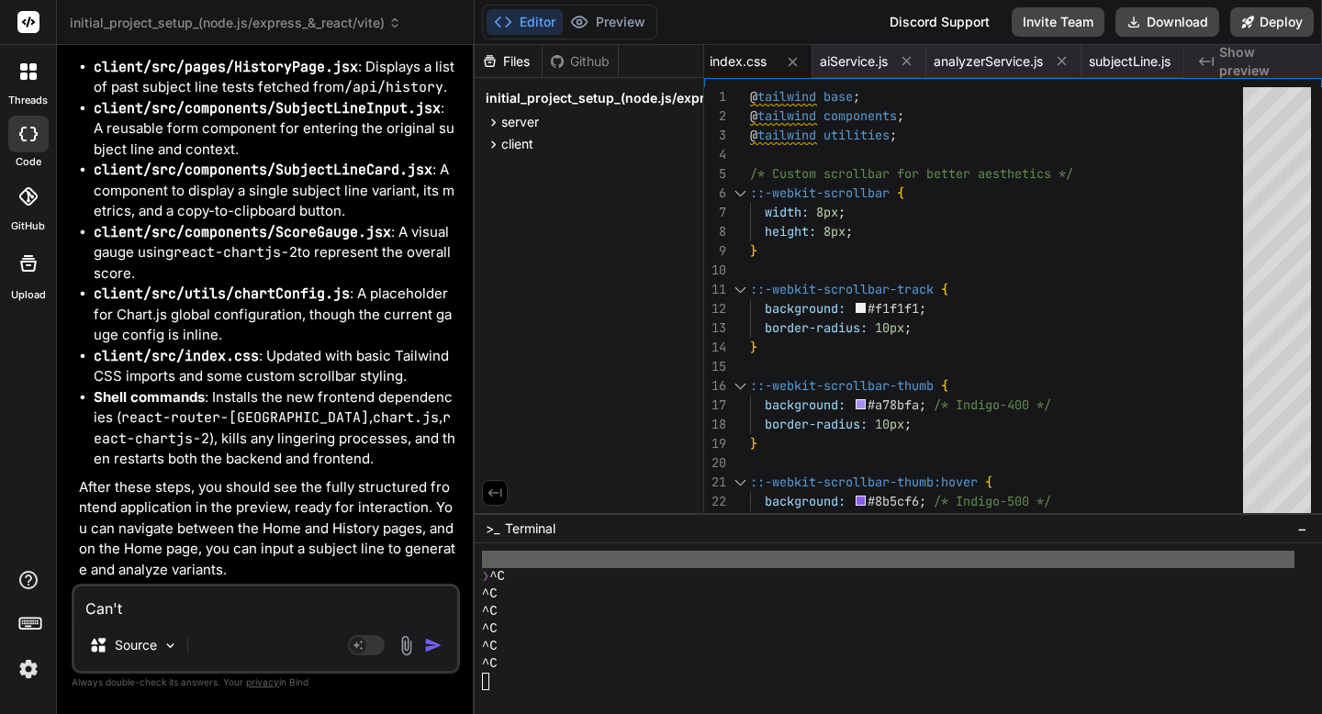
scroll to position [0, 0]
click at [164, 609] on textarea "Can't" at bounding box center [265, 603] width 383 height 33
type textarea "S"
type textarea "x"
type textarea "Sh"
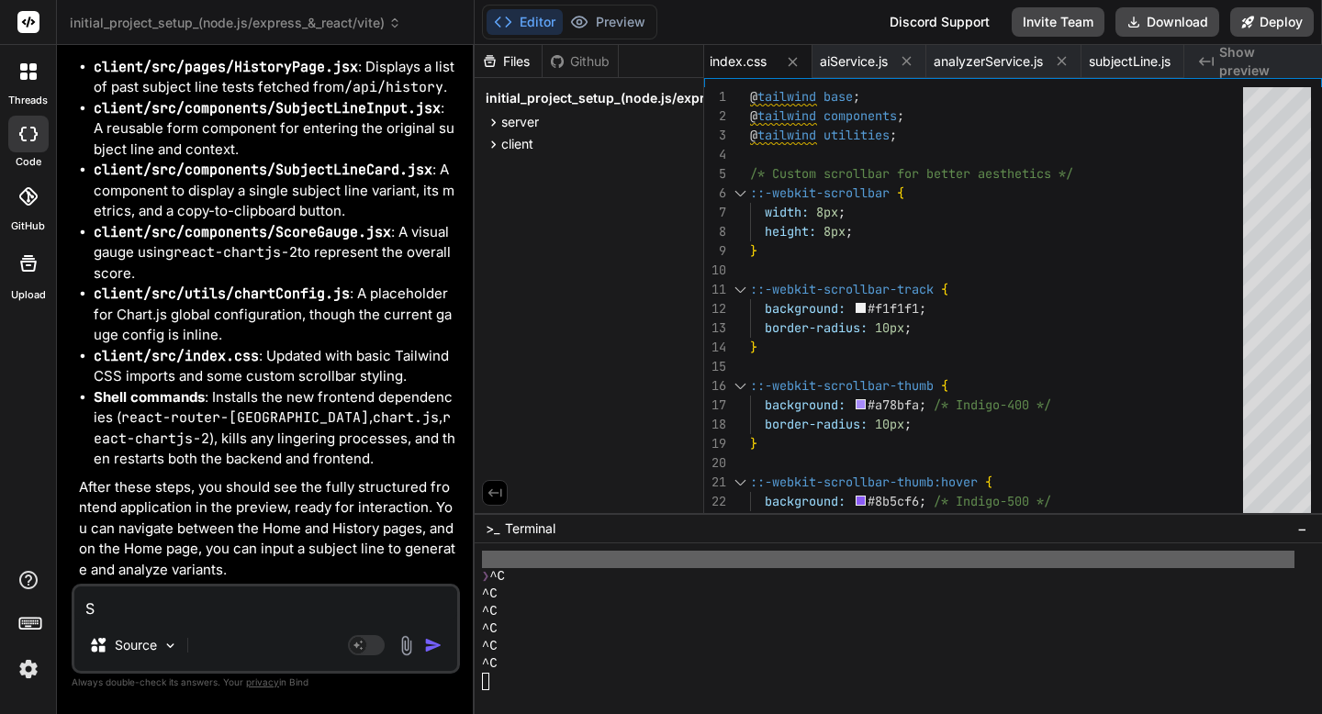
type textarea "x"
type textarea "Sho"
type textarea "x"
type textarea "Shou"
type textarea "x"
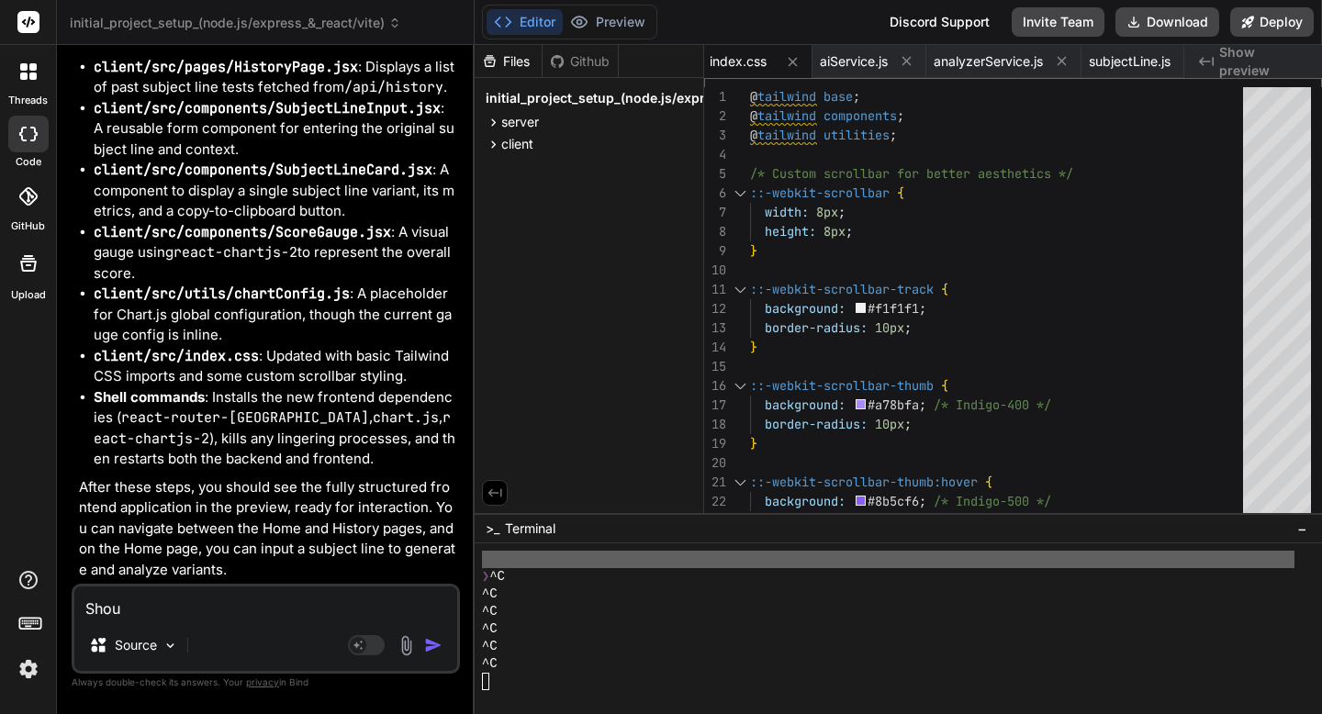
type textarea "Shoul"
type textarea "x"
type textarea "Should"
type textarea "x"
type textarea "Should"
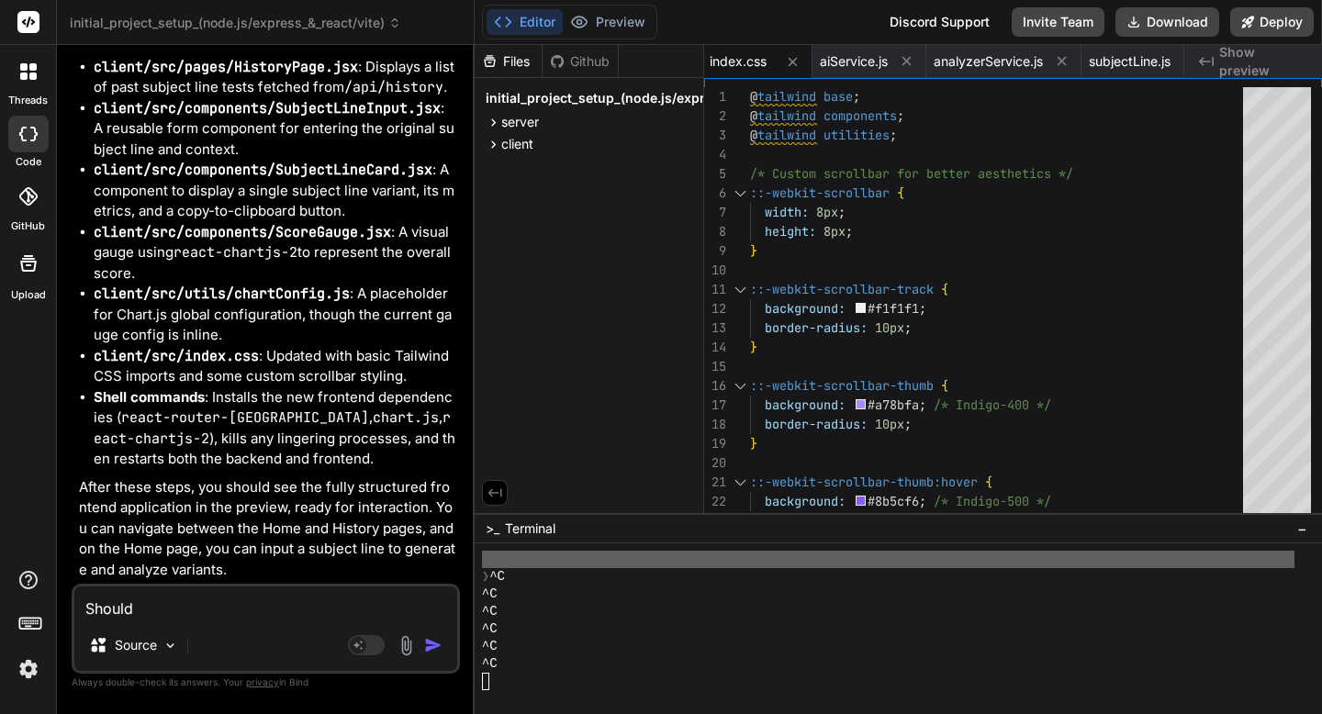
type textarea "x"
type textarea "Should I"
type textarea "x"
type textarea "Should I"
type textarea "x"
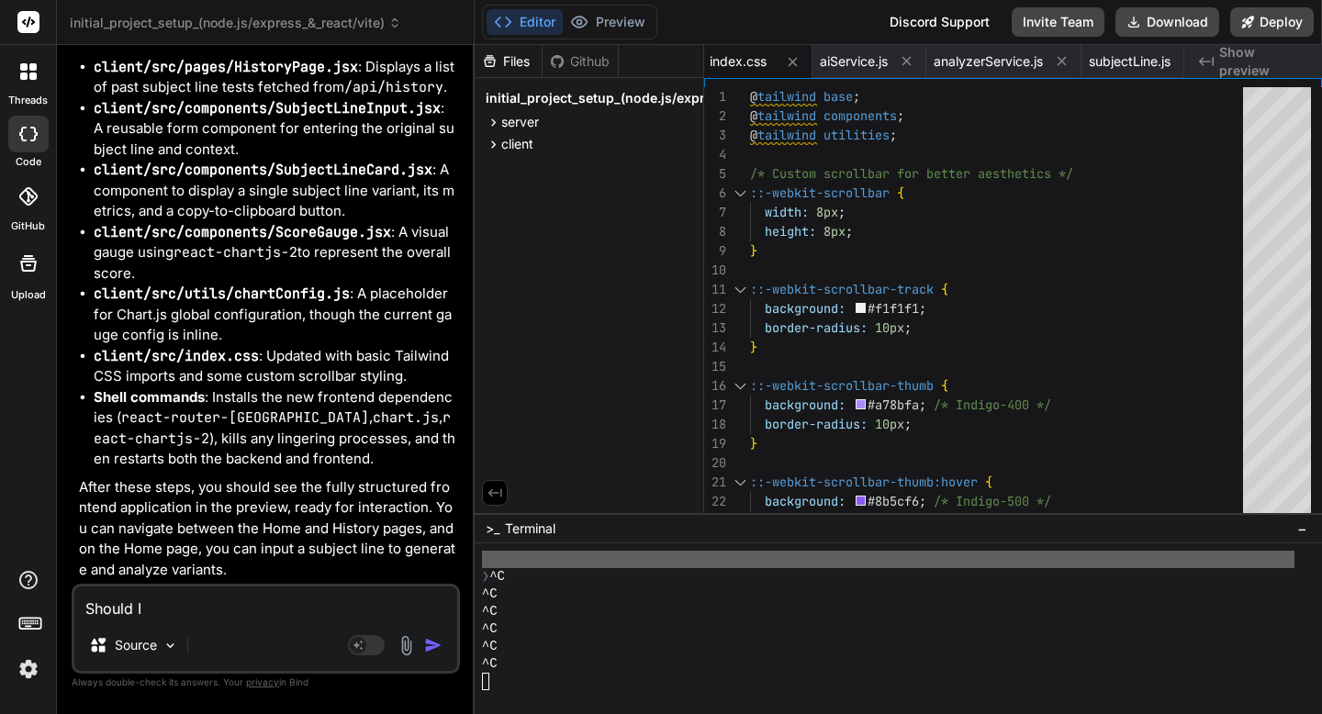
type textarea "Should I s"
type textarea "x"
type textarea "Should I se"
type textarea "x"
type textarea "Should I see"
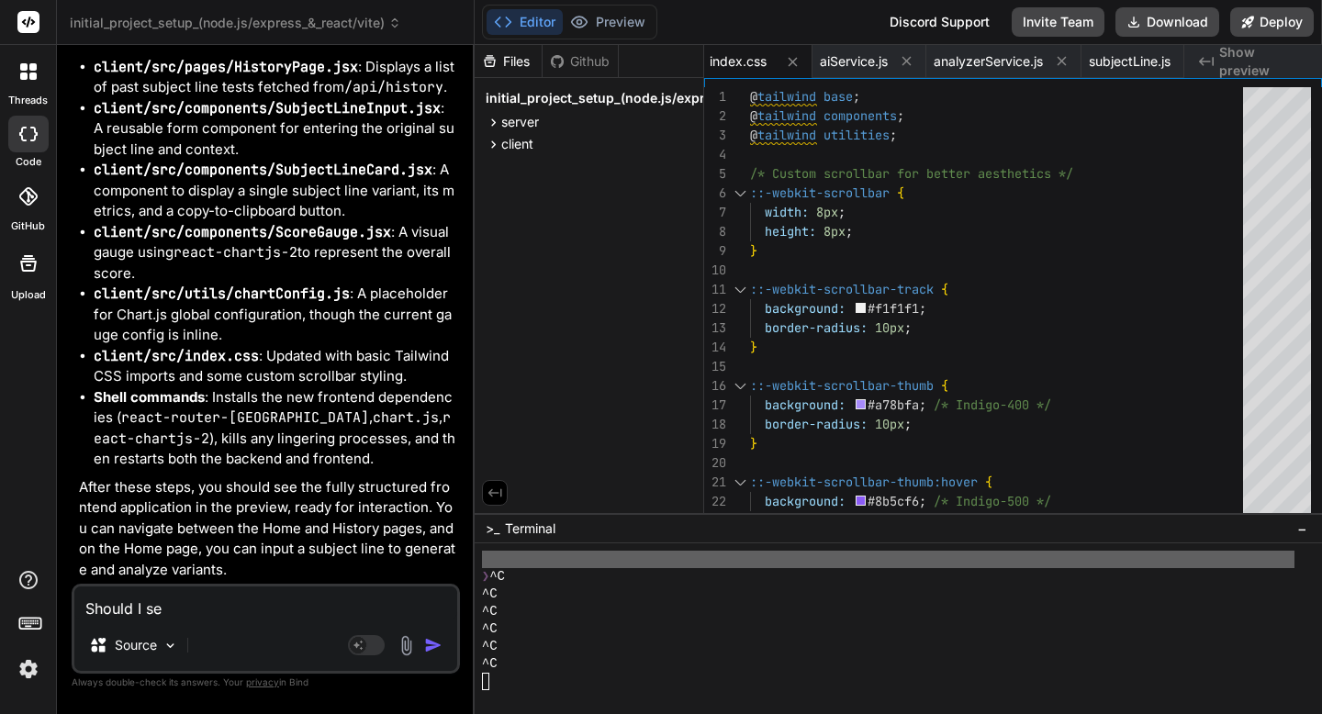
type textarea "x"
type textarea "Should I see"
type textarea "x"
type textarea "Should I see t"
type textarea "x"
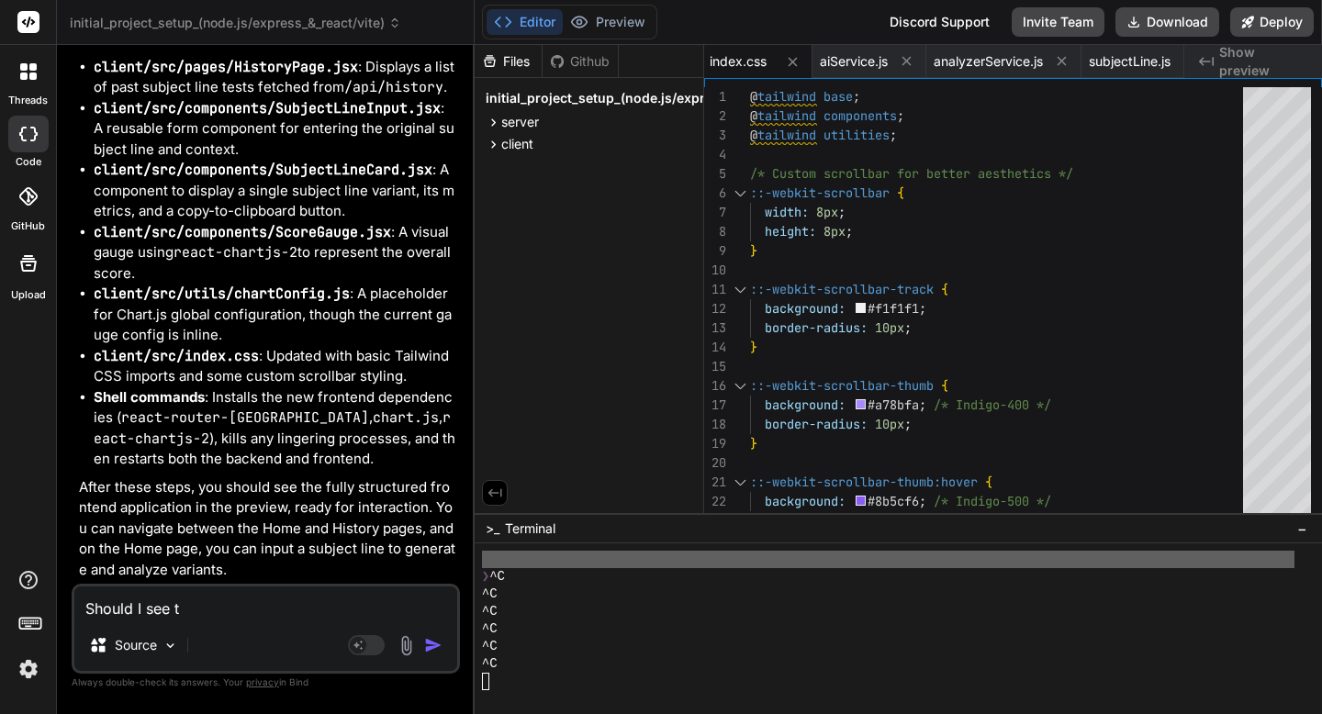
type textarea "Should I see th"
type textarea "x"
type textarea "Should I see the"
type textarea "x"
type textarea "Should I see the"
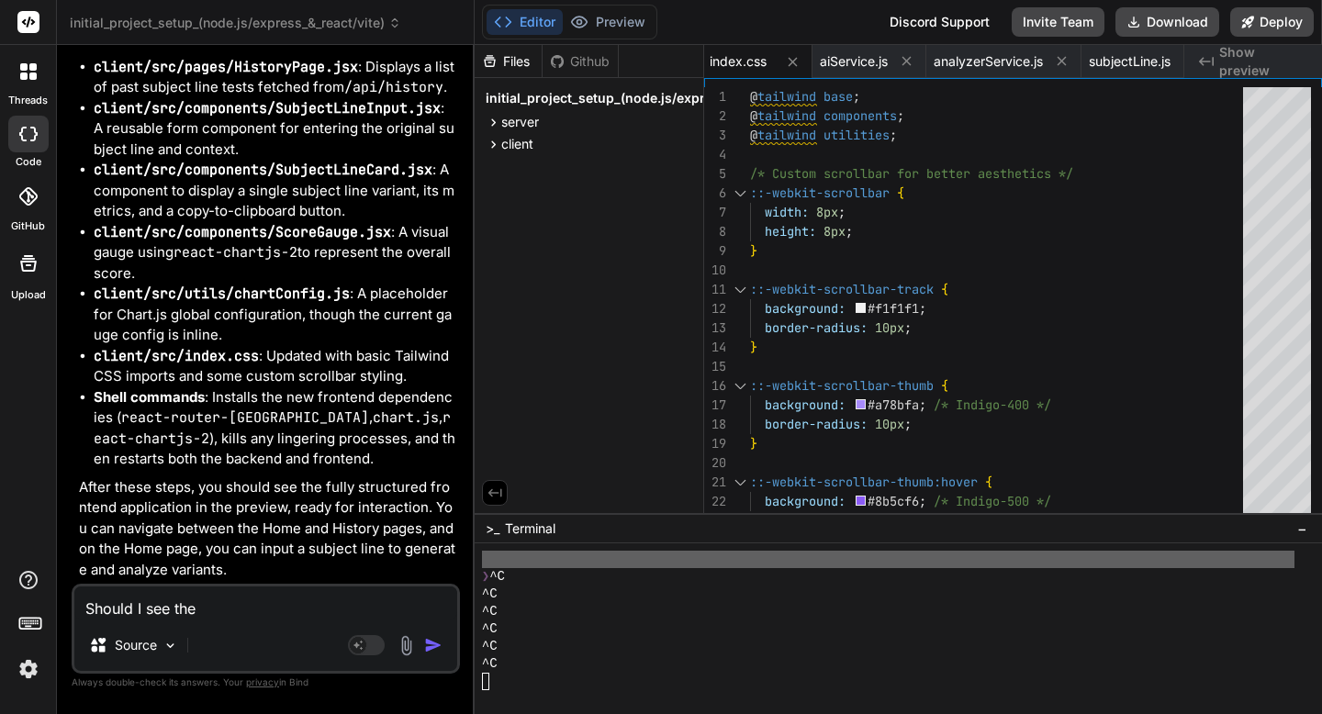
type textarea "x"
type textarea "Should I see the p"
type textarea "x"
type textarea "Should I see the pr"
type textarea "x"
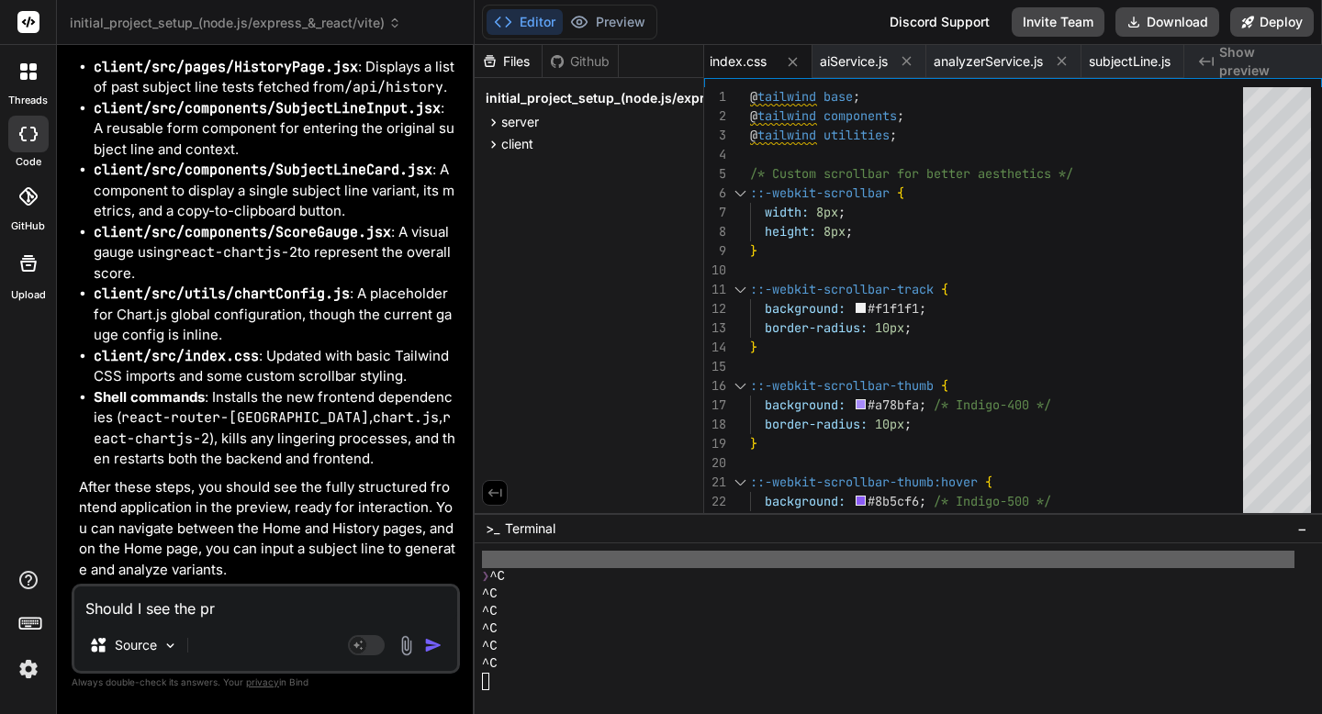
type textarea "Should I see the pre"
type textarea "x"
type textarea "Should I see the pr"
type textarea "x"
type textarea "Should I see the pre"
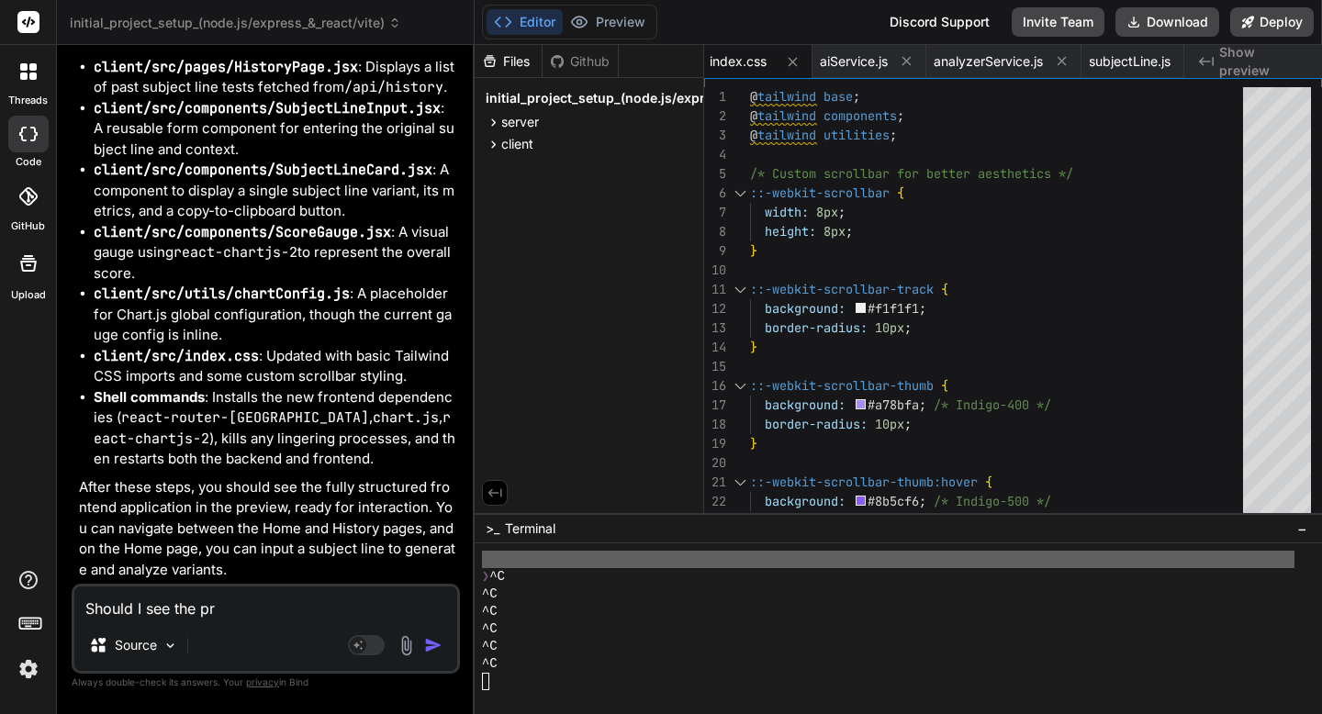
type textarea "x"
type textarea "Should I see the prev"
type textarea "x"
type textarea "Should I see the previ"
type textarea "x"
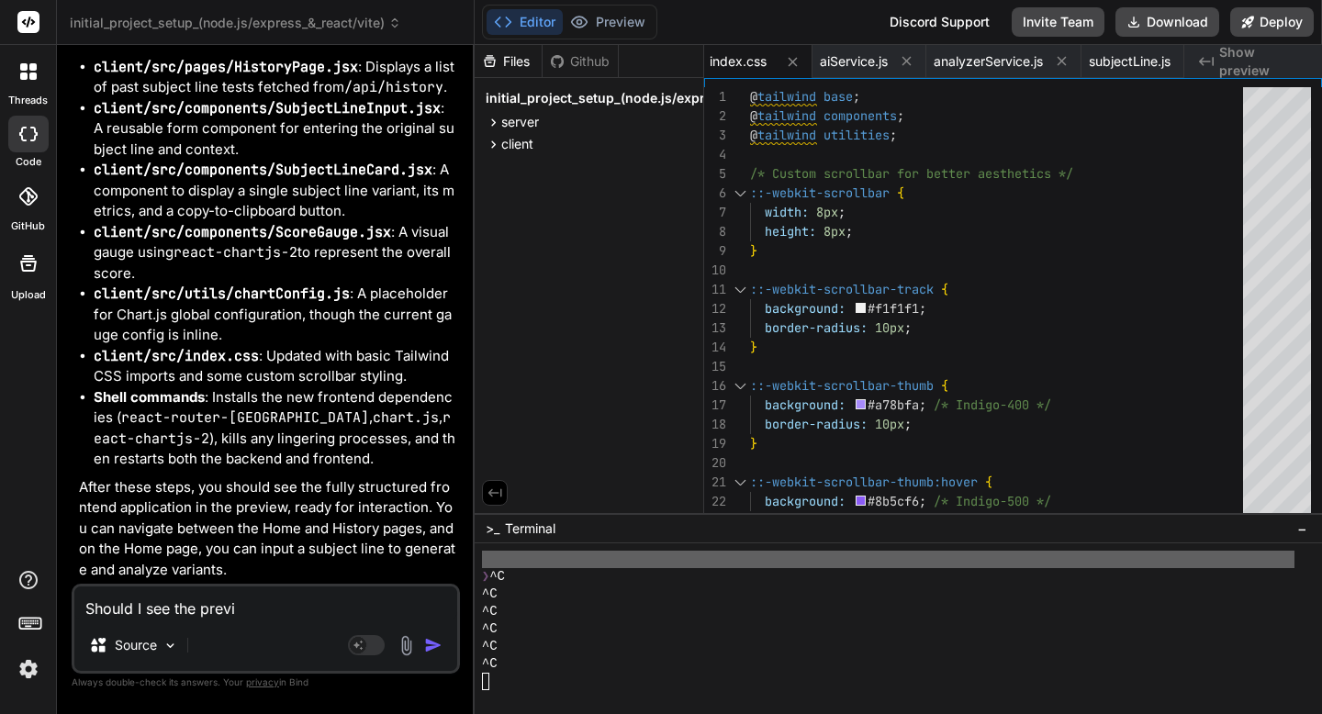
type textarea "Should I see the previe"
type textarea "x"
type textarea "Should I see the preview"
type textarea "x"
type textarea "Should I see the preview?"
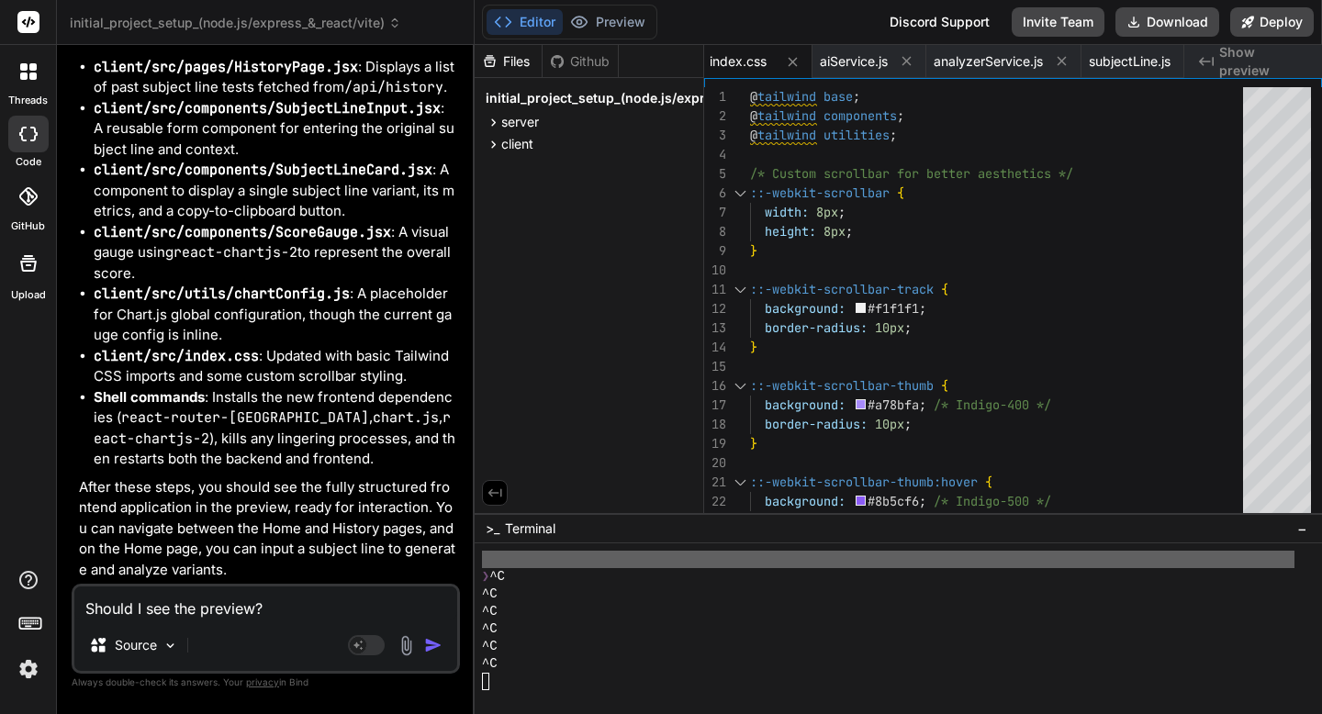
type textarea "x"
type textarea "Should I see the preview?"
type textarea "x"
type textarea "Should I see the preview? I"
type textarea "x"
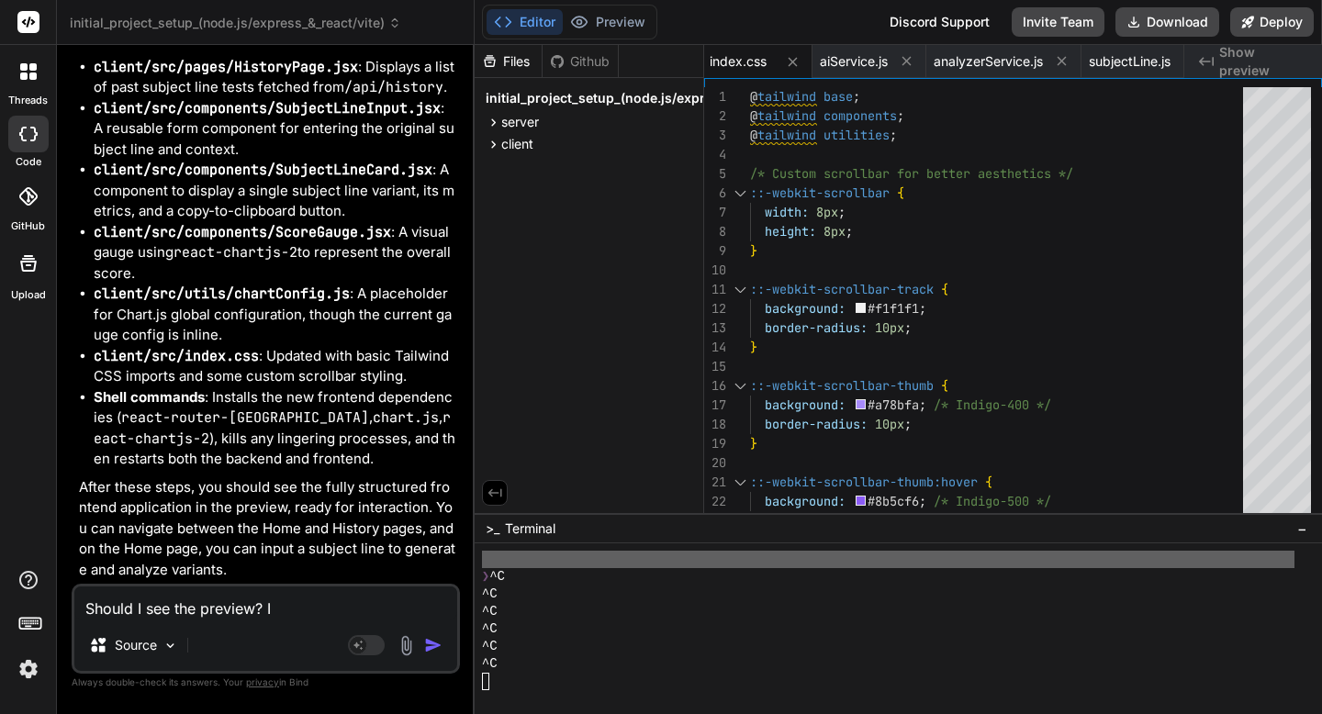
type textarea "Should I see the preview? I"
type textarea "x"
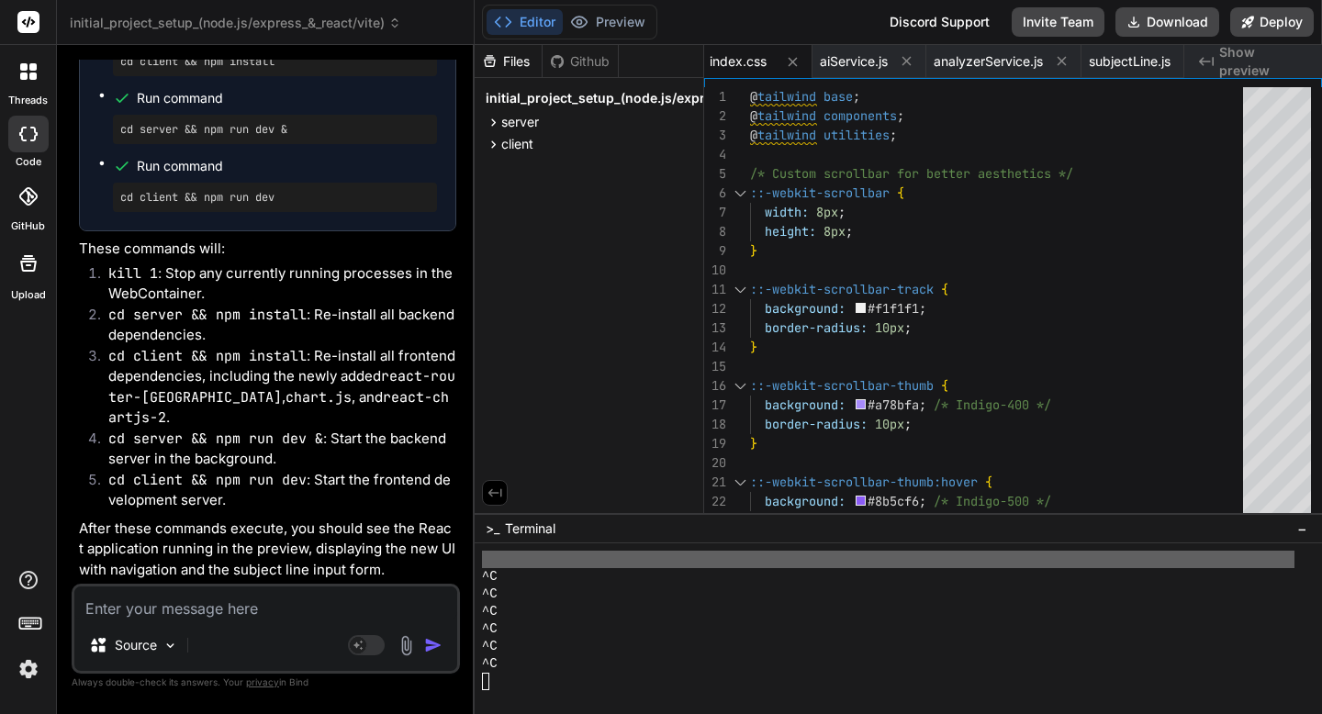
scroll to position [11994, 0]
click at [520, 23] on button "Editor" at bounding box center [525, 22] width 76 height 26
click at [397, 23] on icon at bounding box center [394, 23] width 13 height 13
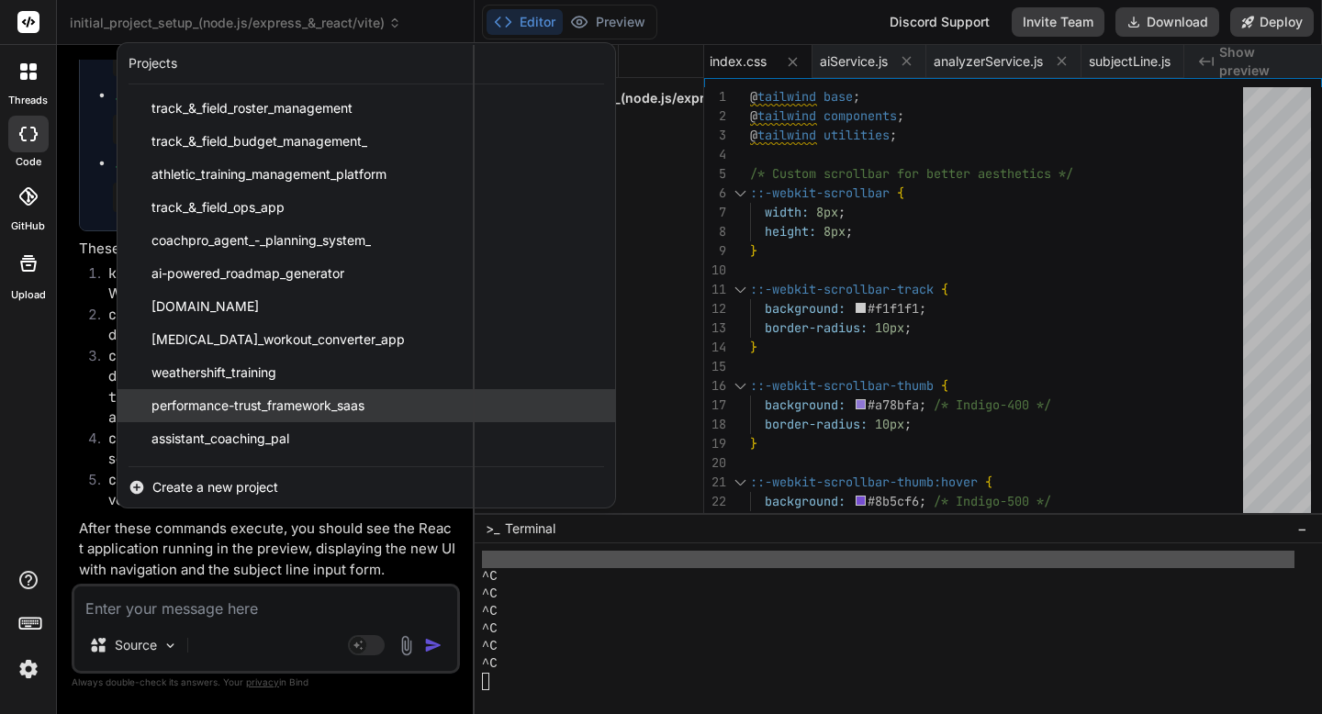
scroll to position [360, 0]
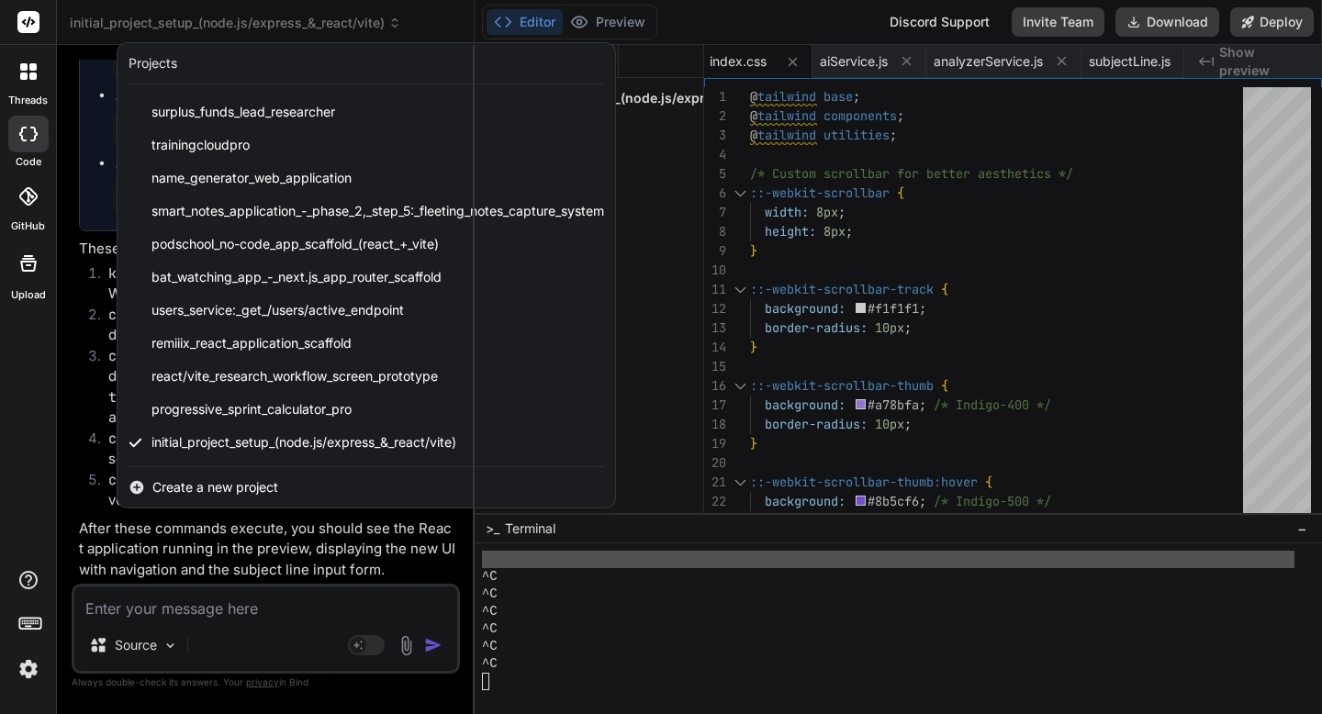
click at [644, 422] on div at bounding box center [661, 357] width 1322 height 714
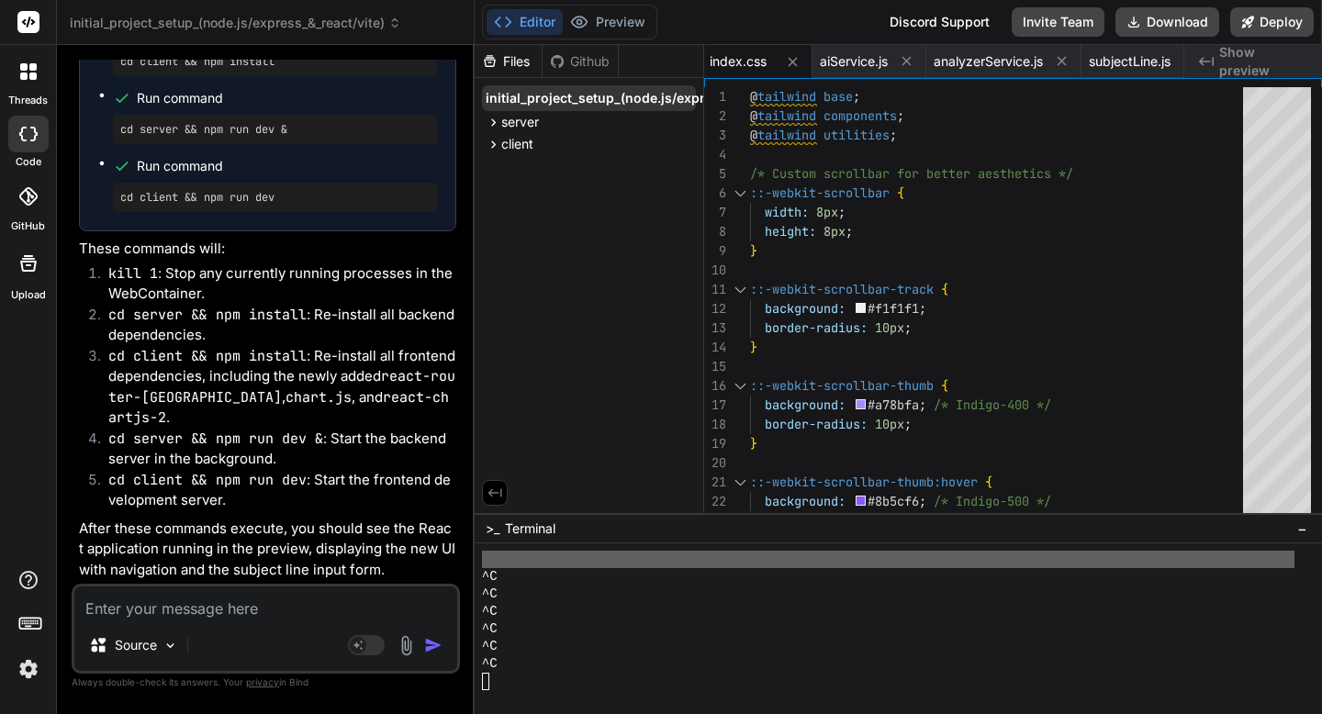
scroll to position [0, 184]
click at [670, 106] on div "Files Github initial_project_setup_(node.js/express_&_react/vite) server packag…" at bounding box center [590, 279] width 230 height 468
click at [676, 104] on icon at bounding box center [680, 98] width 15 height 15
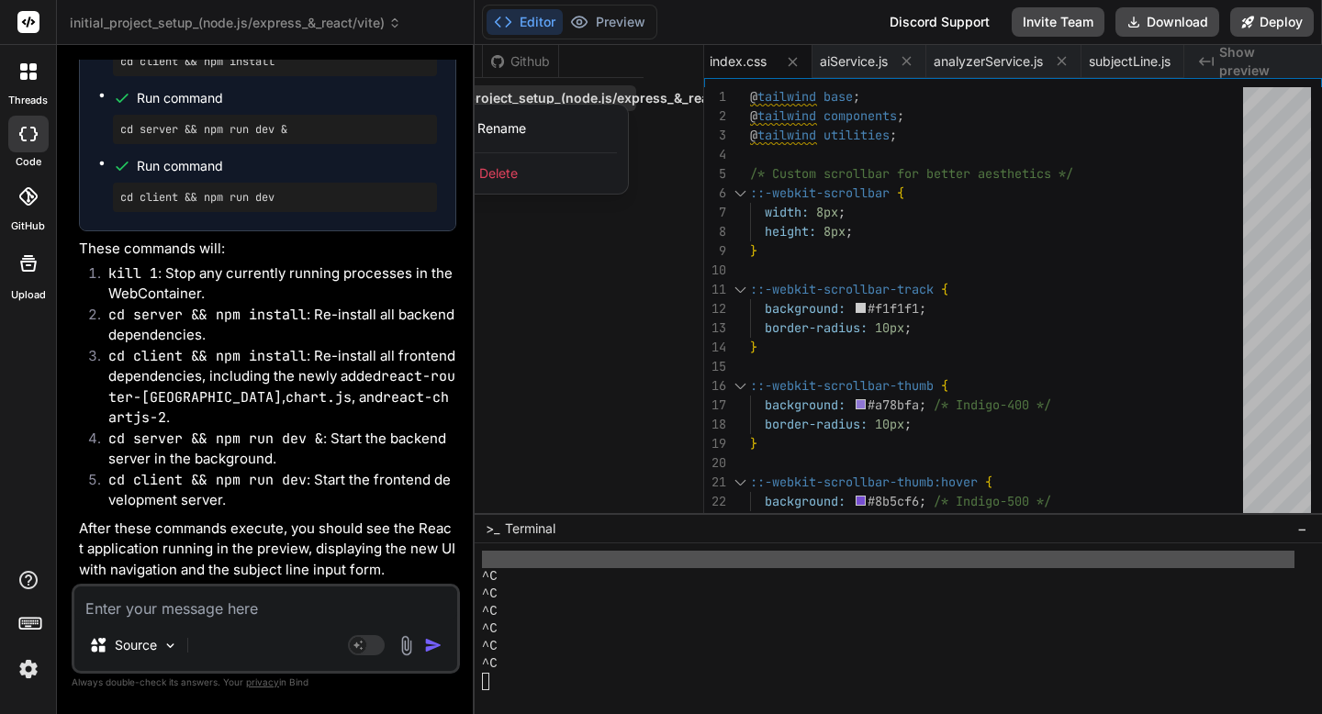
scroll to position [0, 0]
click at [533, 180] on div "Delete" at bounding box center [596, 173] width 184 height 40
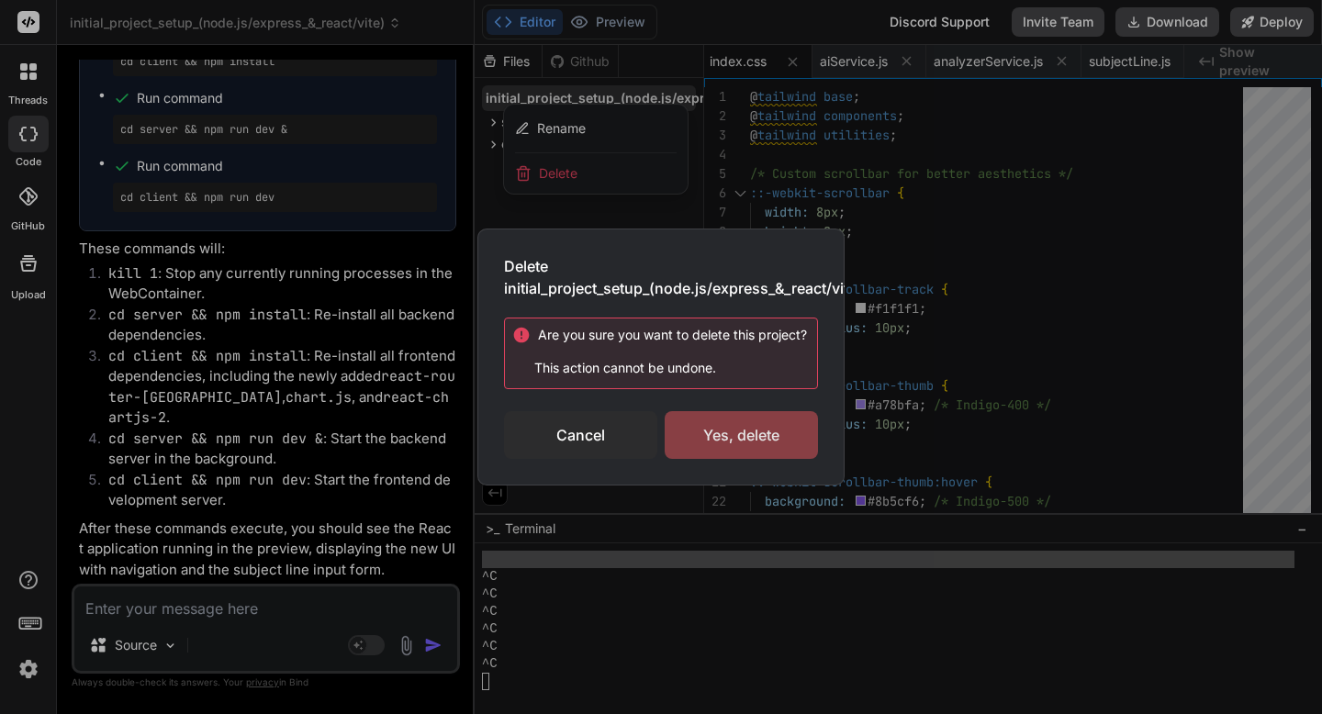
click at [682, 432] on div "Yes, delete" at bounding box center [741, 435] width 153 height 48
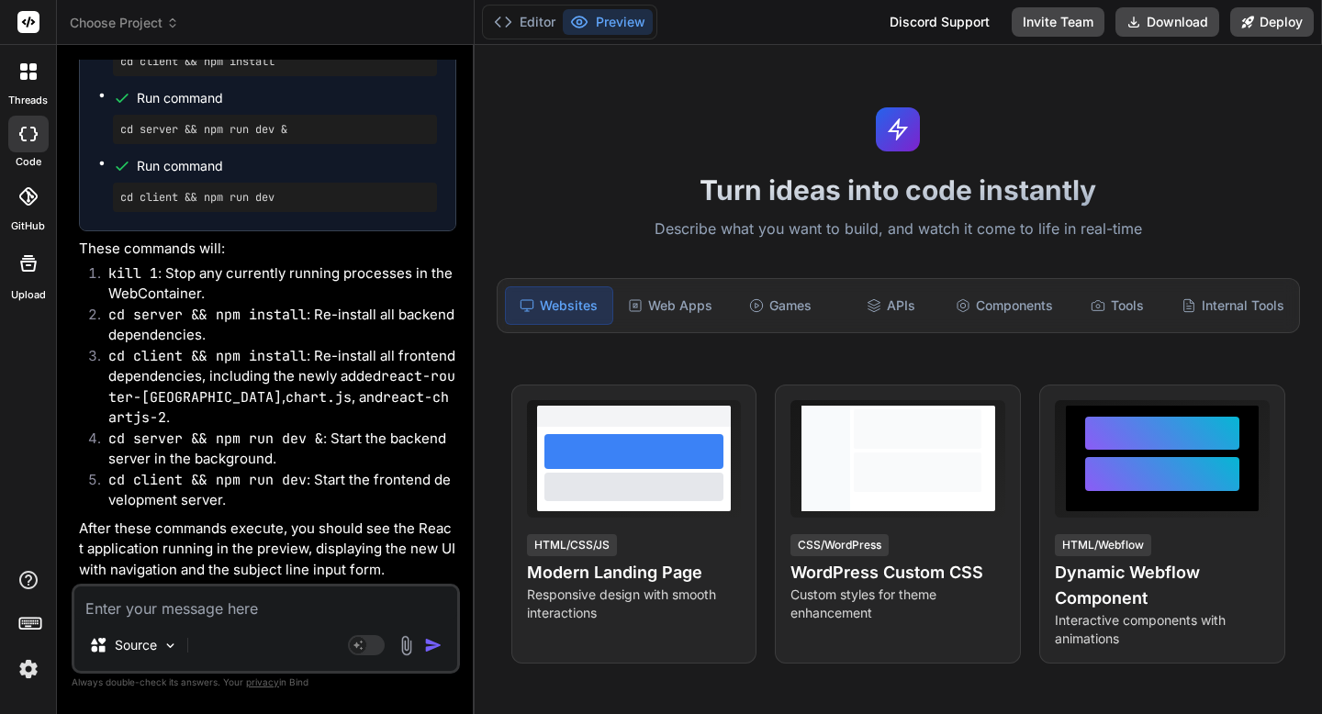
click at [23, 77] on icon at bounding box center [23, 76] width 7 height 7
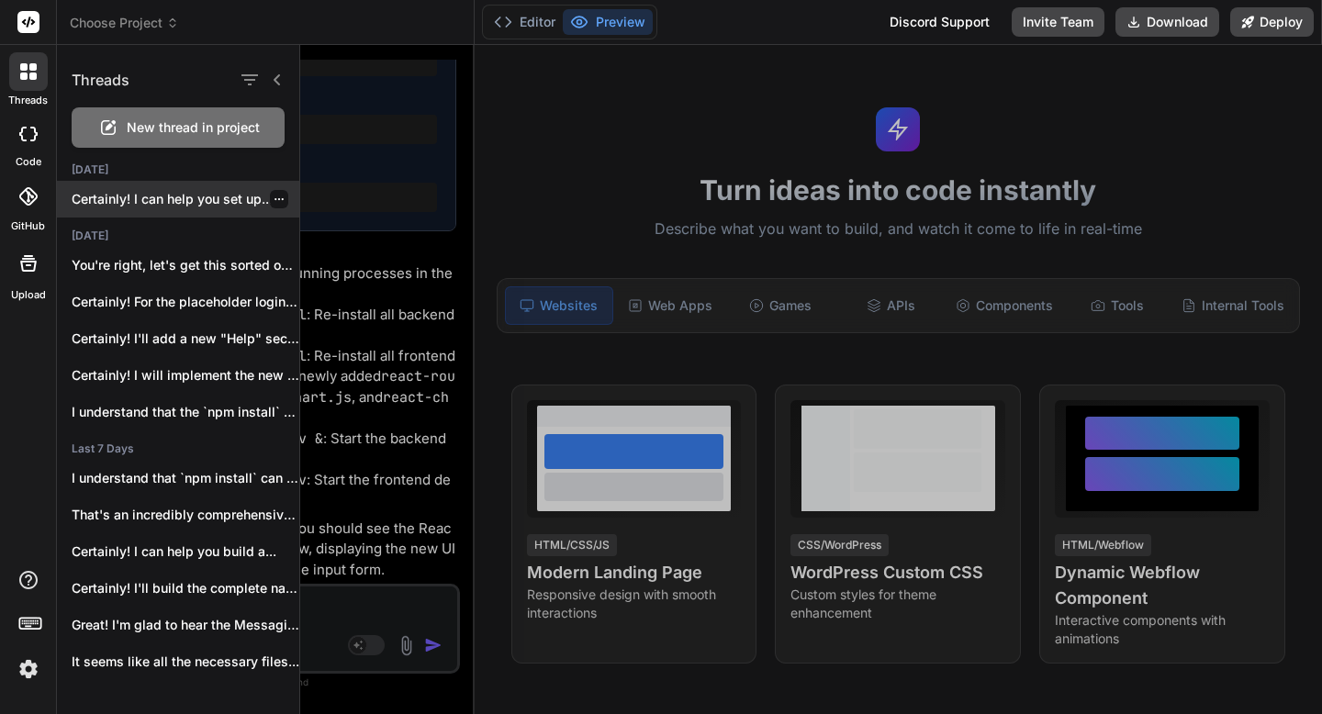
click at [274, 201] on icon "button" at bounding box center [279, 199] width 11 height 11
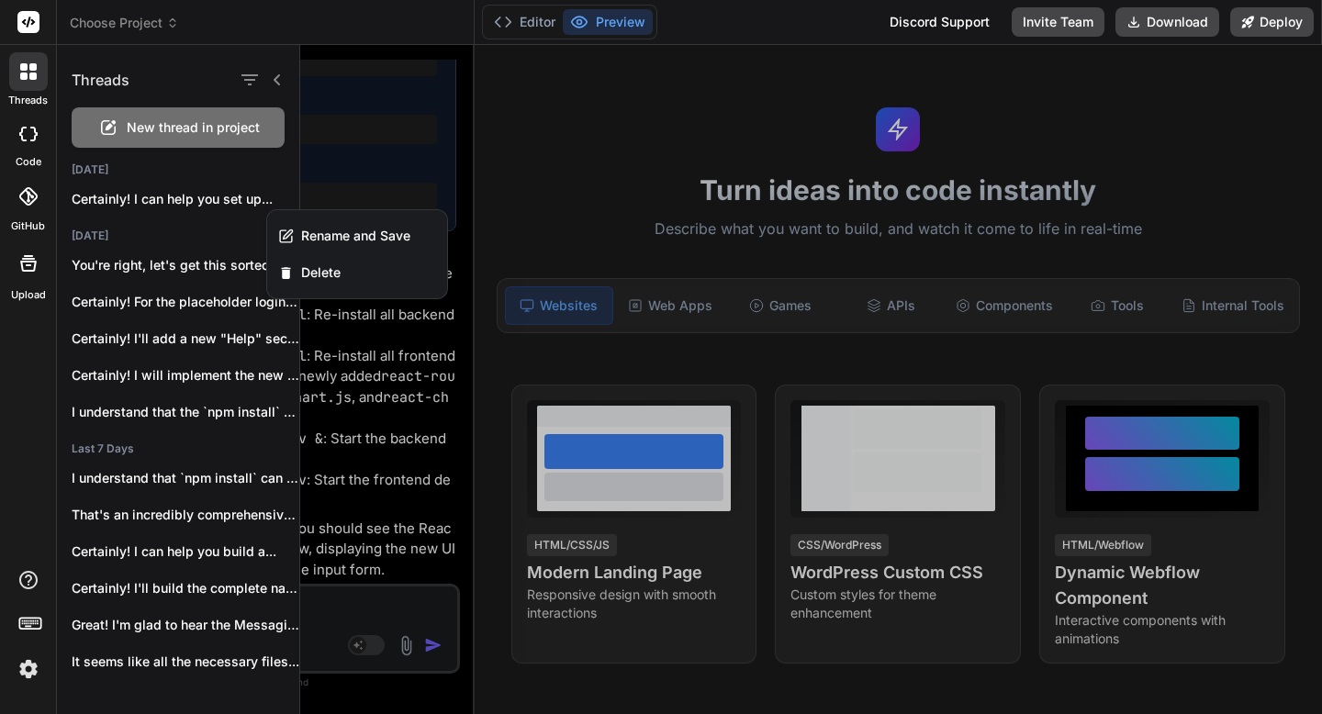
click at [200, 130] on span "New thread in project" at bounding box center [193, 127] width 133 height 18
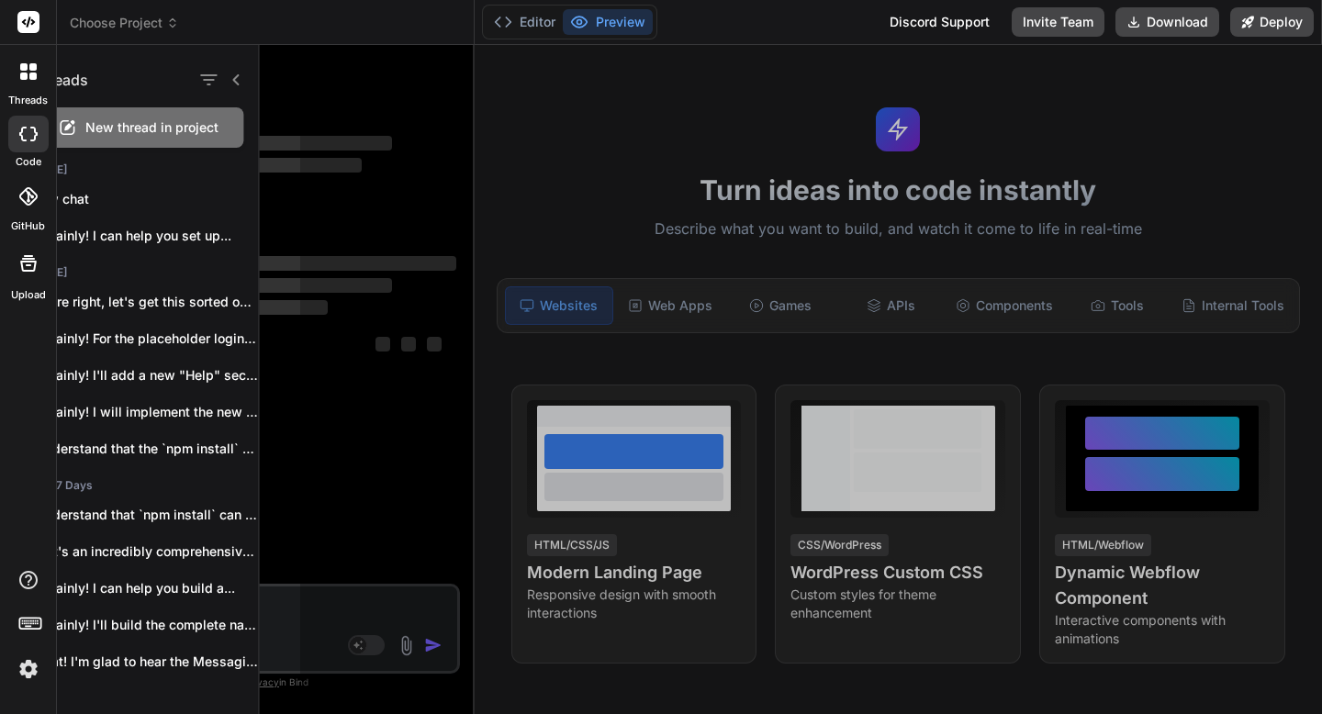
scroll to position [960, 0]
